Goal: Task Accomplishment & Management: Complete application form

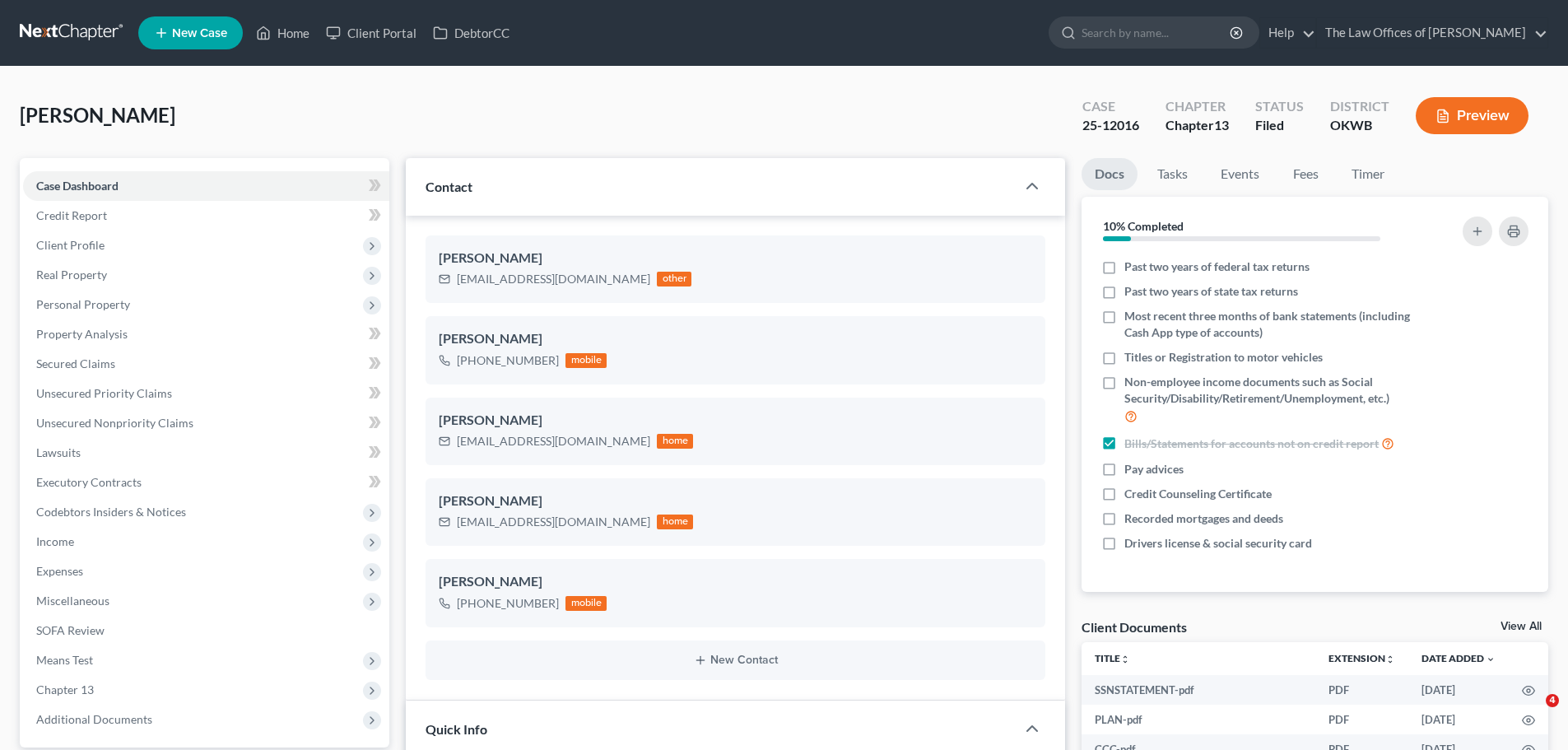
select select "6"
select select "0"
click at [198, 46] on link "New Case" at bounding box center [190, 33] width 104 height 33
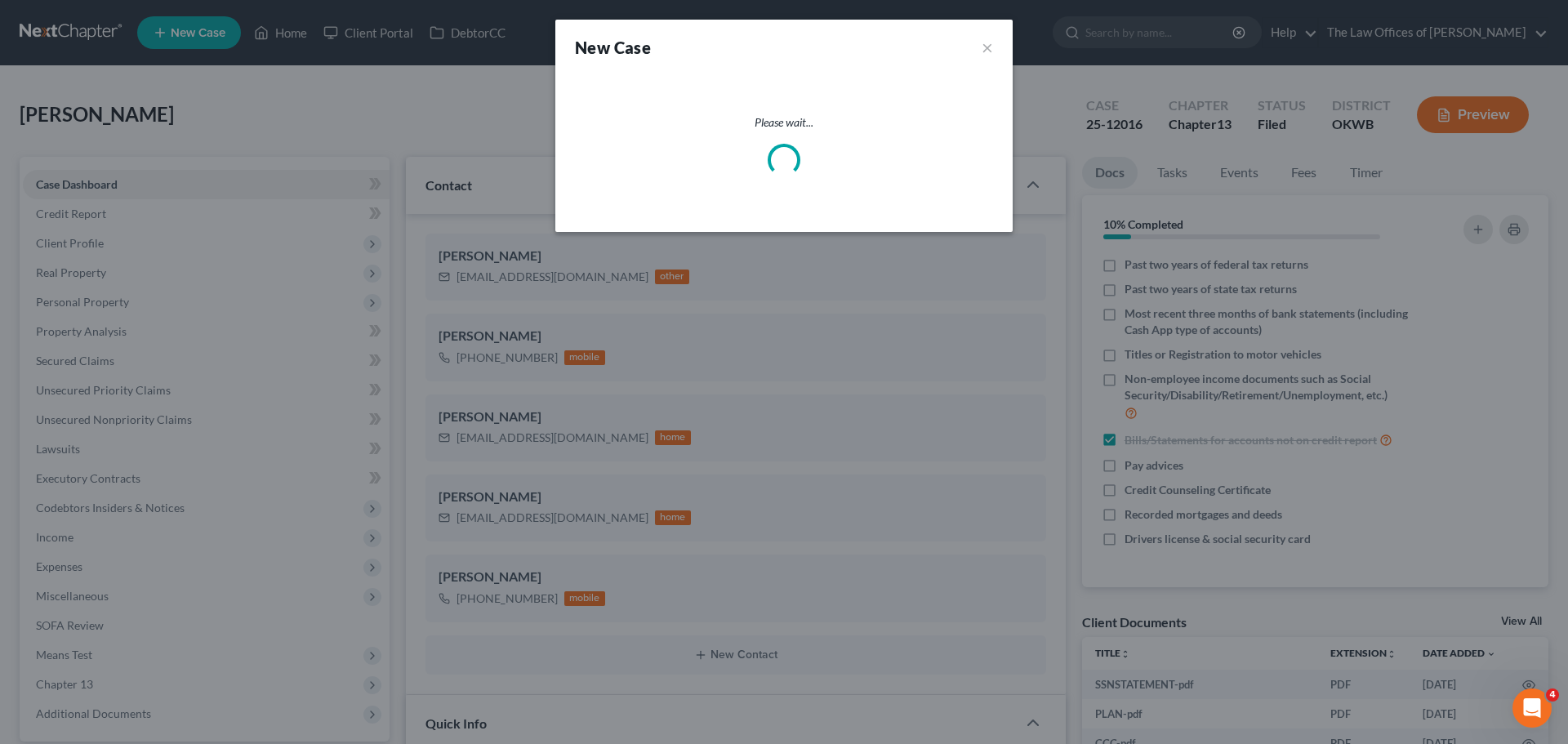
select select "65"
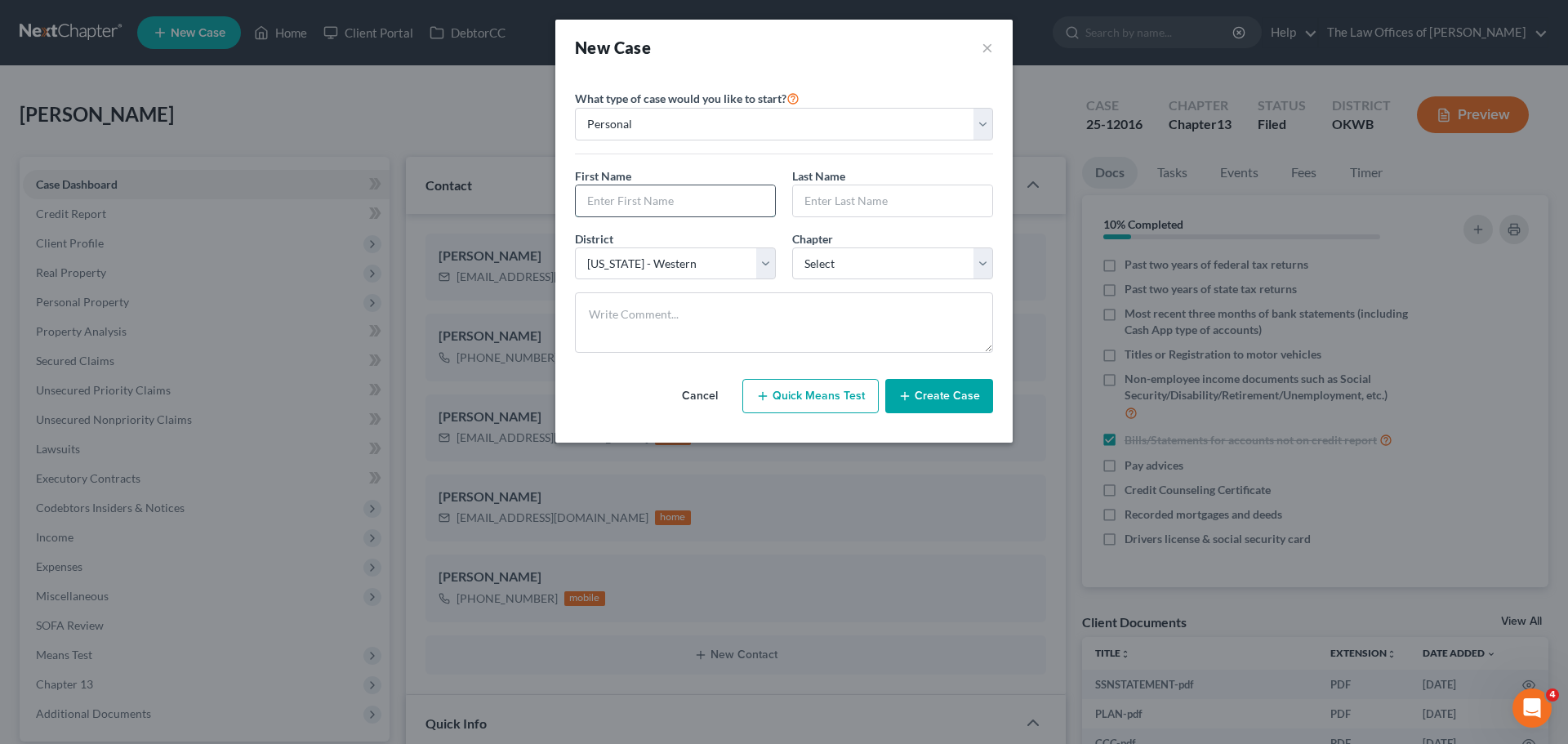
click at [652, 198] on input "text" at bounding box center [675, 201] width 199 height 31
click at [702, 122] on select "Personal Business" at bounding box center [784, 124] width 418 height 32
click at [575, 108] on select "Personal Business" at bounding box center [784, 124] width 418 height 32
click at [644, 226] on div "First Name * Last Name *" at bounding box center [784, 199] width 435 height 63
click at [659, 191] on input "text" at bounding box center [675, 201] width 199 height 31
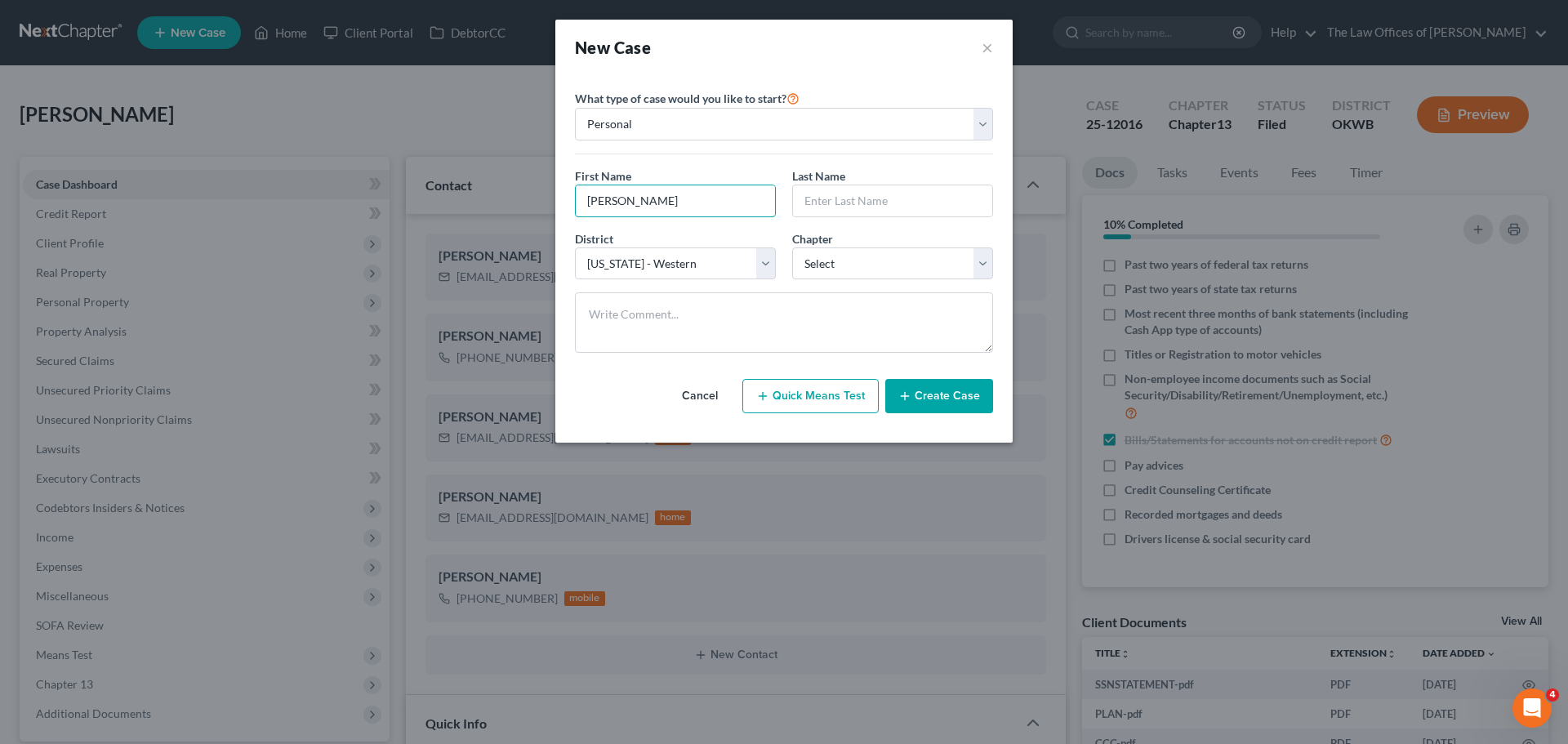
type input "[PERSON_NAME]"
type input "Gunning"
click at [828, 278] on select "Select 7 11 12 13" at bounding box center [892, 264] width 201 height 32
select select "0"
click at [792, 248] on select "Select 7 11 12 13" at bounding box center [892, 264] width 201 height 32
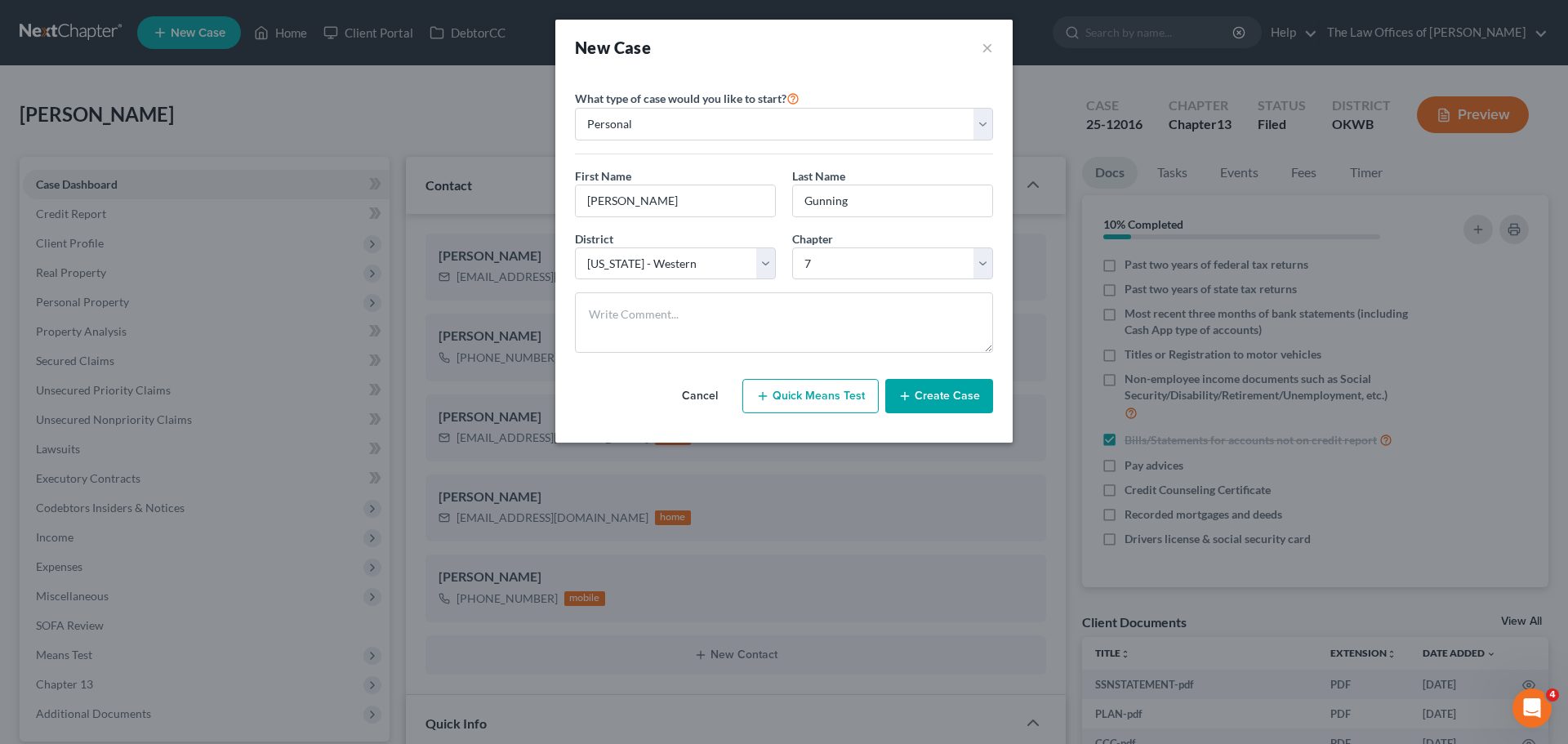
click at [904, 400] on icon "button" at bounding box center [905, 395] width 13 height 13
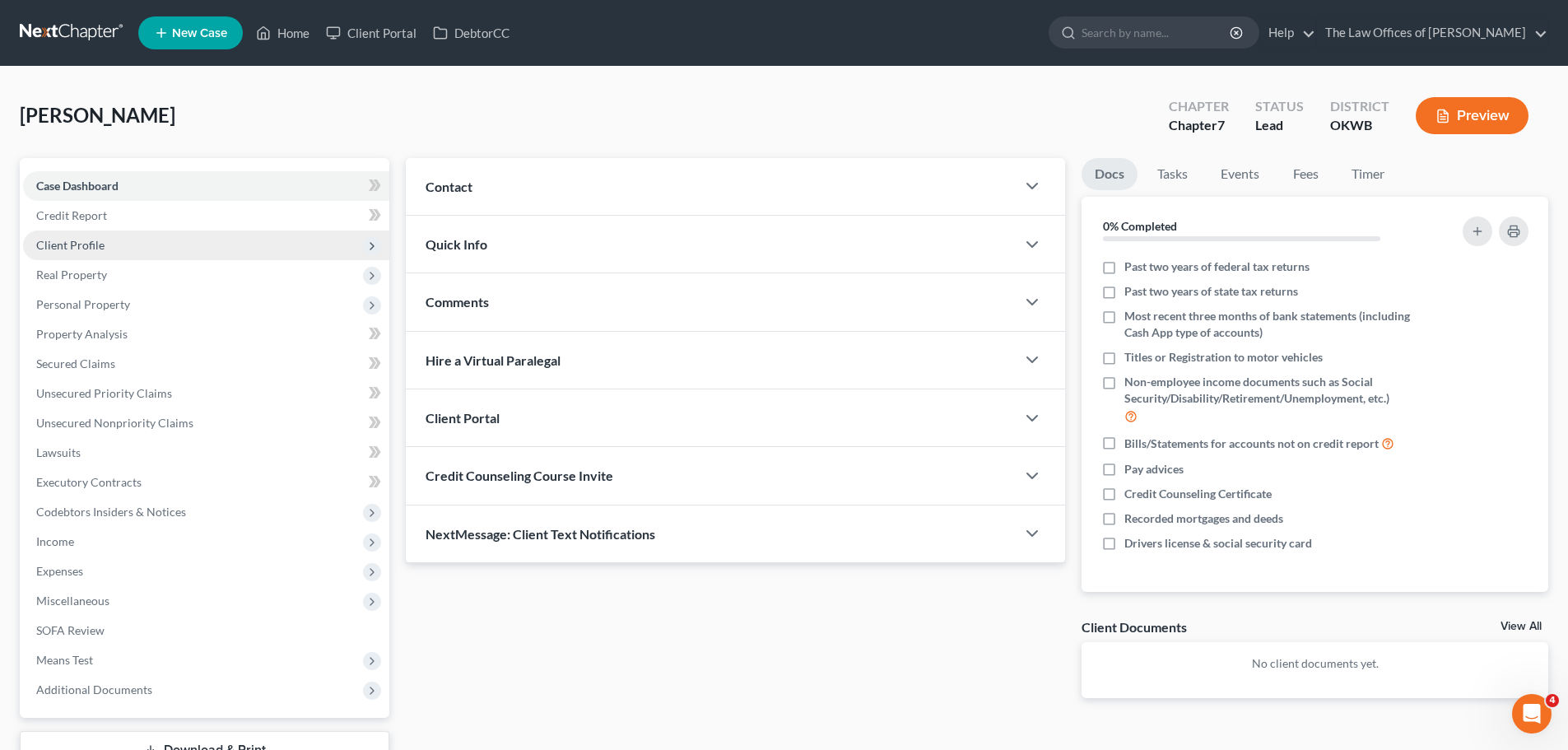
click at [138, 252] on span "Client Profile" at bounding box center [206, 245] width 366 height 29
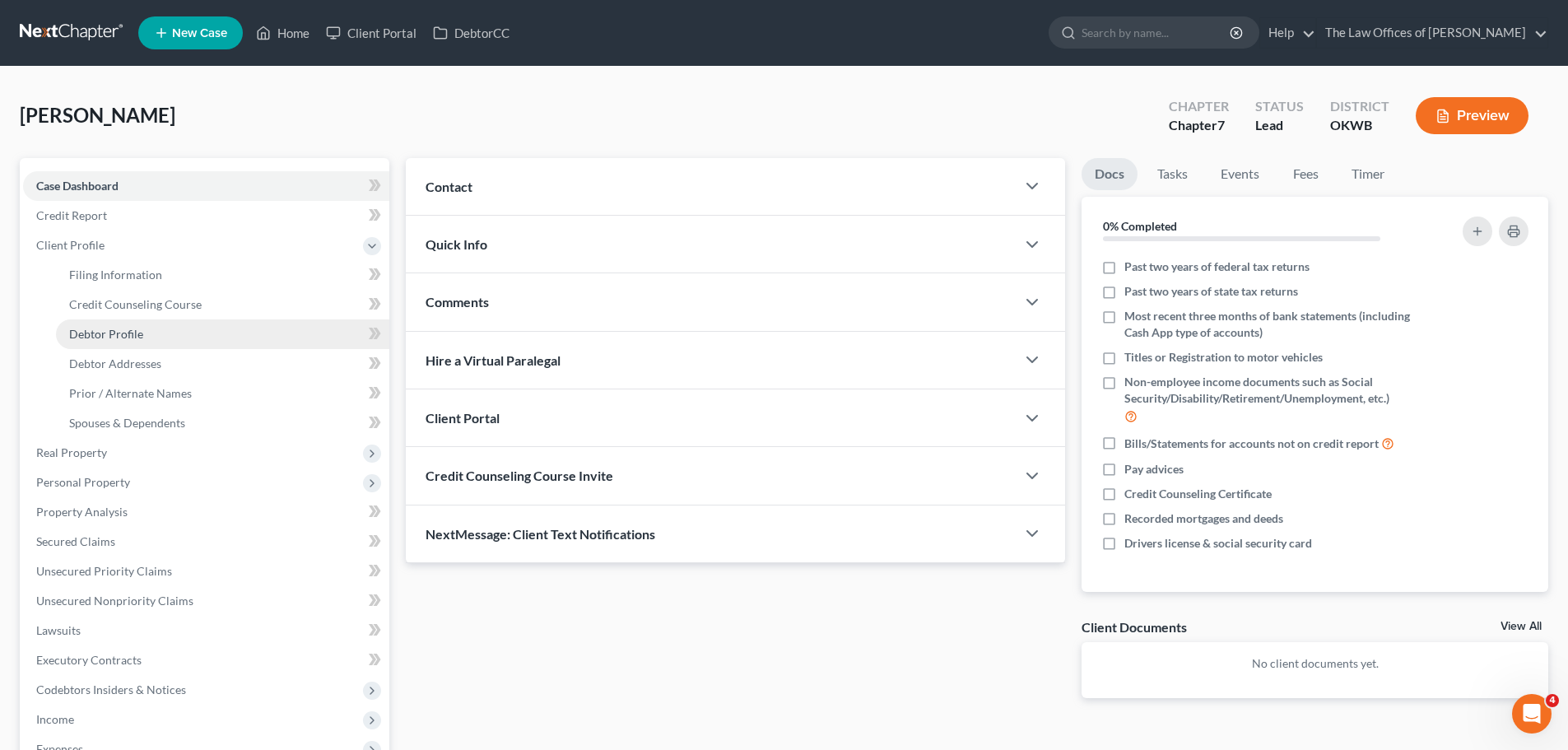
click at [127, 327] on span "Debtor Profile" at bounding box center [106, 334] width 74 height 14
select select "0"
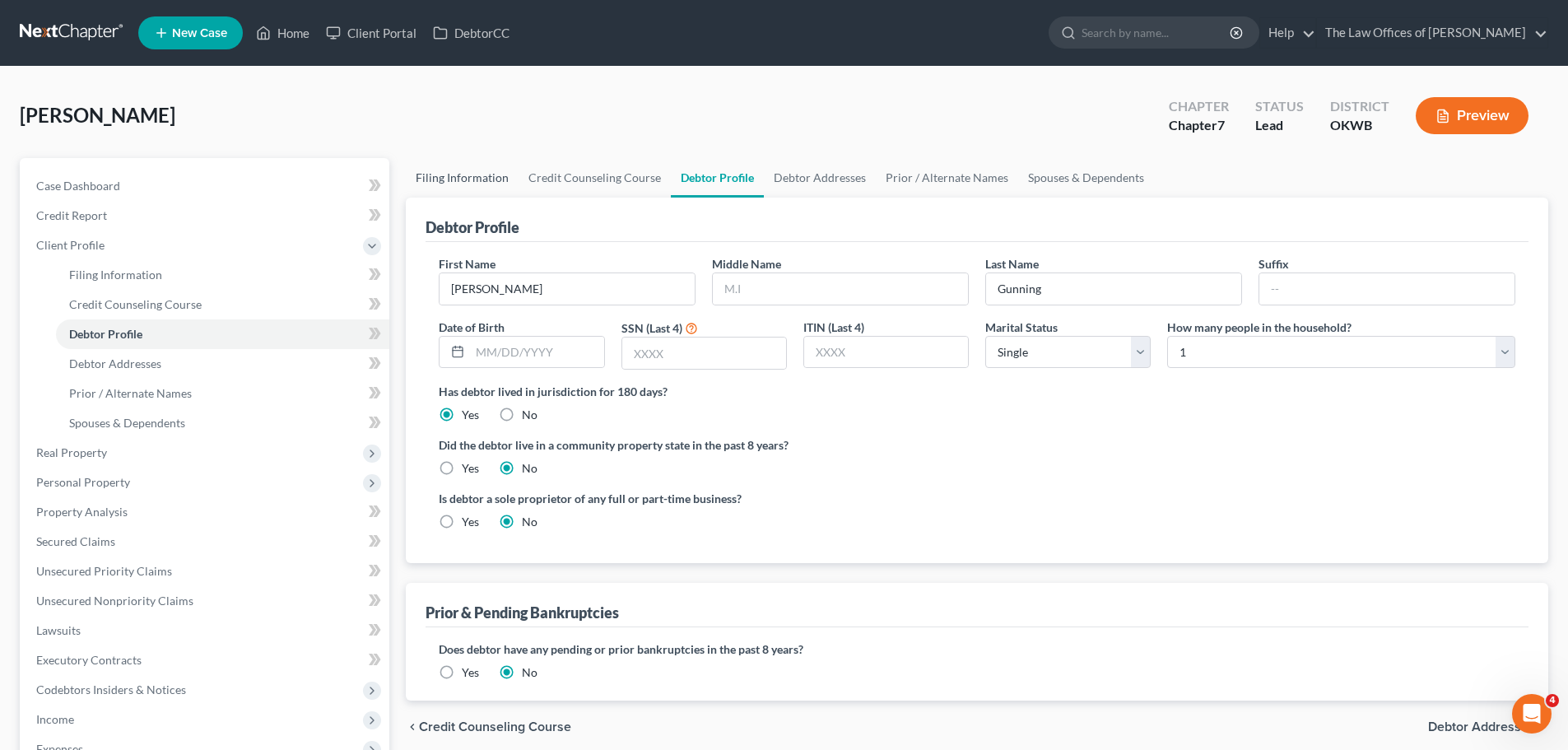
click at [441, 181] on link "Filing Information" at bounding box center [462, 178] width 113 height 40
select select "1"
select select "0"
select select "65"
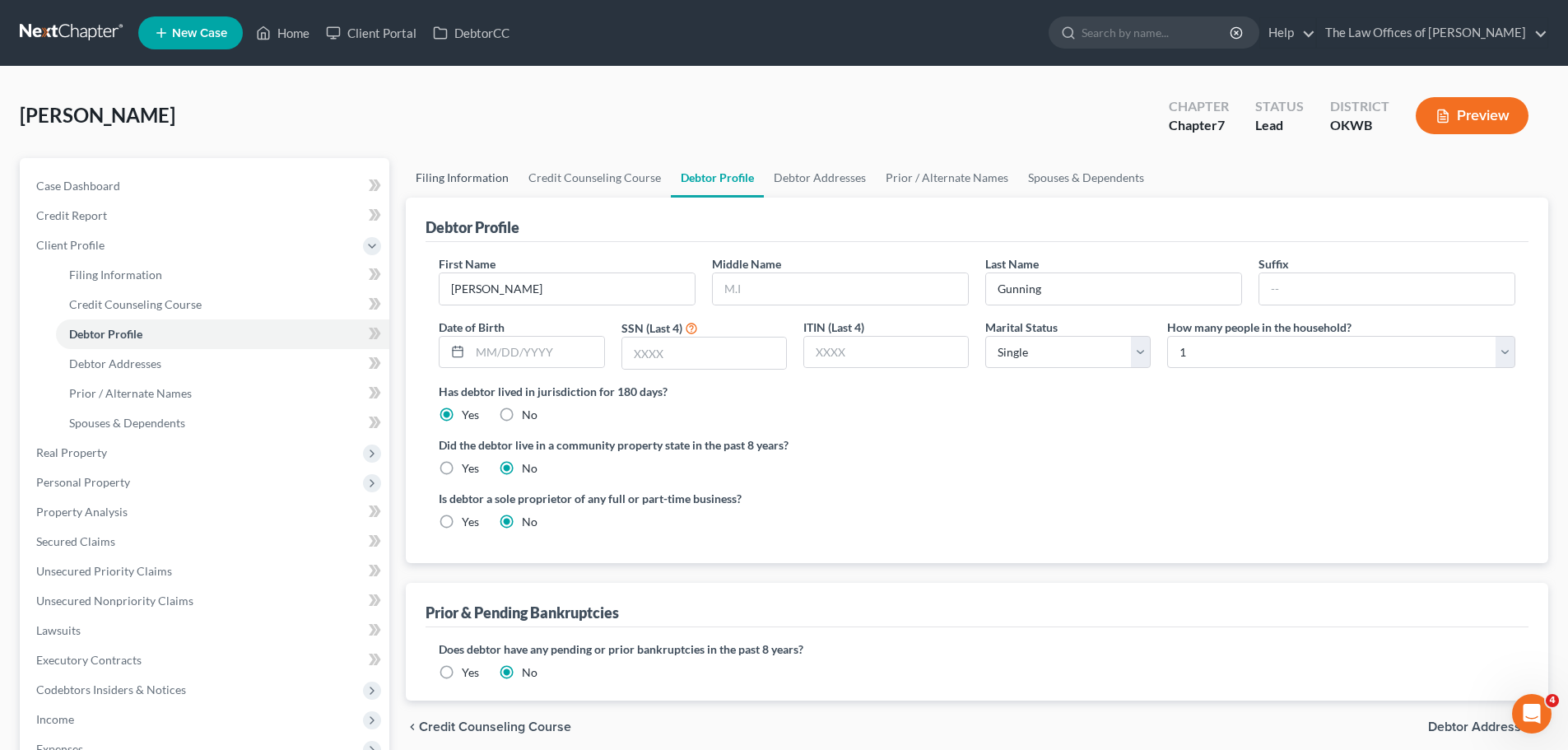
select select "37"
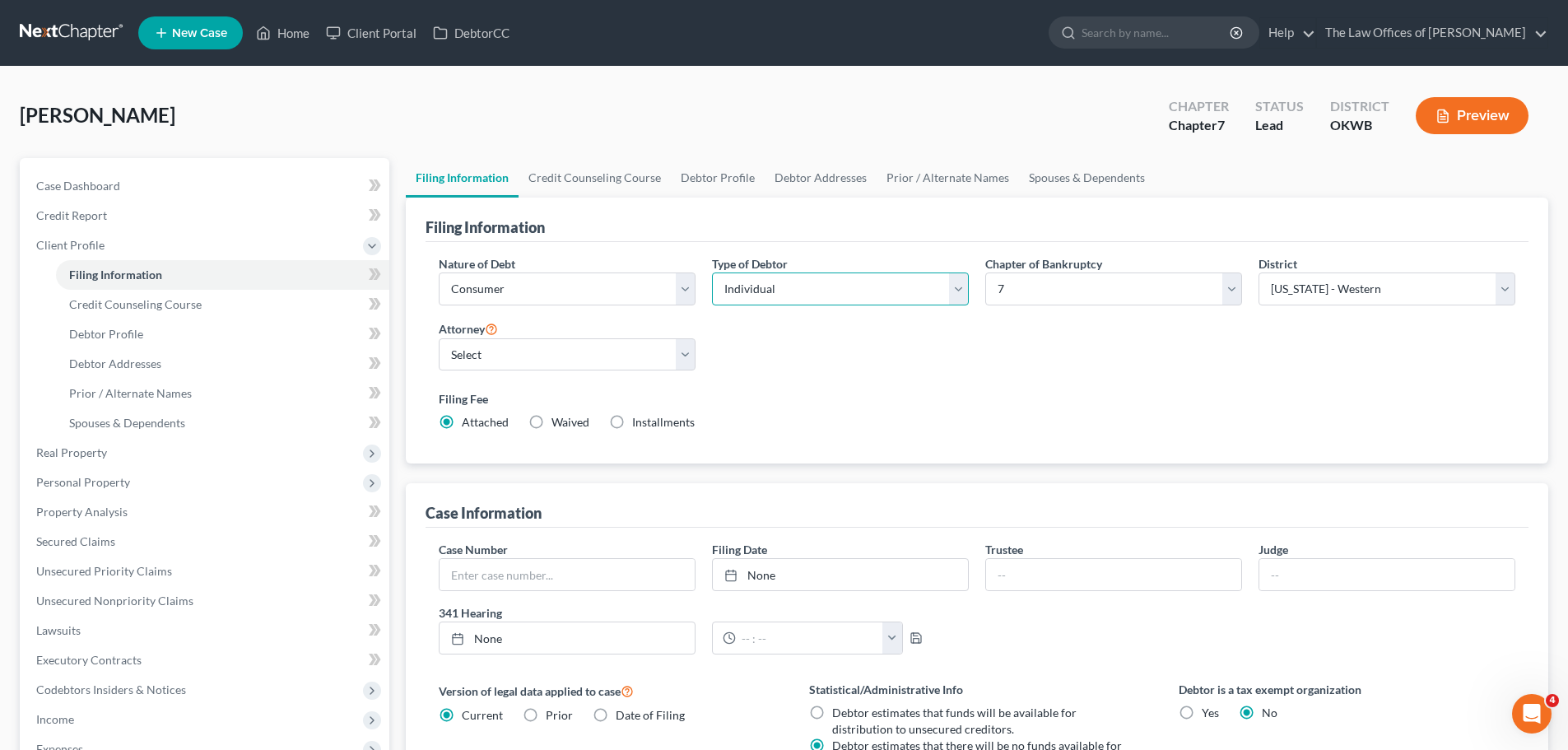
click at [834, 301] on select "Select Individual Joint" at bounding box center [840, 288] width 257 height 33
select select "1"
click at [712, 272] on select "Select Individual Joint" at bounding box center [840, 288] width 257 height 33
click at [729, 188] on link "Debtor Profile" at bounding box center [717, 178] width 94 height 40
select select "1"
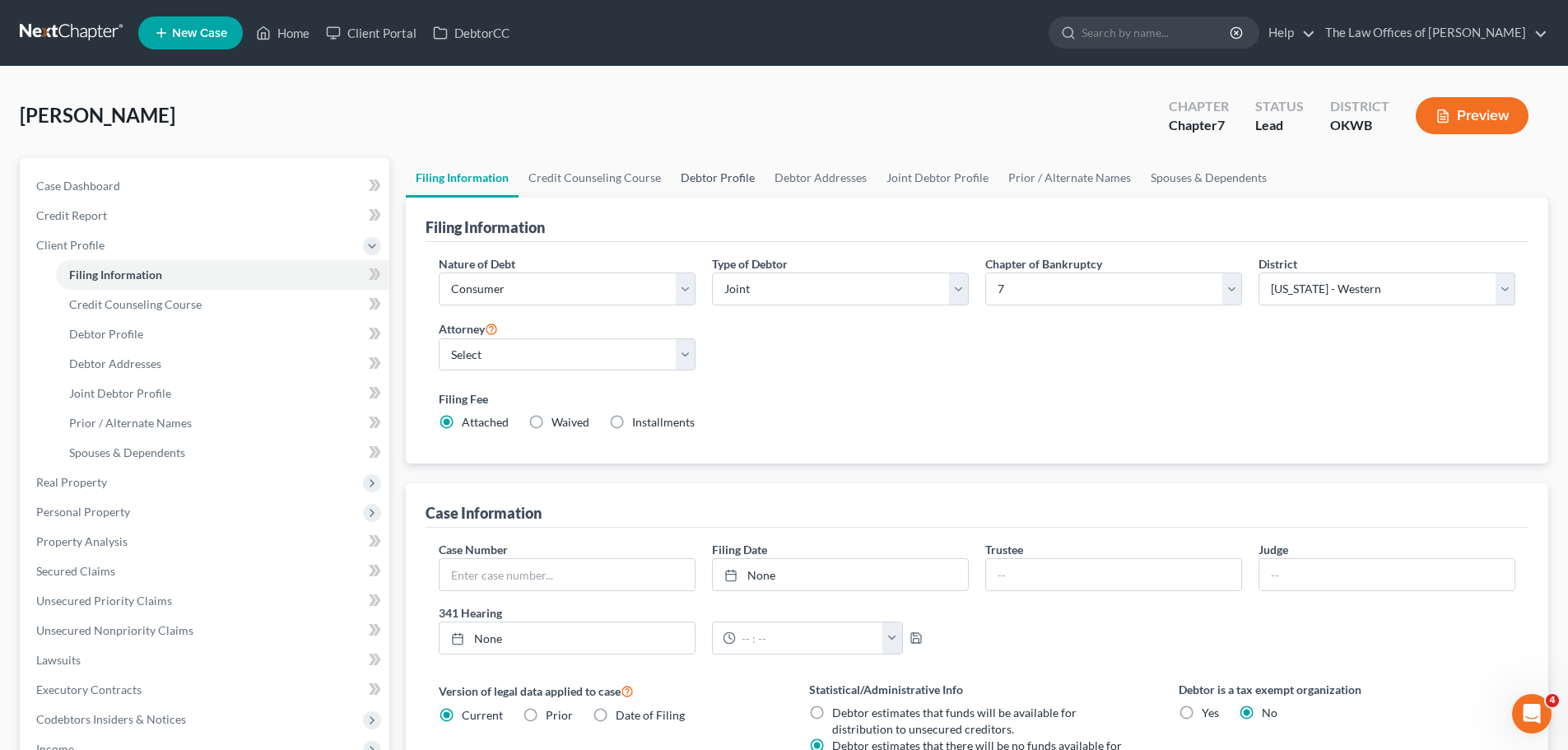
select select "0"
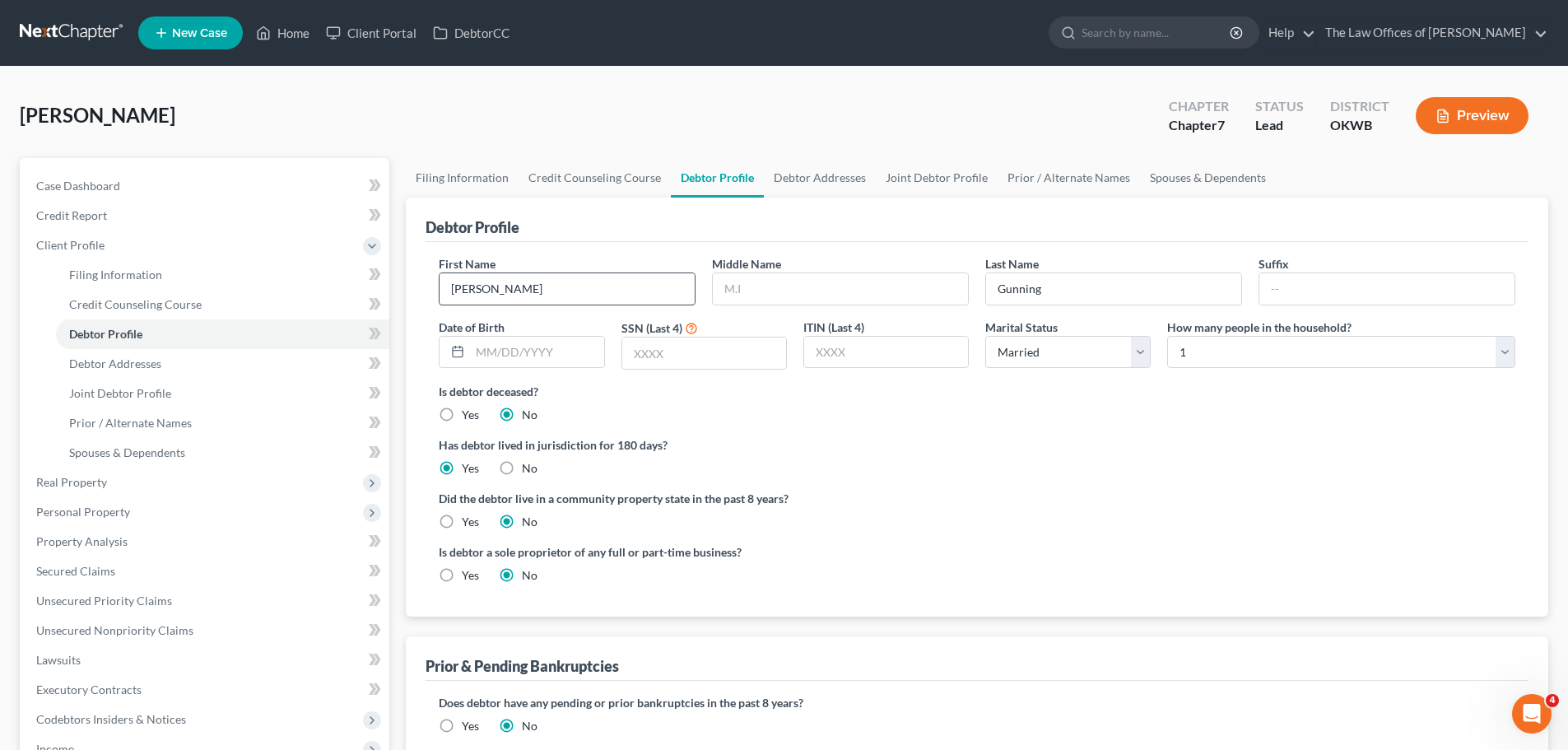
click at [589, 300] on input "[PERSON_NAME]" at bounding box center [567, 288] width 255 height 31
click at [925, 171] on link "Joint Debtor Profile" at bounding box center [936, 178] width 121 height 40
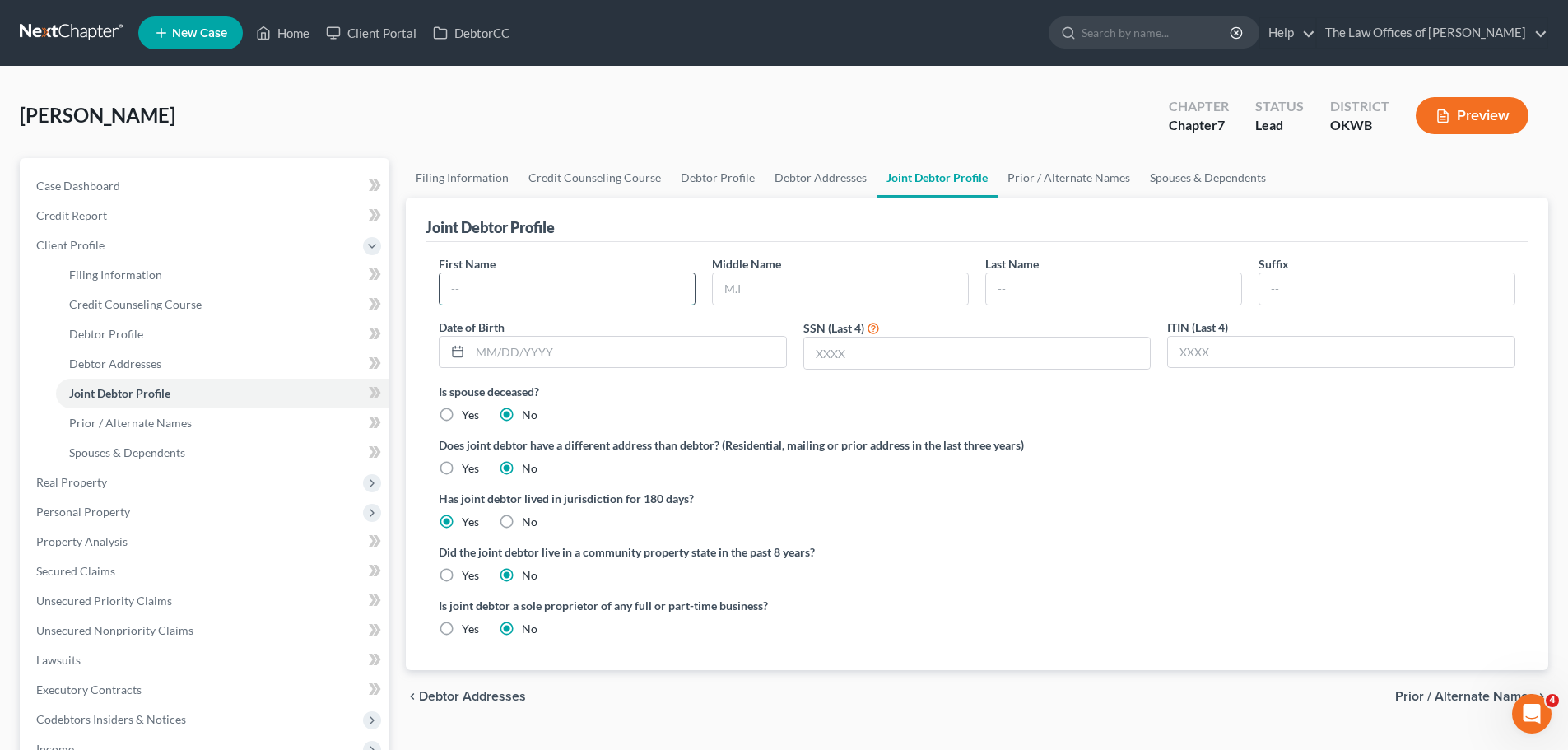
click at [561, 276] on input "text" at bounding box center [567, 288] width 255 height 31
type input "[PERSON_NAME]"
type input "D"
type input "g"
type input "Gunning"
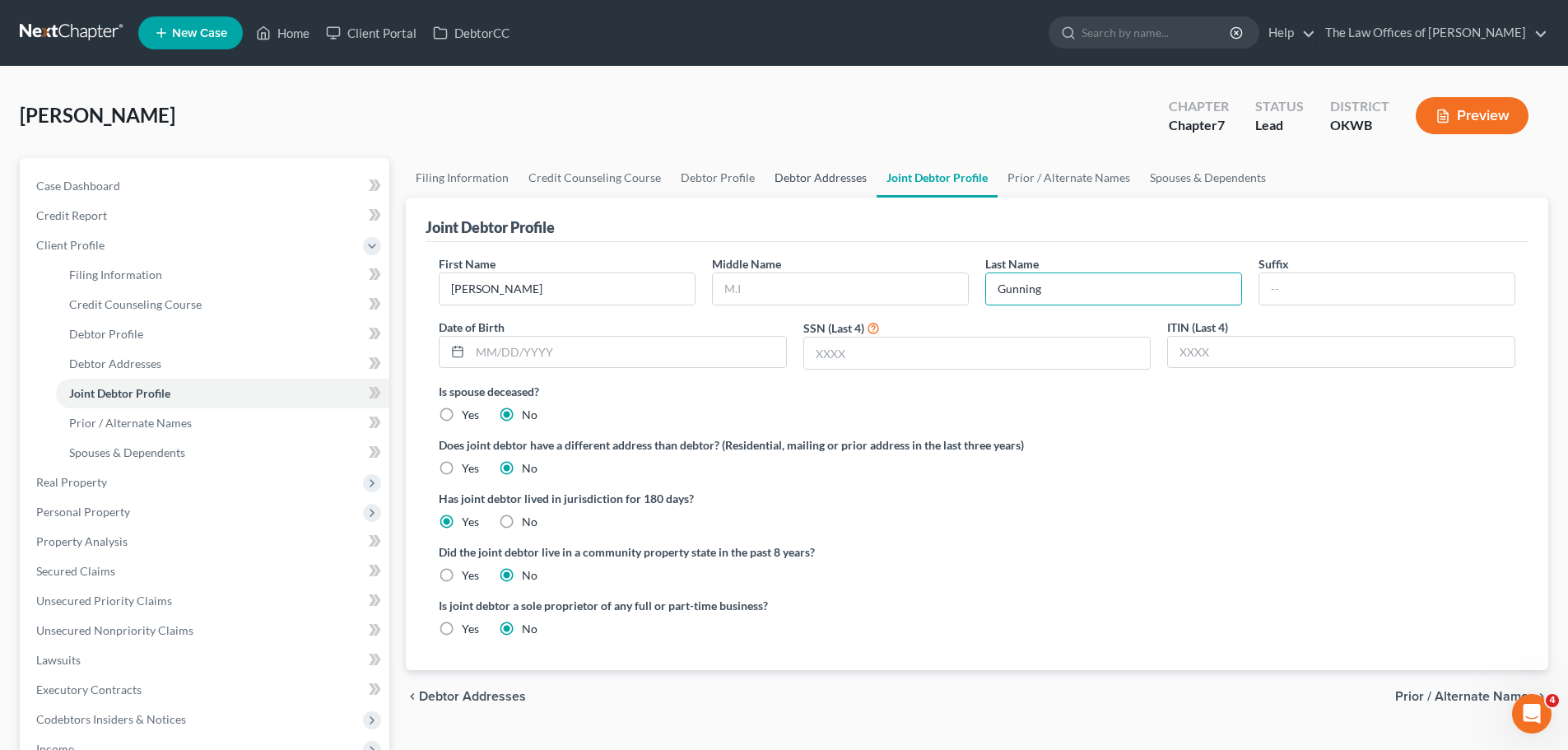
click at [790, 169] on link "Debtor Addresses" at bounding box center [821, 178] width 112 height 40
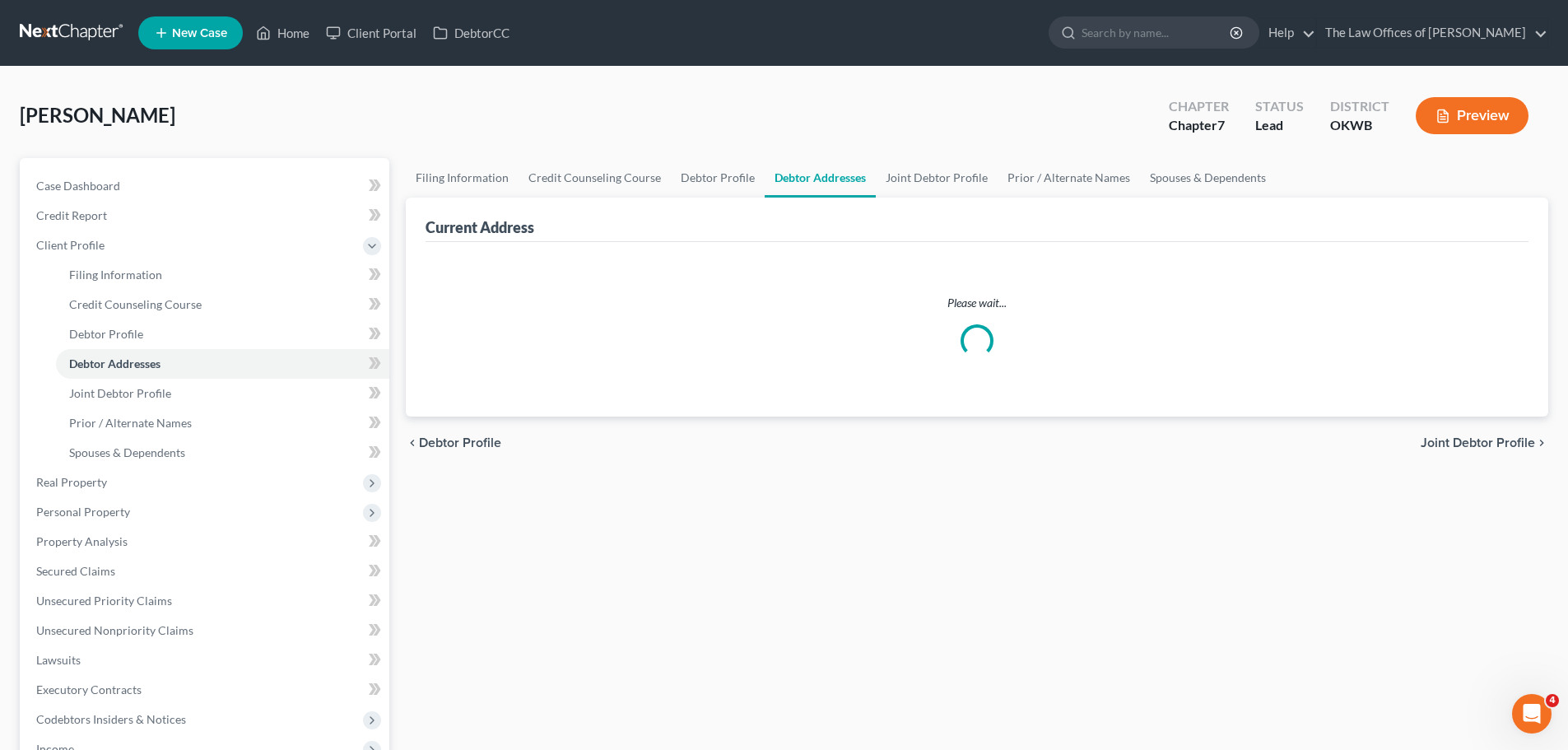
select select "0"
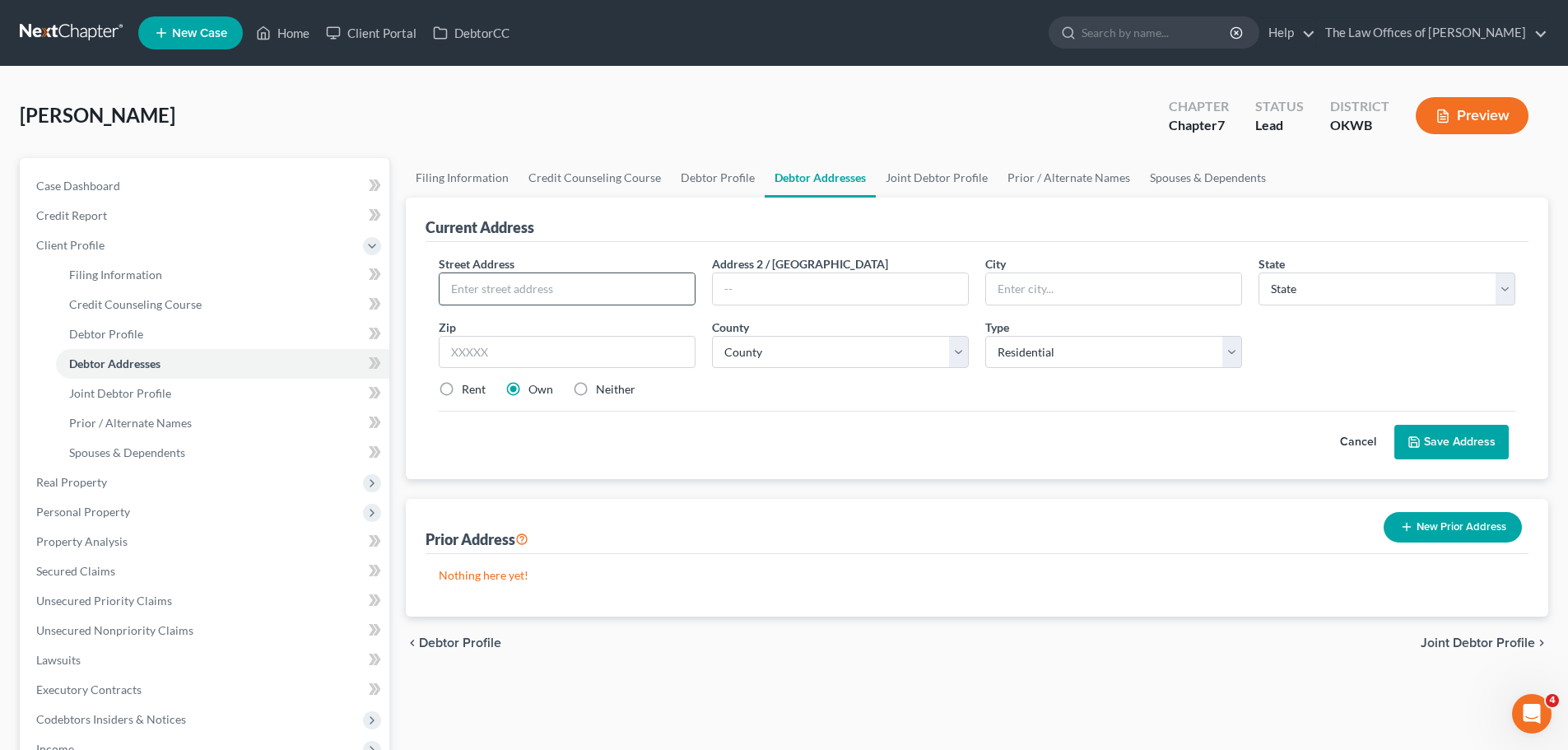
click at [557, 293] on input "text" at bounding box center [567, 288] width 255 height 31
type input "[STREET_ADDRESS]"
click at [540, 353] on input "text" at bounding box center [567, 352] width 257 height 33
type input "73003"
type input "[PERSON_NAME]"
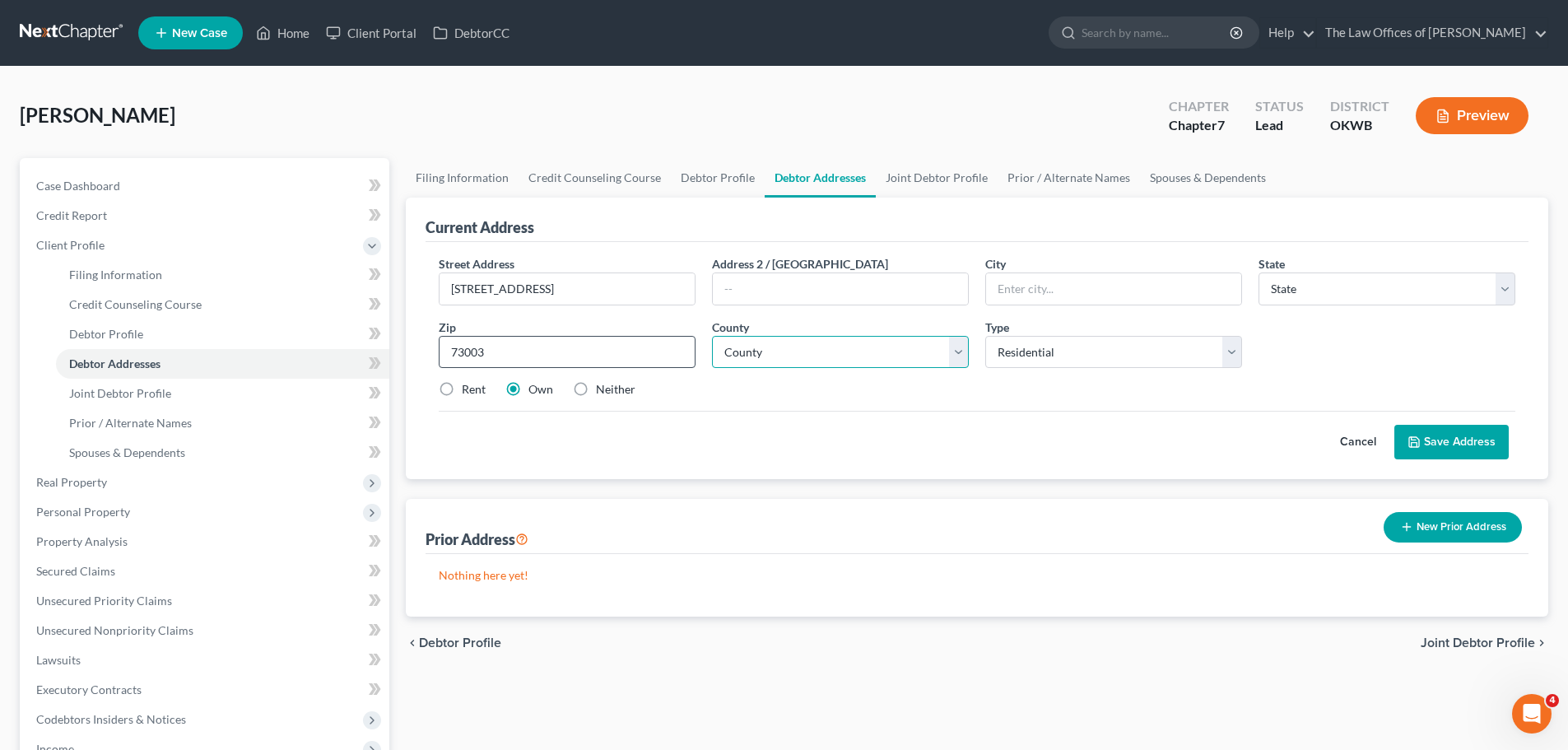
select select "37"
click at [771, 349] on select "County [GEOGRAPHIC_DATA] [GEOGRAPHIC_DATA] [GEOGRAPHIC_DATA] [GEOGRAPHIC_DATA] …" at bounding box center [840, 352] width 257 height 33
select select "54"
click at [712, 336] on select "County [GEOGRAPHIC_DATA] [GEOGRAPHIC_DATA] [GEOGRAPHIC_DATA] [GEOGRAPHIC_DATA] …" at bounding box center [840, 352] width 257 height 33
click at [1496, 437] on button "Save Address" at bounding box center [1451, 442] width 115 height 34
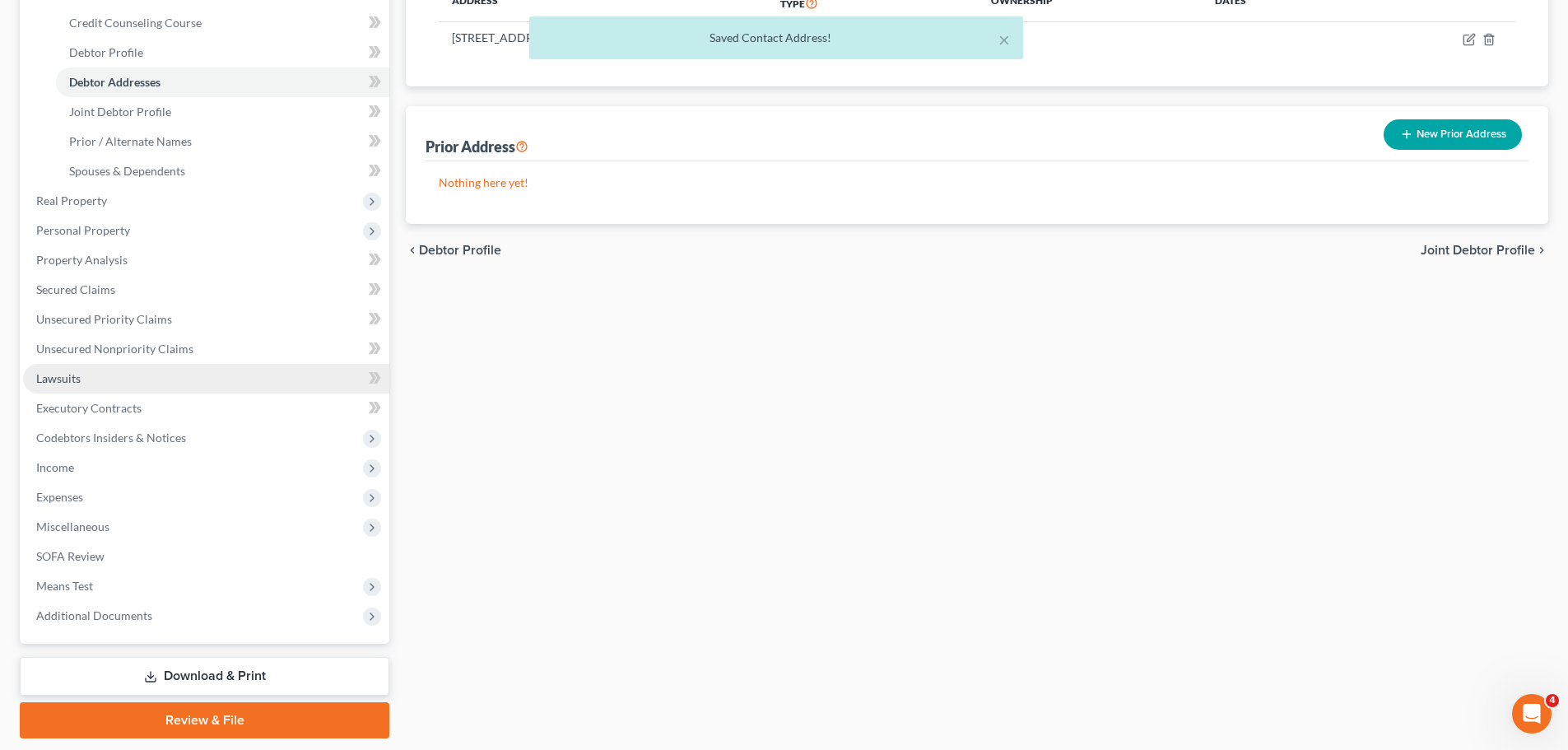
scroll to position [329, 0]
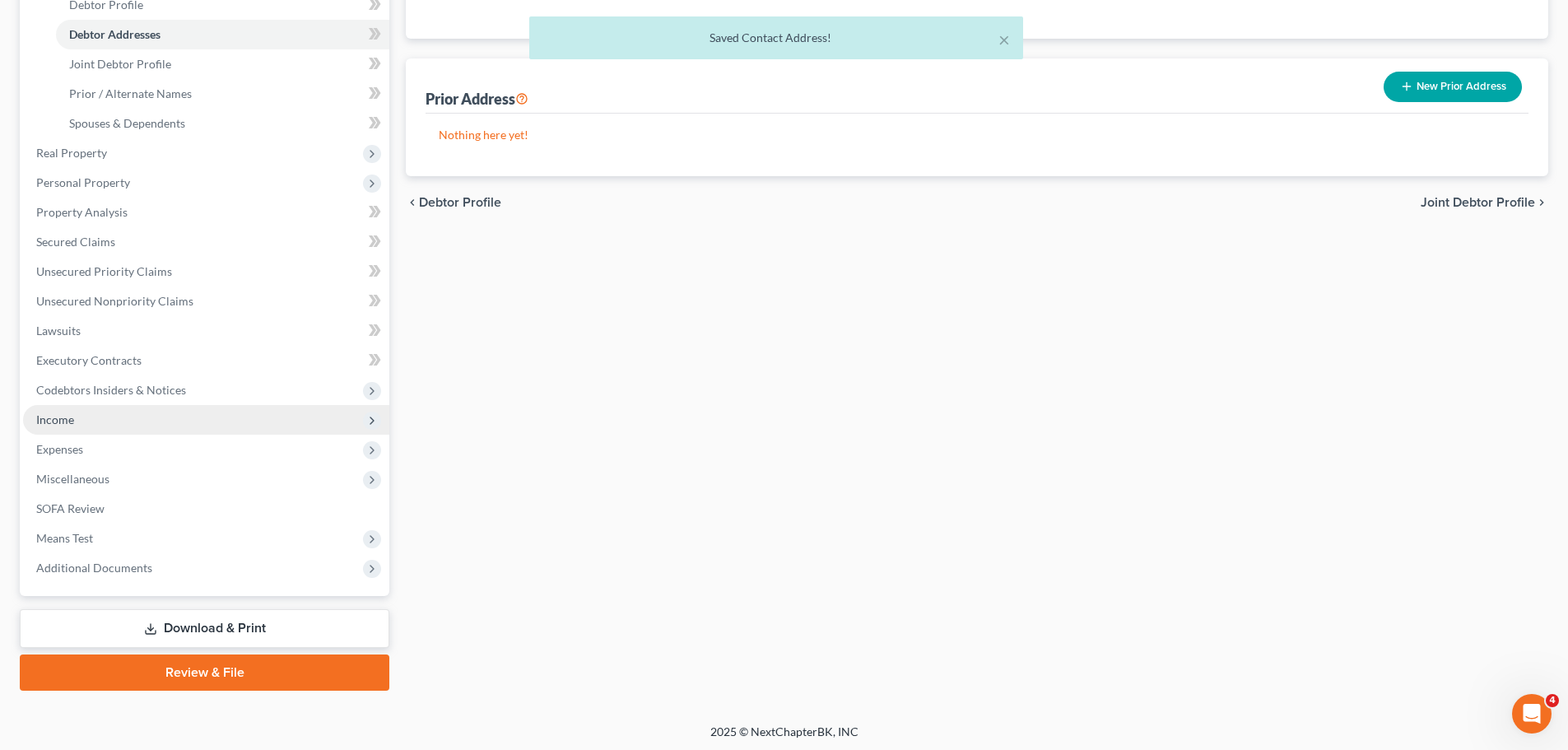
click at [114, 418] on span "Income" at bounding box center [206, 419] width 366 height 29
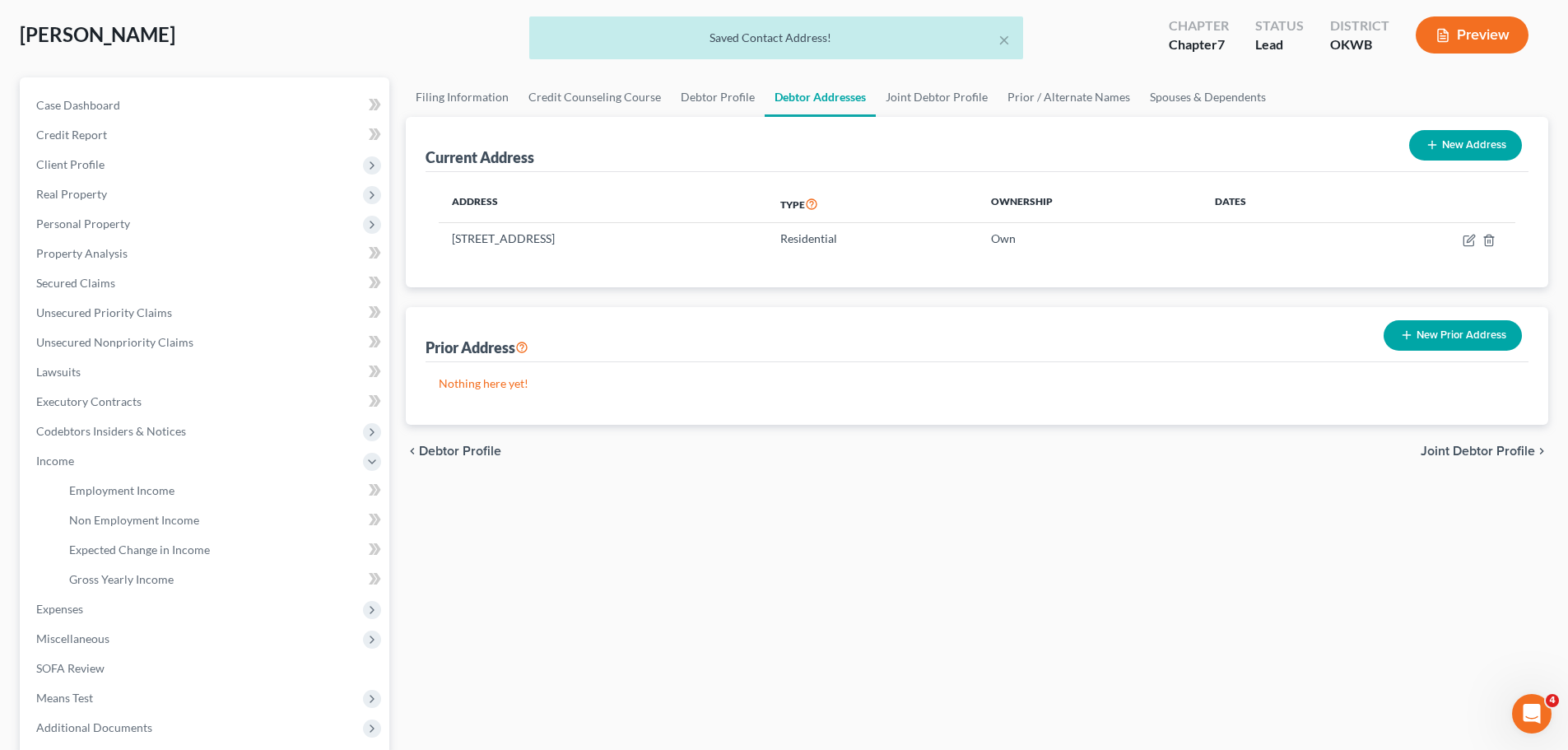
scroll to position [79, 0]
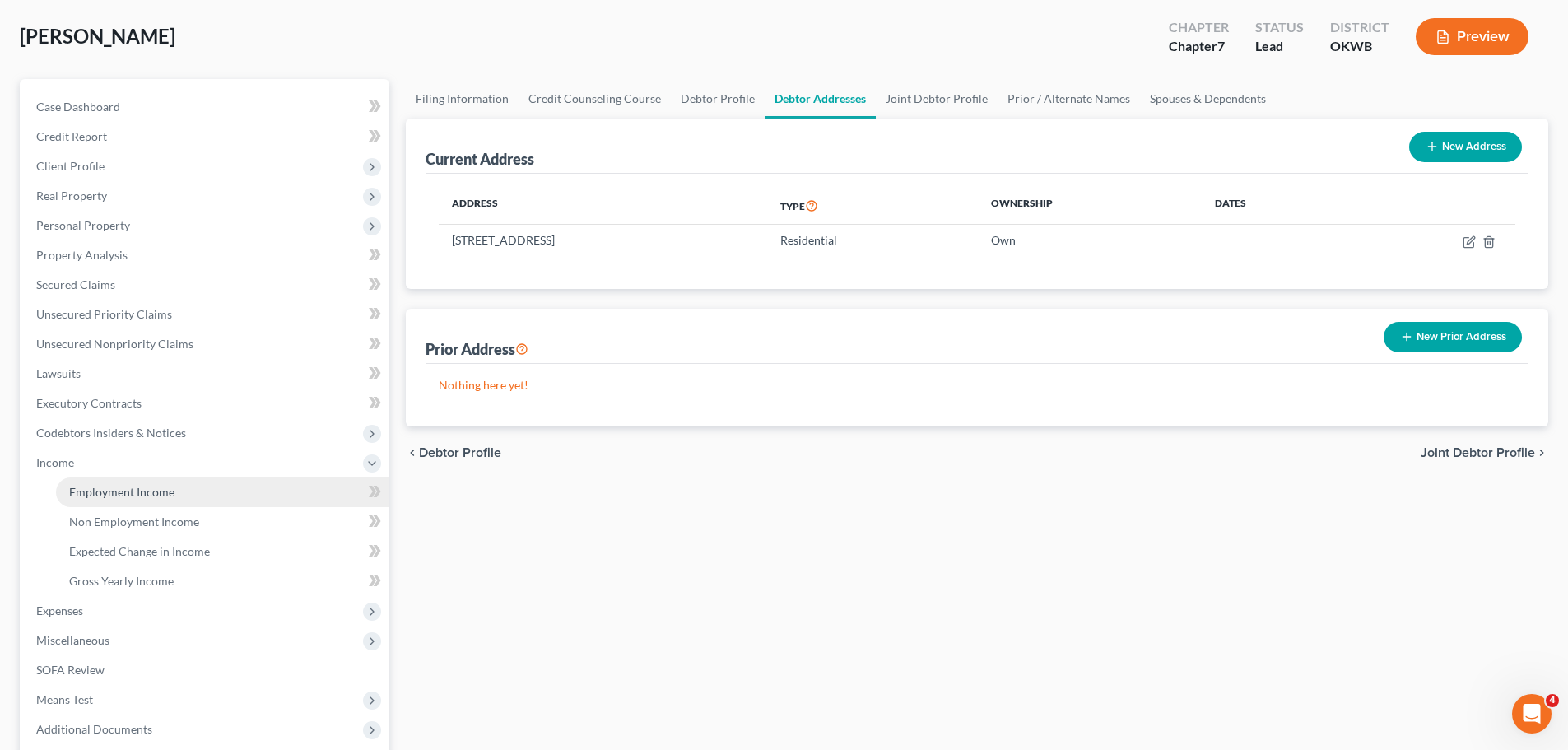
click at [140, 487] on span "Employment Income" at bounding box center [121, 492] width 105 height 14
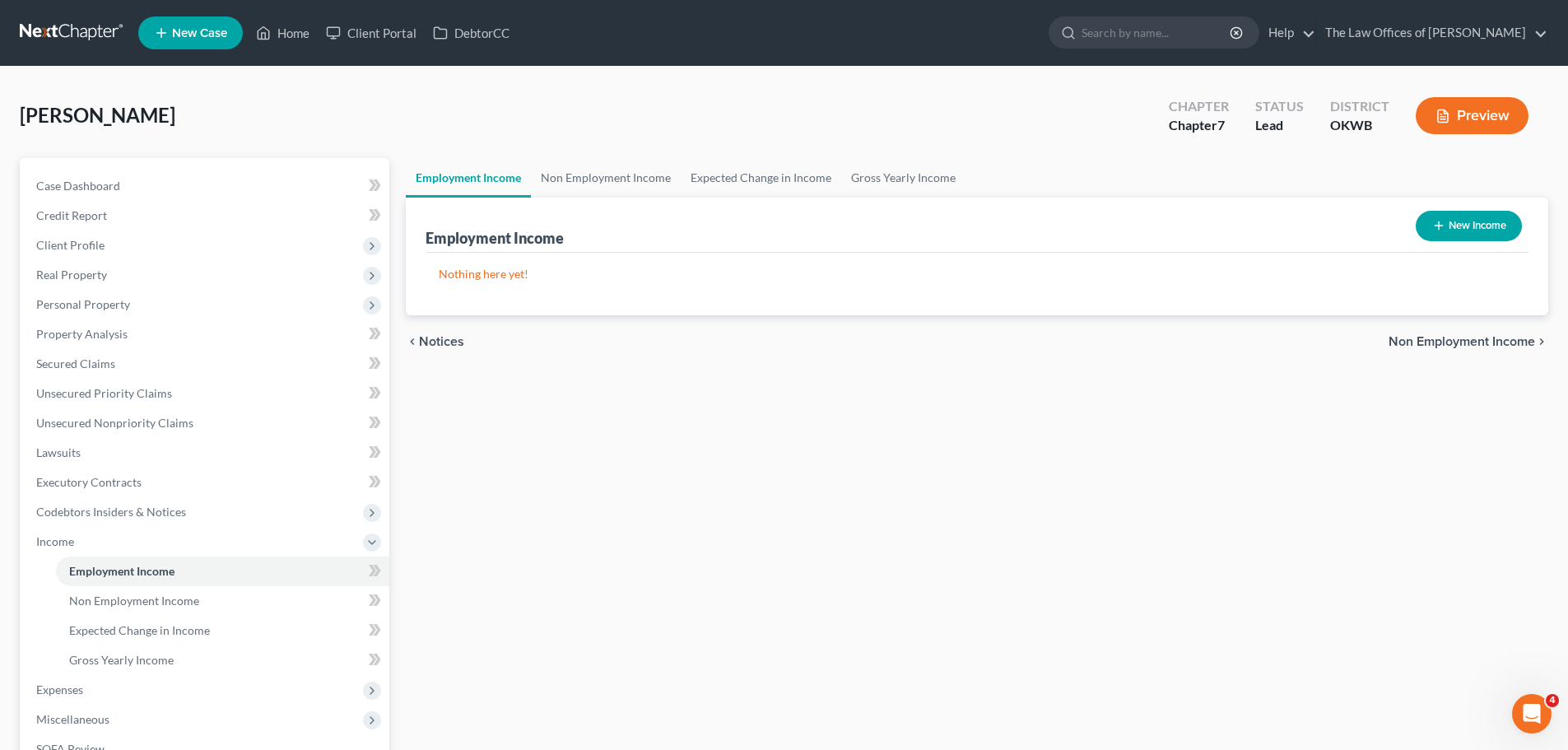
click at [1470, 233] on button "New Income" at bounding box center [1468, 226] width 106 height 30
select select "0"
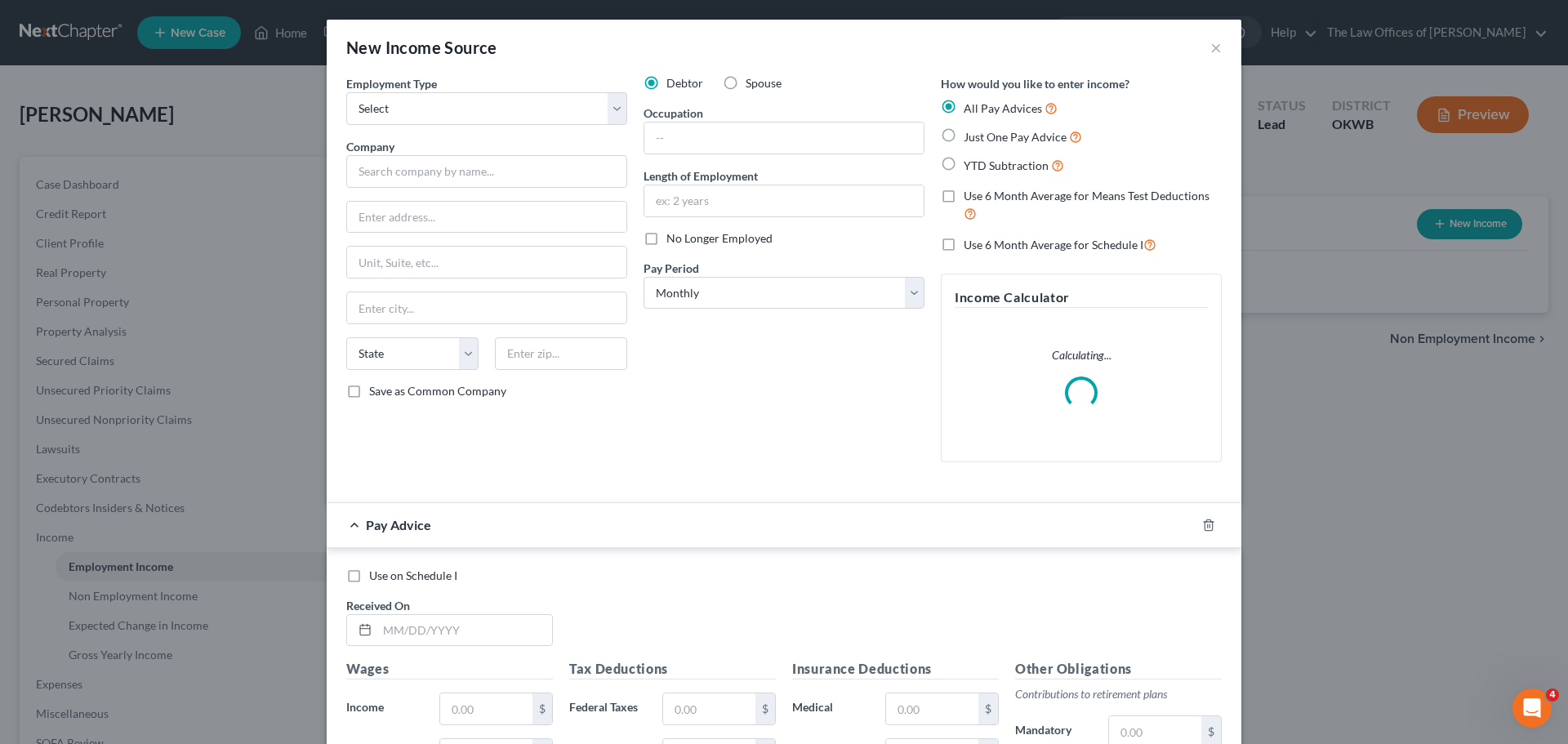
click at [764, 81] on span "Spouse" at bounding box center [764, 83] width 36 height 14
click at [763, 81] on input "Spouse" at bounding box center [757, 80] width 10 height 10
radio input "true"
click at [438, 118] on select "Select Full or [DEMOGRAPHIC_DATA] Employment Self Employment" at bounding box center [486, 108] width 281 height 32
select select "0"
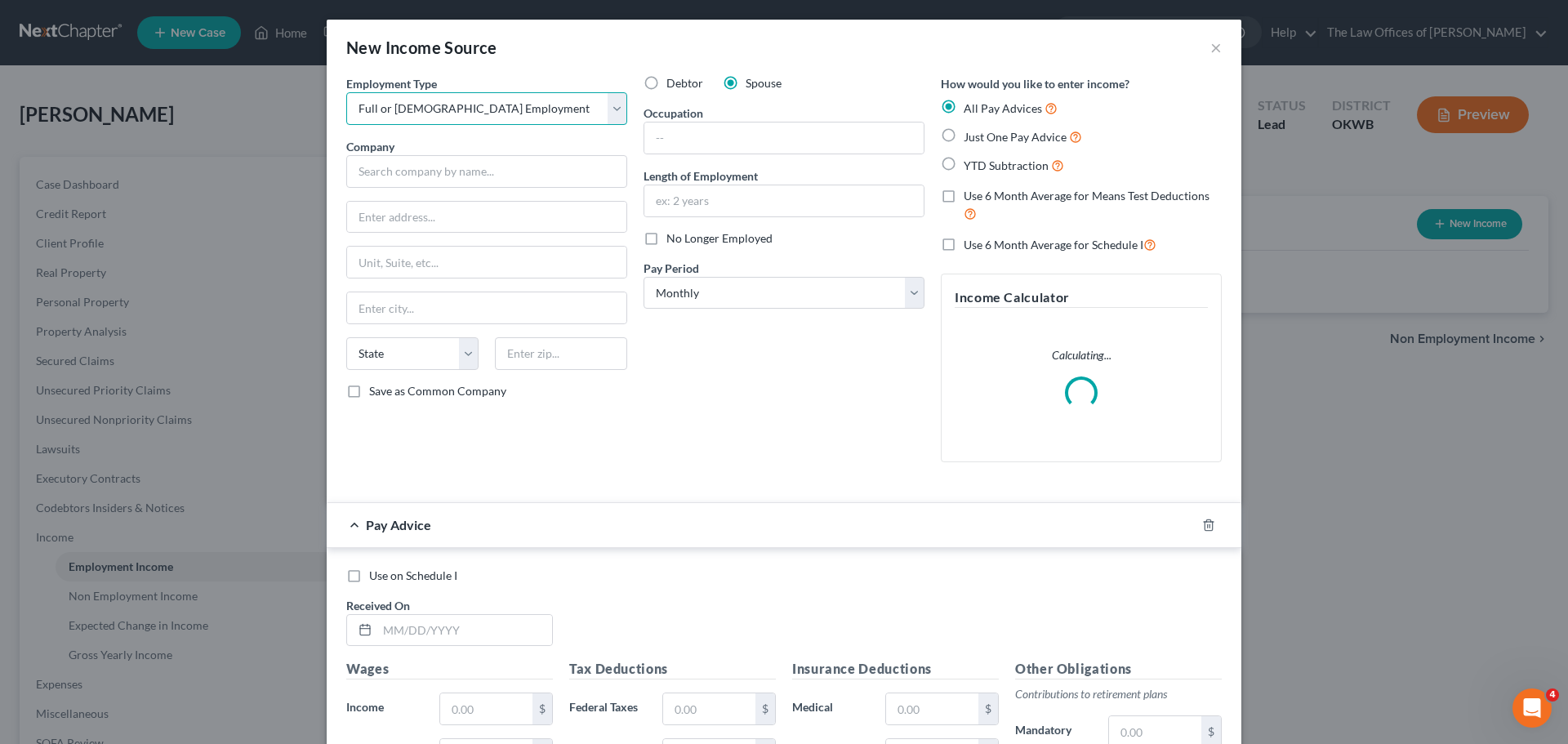
click at [346, 92] on select "Select Full or [DEMOGRAPHIC_DATA] Employment Self Employment" at bounding box center [486, 108] width 281 height 32
click at [436, 169] on input "text" at bounding box center [486, 172] width 281 height 32
type input "m"
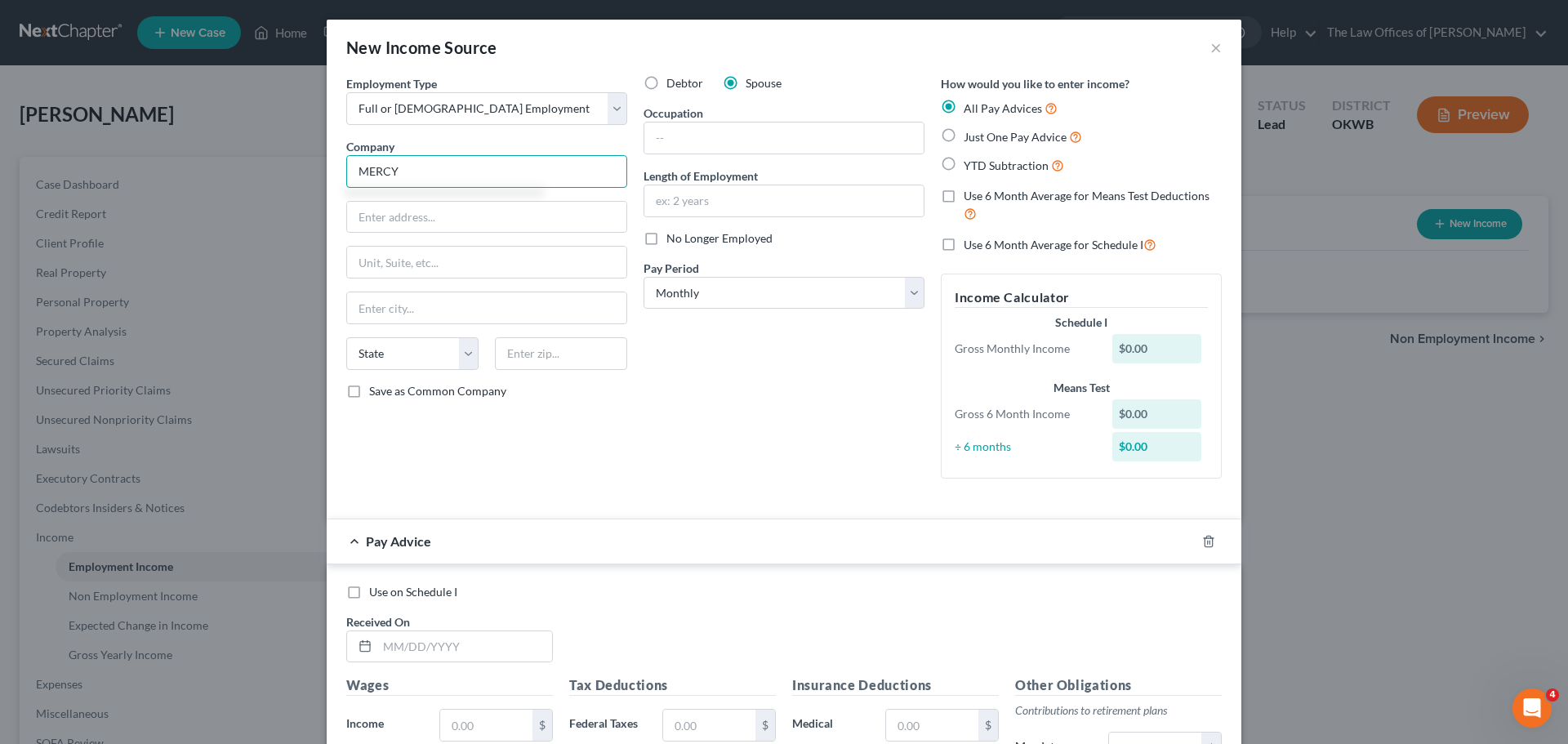
type input "MERCY"
click at [399, 210] on input "text" at bounding box center [486, 217] width 279 height 31
type input "14528 S Outer 40"
type input "Ste 100"
click at [516, 361] on input "text" at bounding box center [561, 354] width 132 height 32
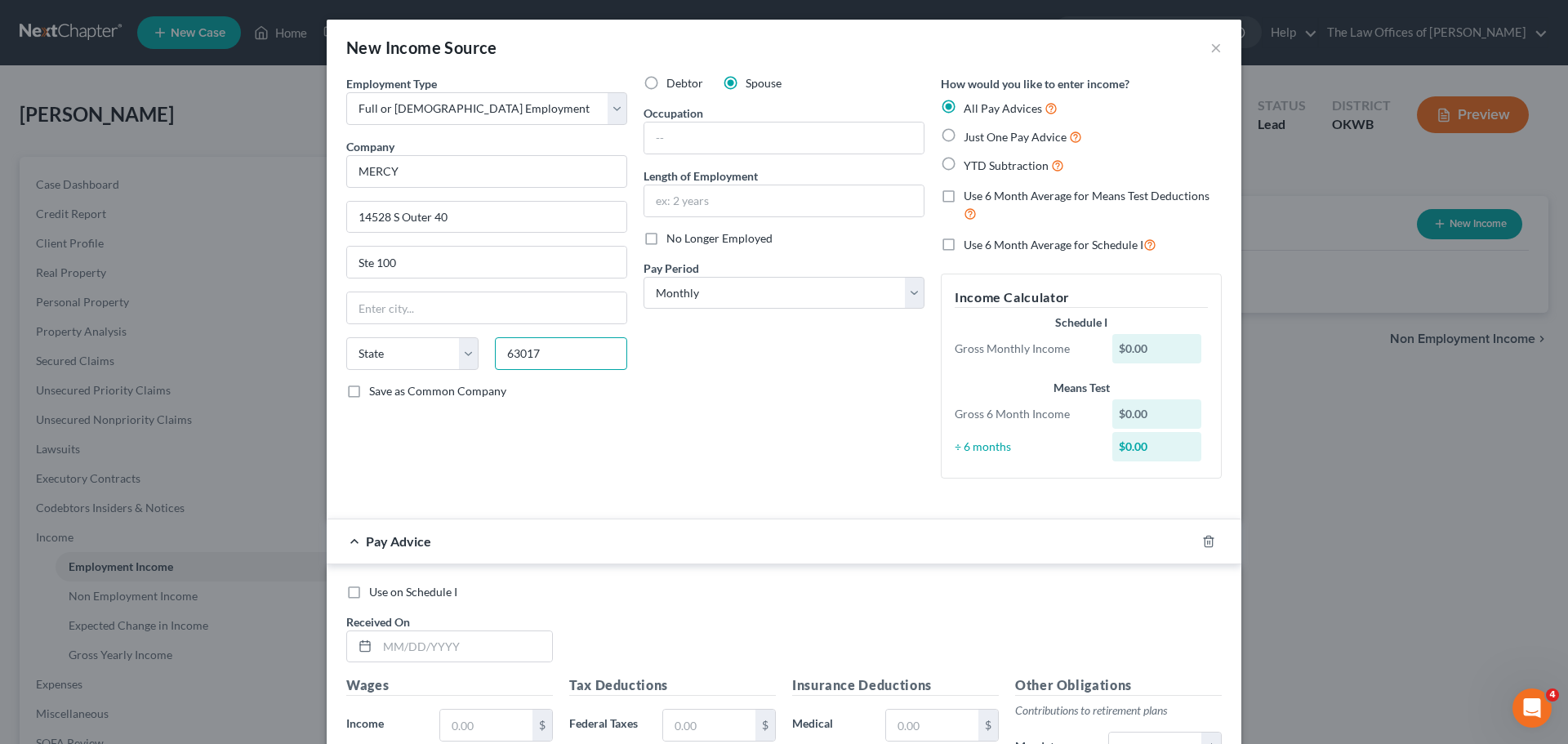
type input "63017"
type input "Chesterfield"
select select "26"
click at [971, 147] on div "All Pay Advices Just One Pay Advice YTD Subtraction" at bounding box center [1081, 137] width 281 height 76
click at [971, 144] on label "Just One Pay Advice" at bounding box center [1023, 137] width 119 height 19
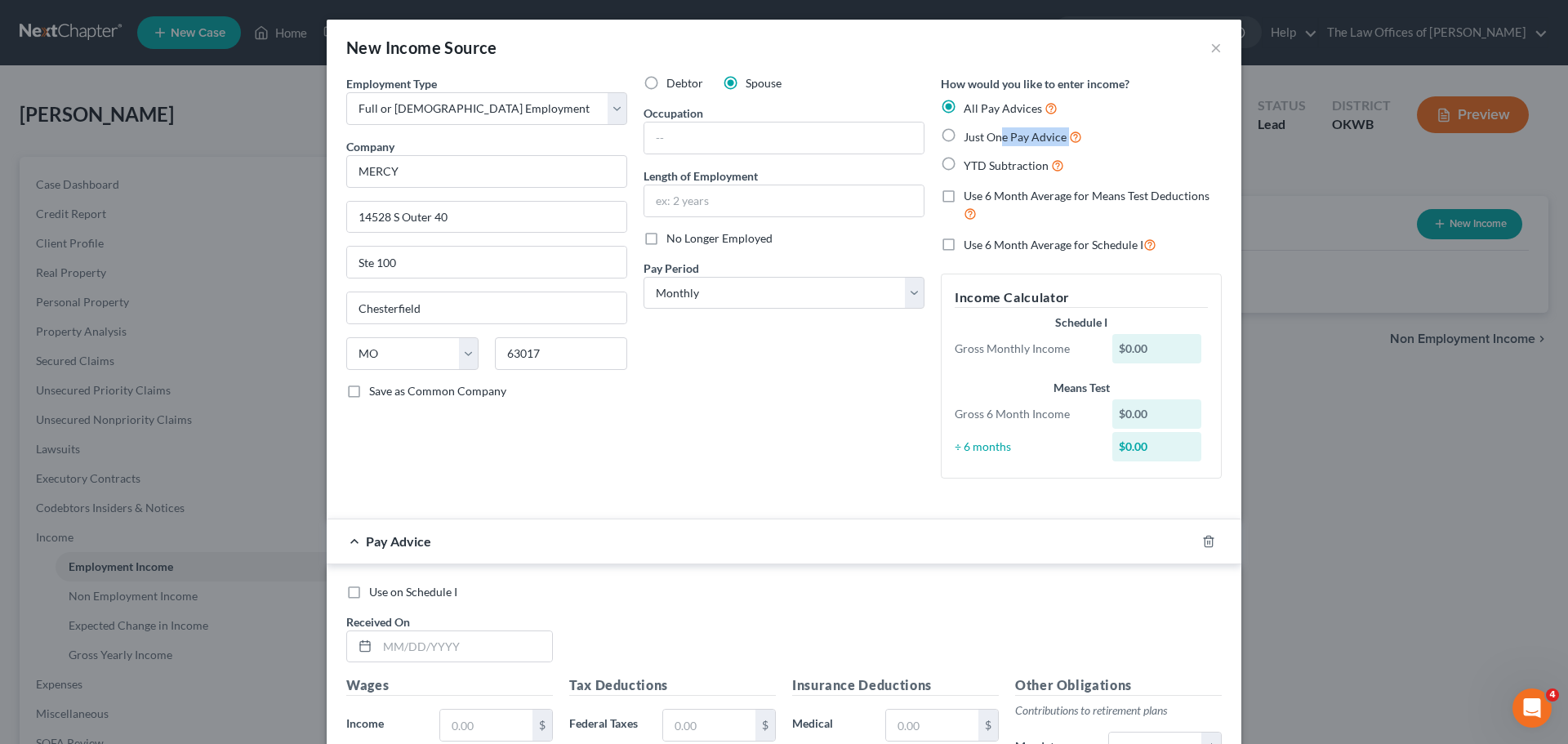
click at [971, 138] on input "Just One Pay Advice" at bounding box center [976, 132] width 10 height 10
radio input "true"
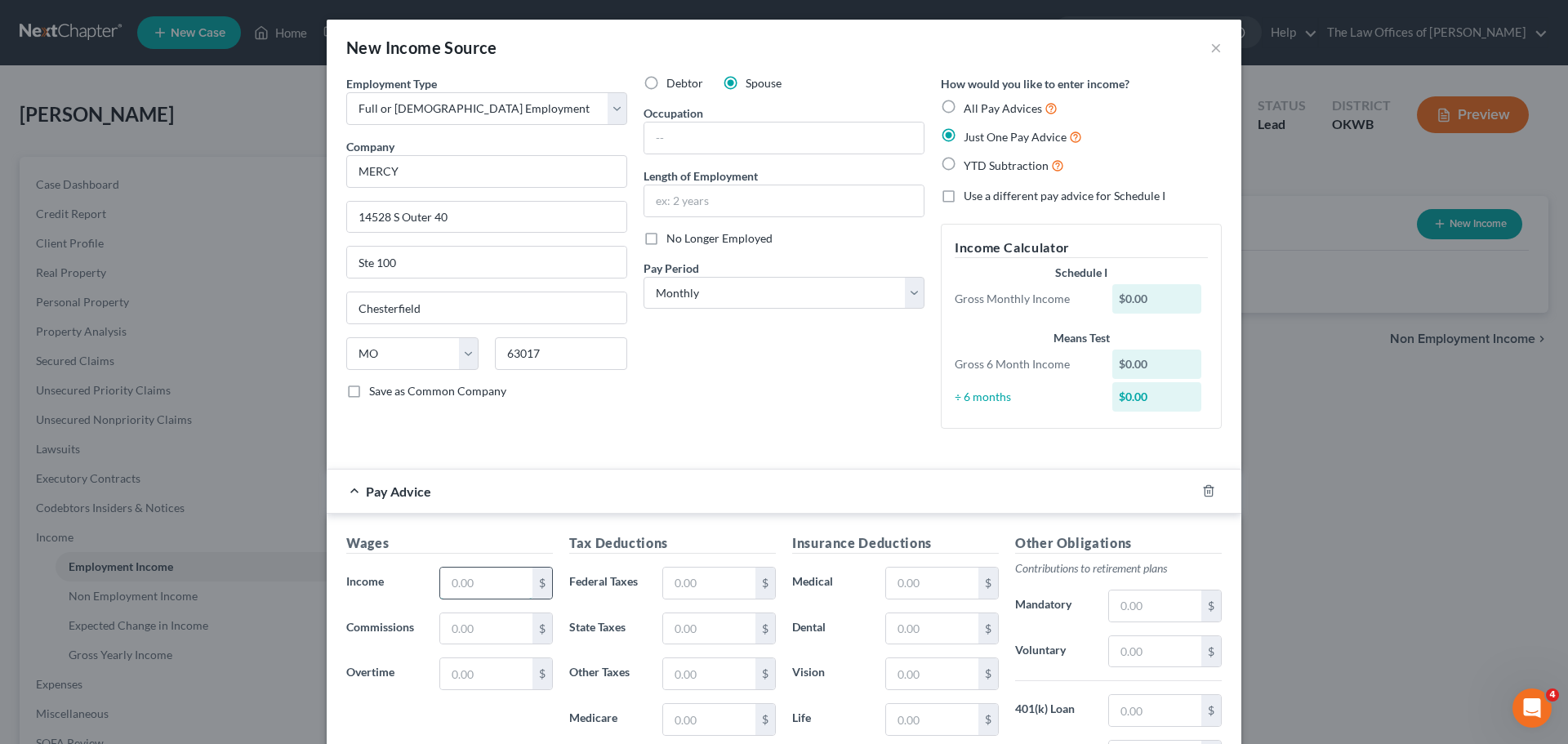
click at [462, 577] on input "text" at bounding box center [486, 583] width 92 height 31
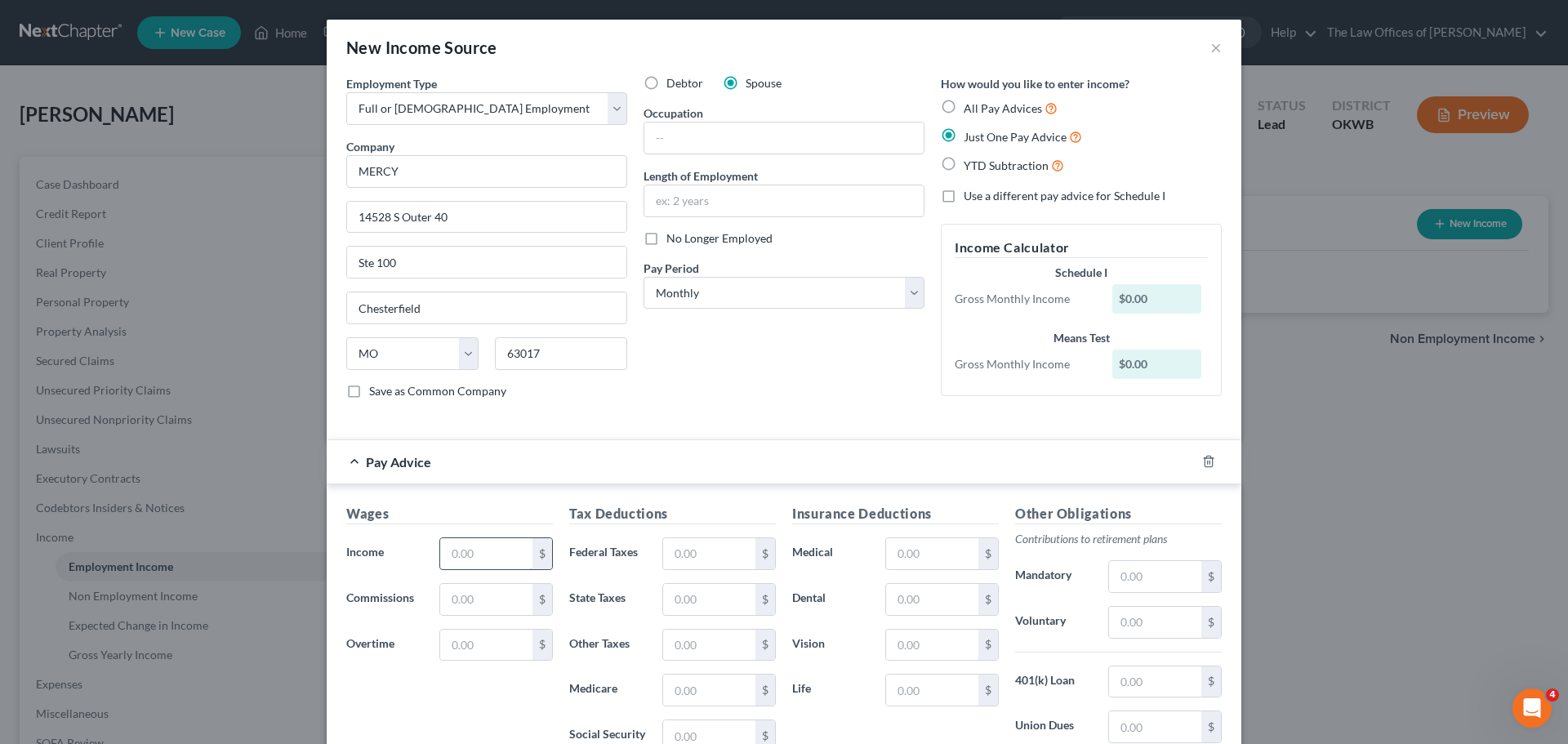
click at [455, 559] on input "text" at bounding box center [486, 554] width 92 height 31
type input "8,605"
click at [746, 551] on input "text" at bounding box center [709, 554] width 92 height 31
type input "737"
type input "322"
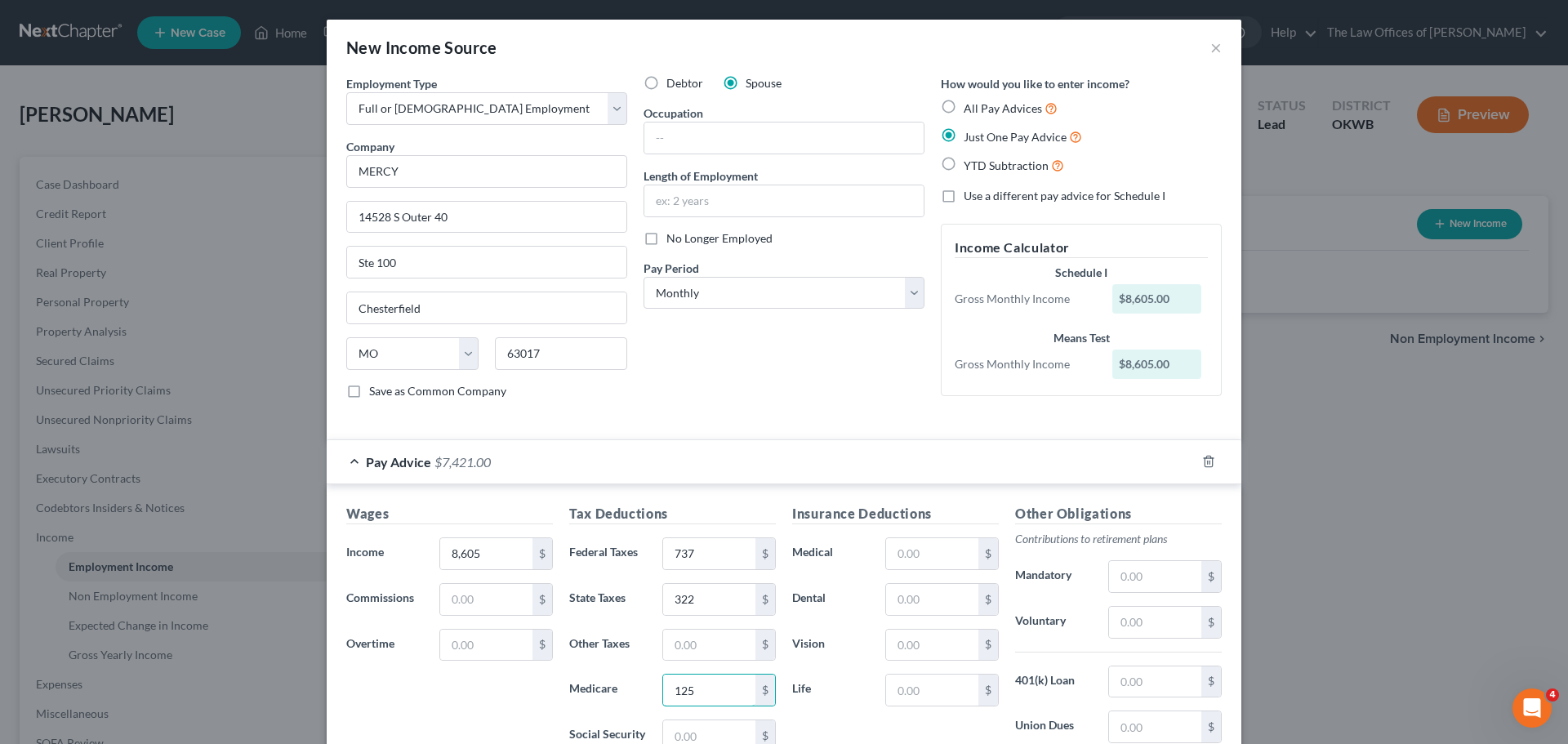
type input "125"
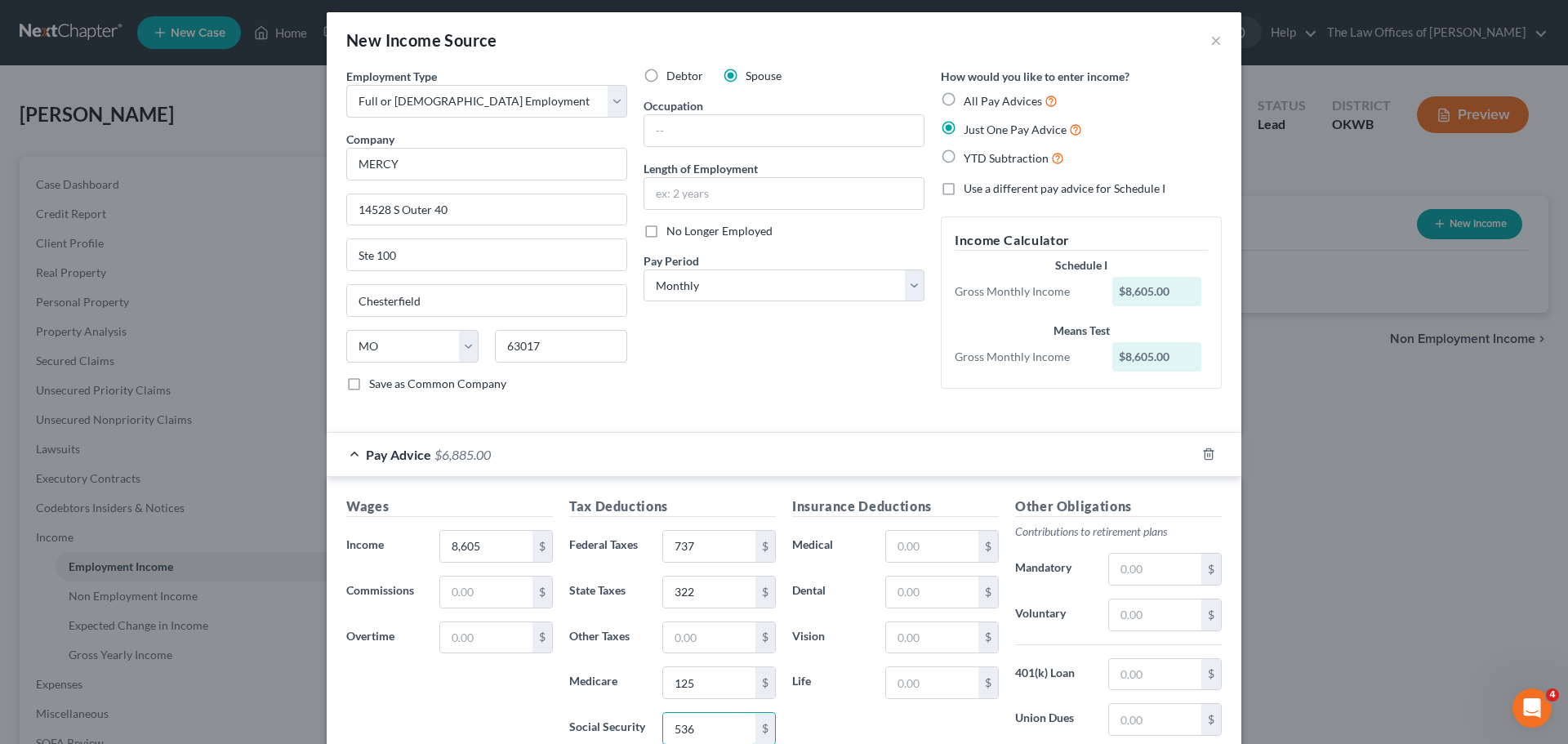
type input "536"
click at [931, 549] on input "text" at bounding box center [932, 546] width 92 height 31
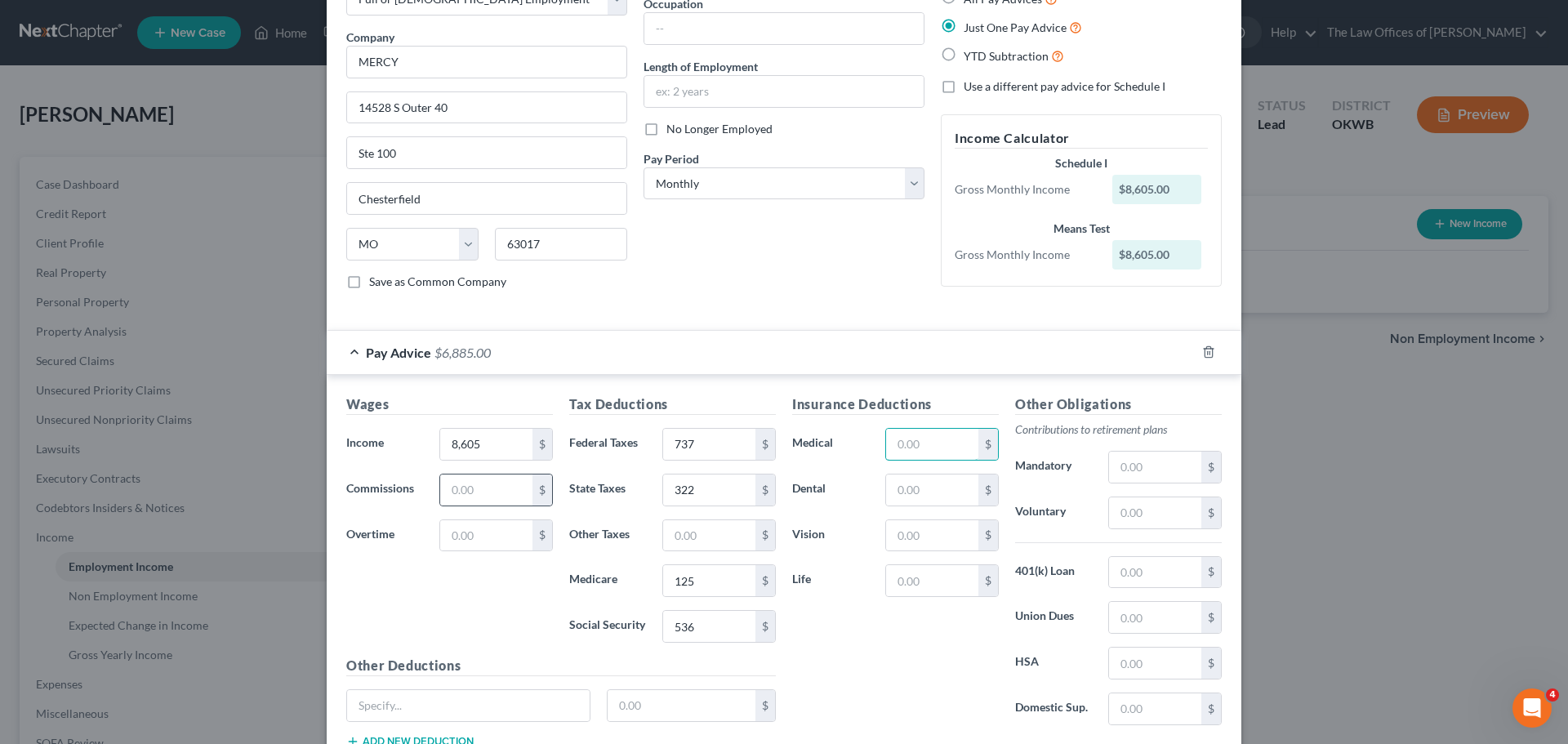
scroll to position [229, 0]
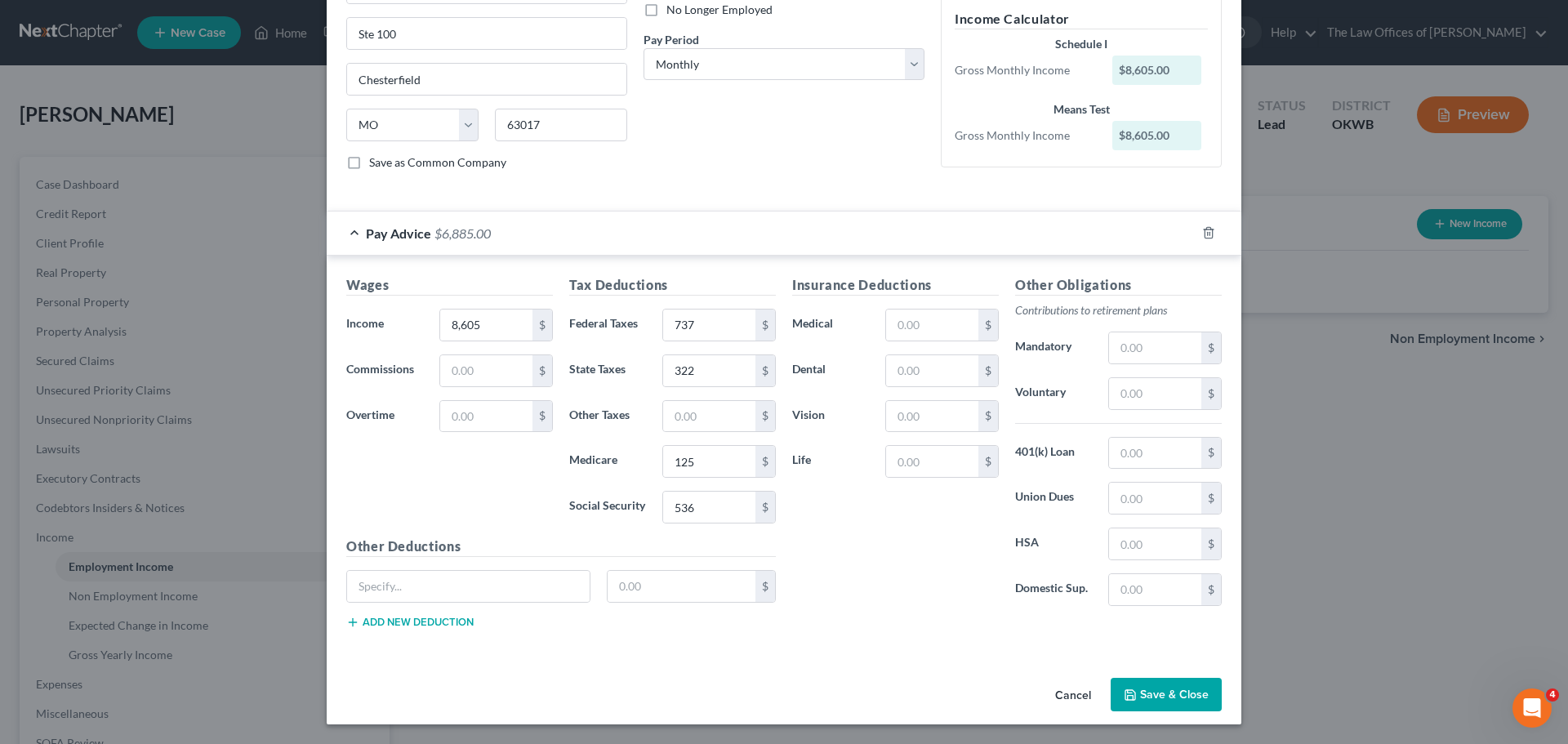
click at [1166, 683] on button "Save & Close" at bounding box center [1166, 694] width 111 height 34
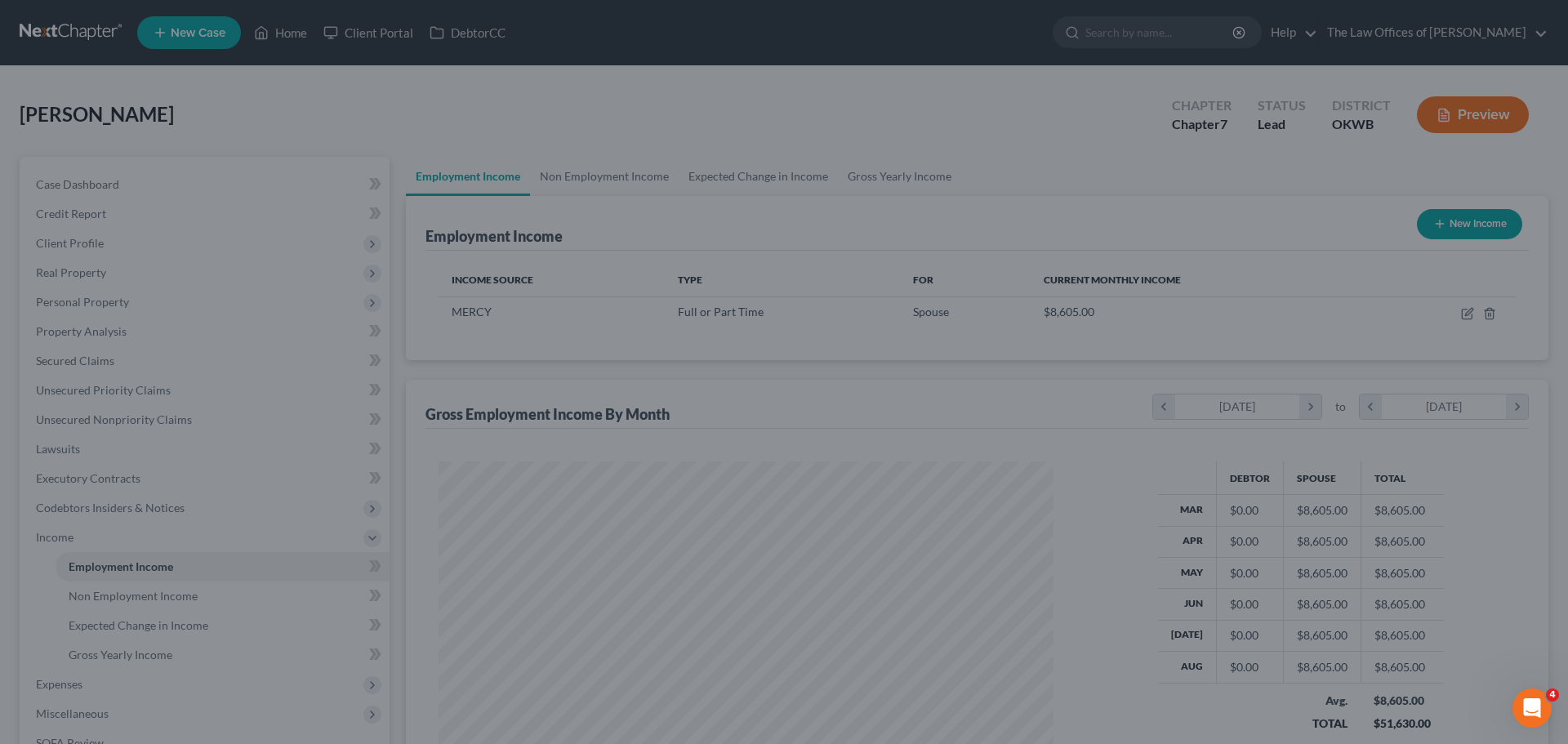
scroll to position [305, 642]
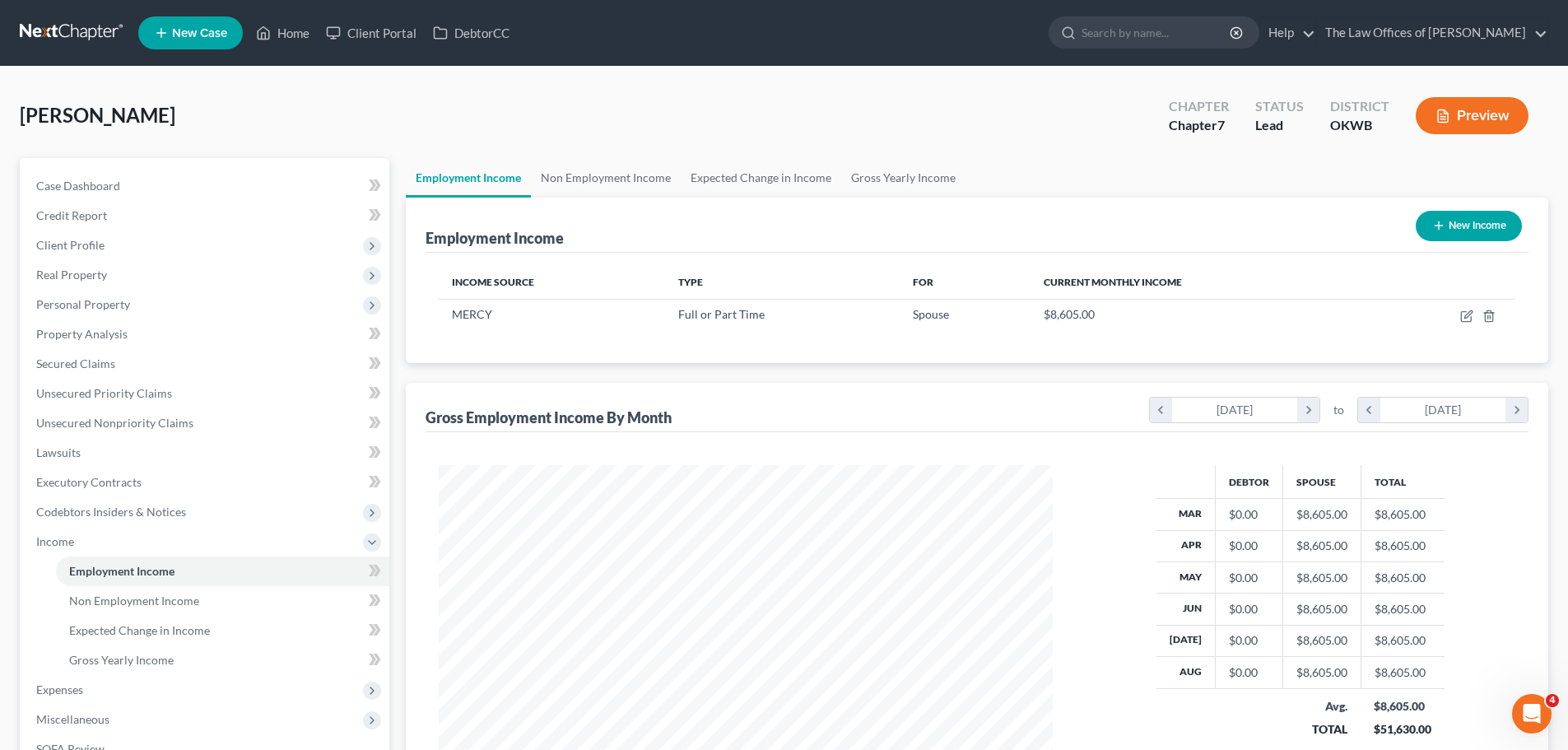
click at [1434, 223] on icon "button" at bounding box center [1438, 225] width 13 height 13
select select "0"
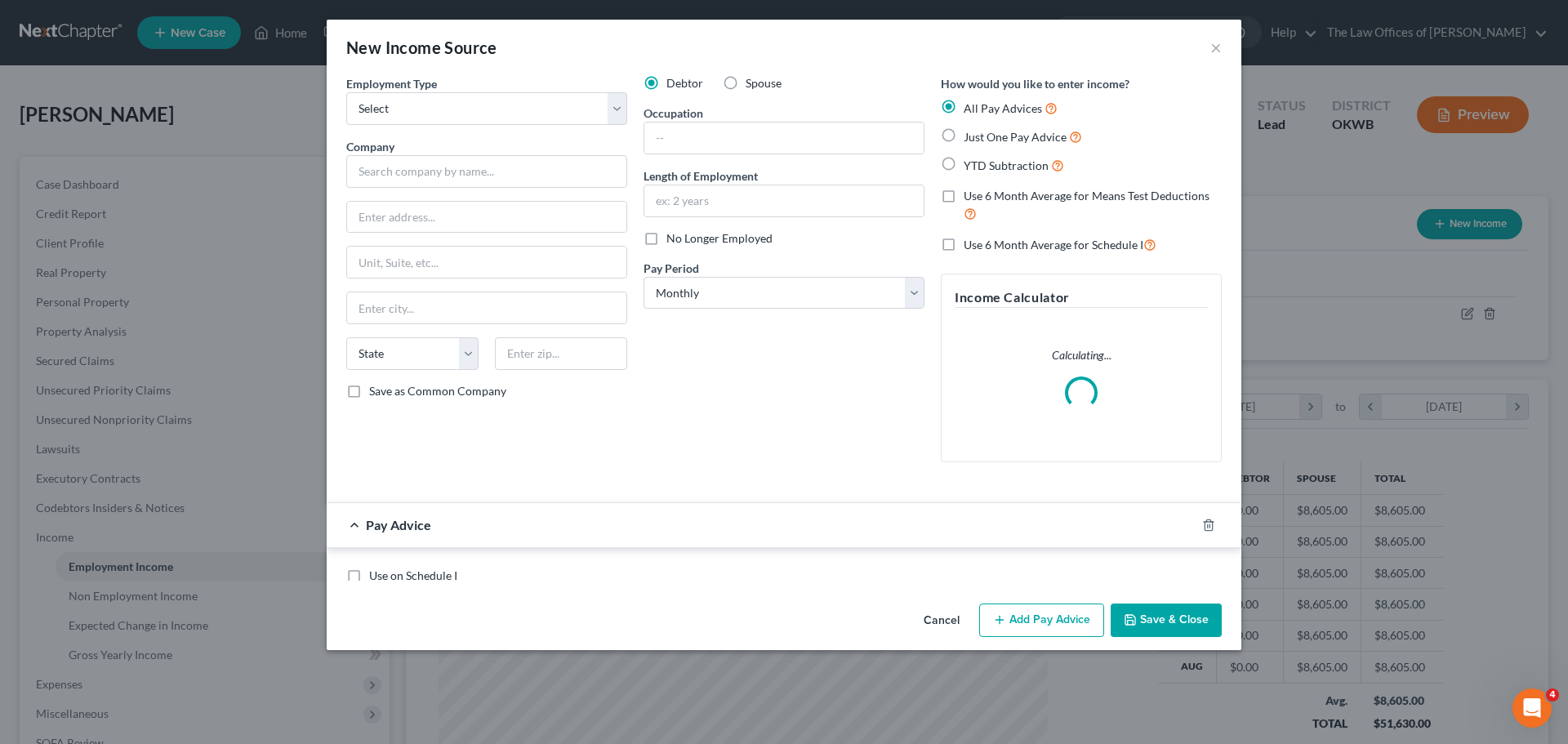
scroll to position [307, 648]
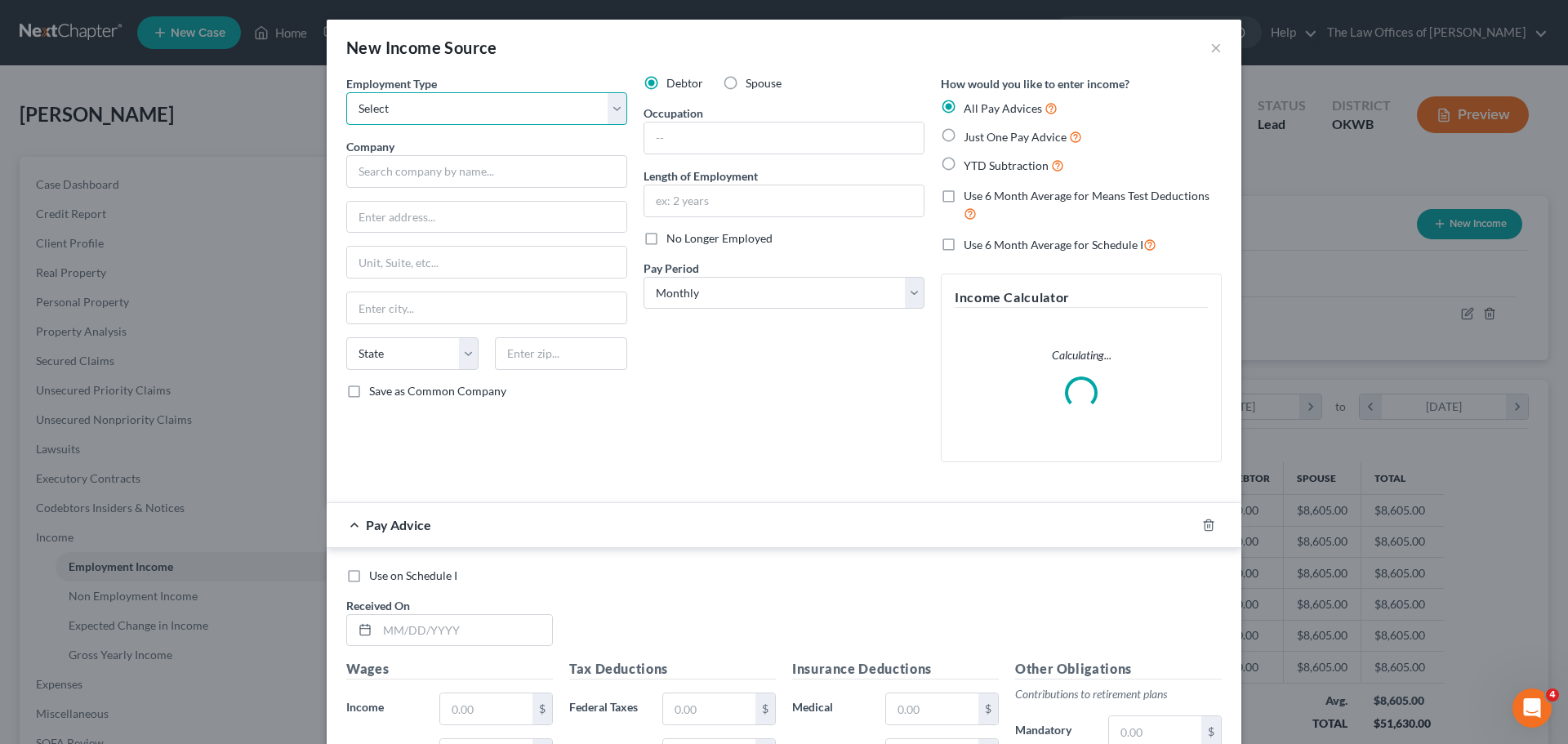
click at [362, 100] on select "Select Full or [DEMOGRAPHIC_DATA] Employment Self Employment" at bounding box center [486, 108] width 281 height 32
select select "0"
click at [346, 92] on select "Select Full or [DEMOGRAPHIC_DATA] Employment Self Employment" at bounding box center [486, 108] width 281 height 32
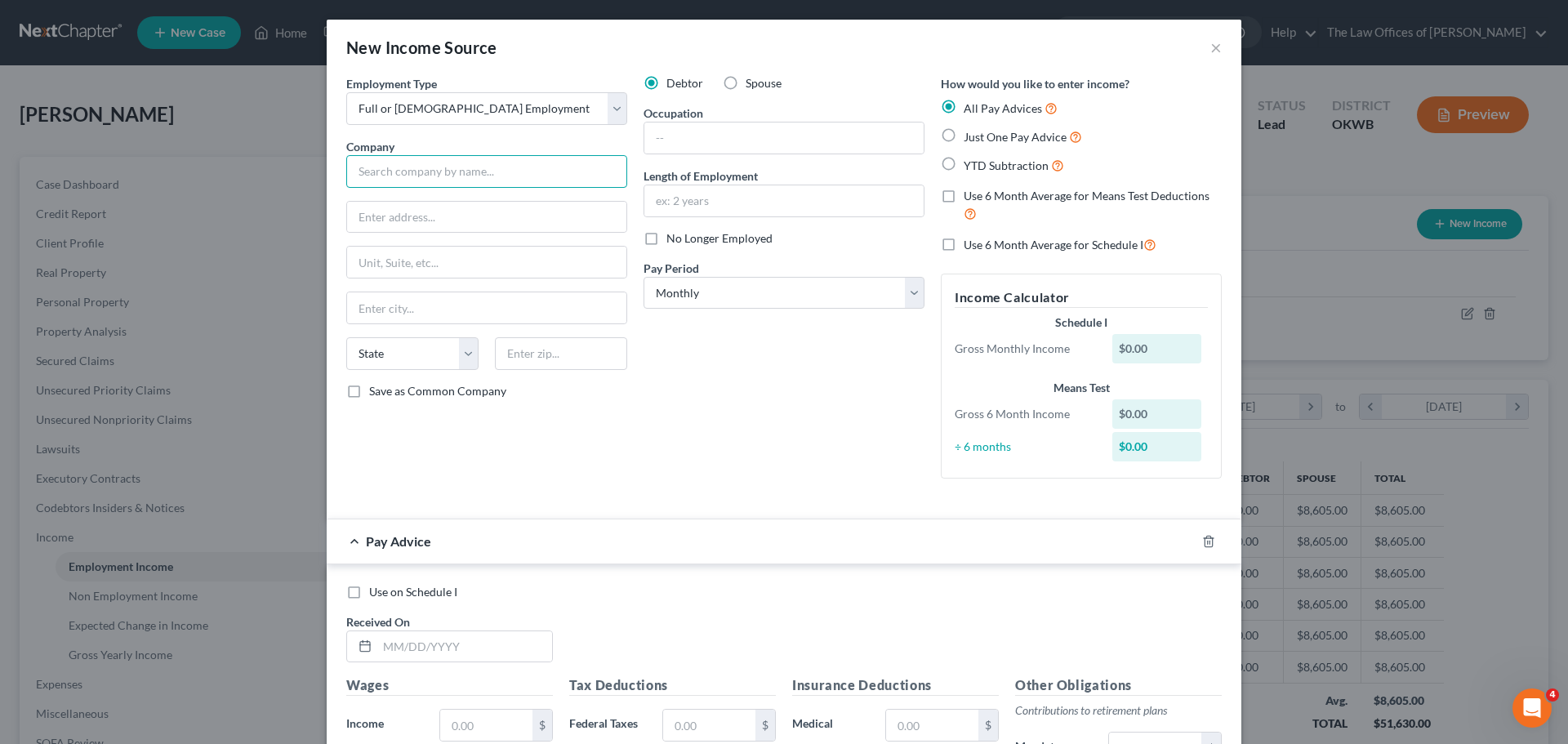
click at [449, 167] on input "text" at bounding box center [486, 172] width 281 height 32
type input "h"
type input "HUBBLE"
type input "[STREET_ADDRESS]"
type input "73135"
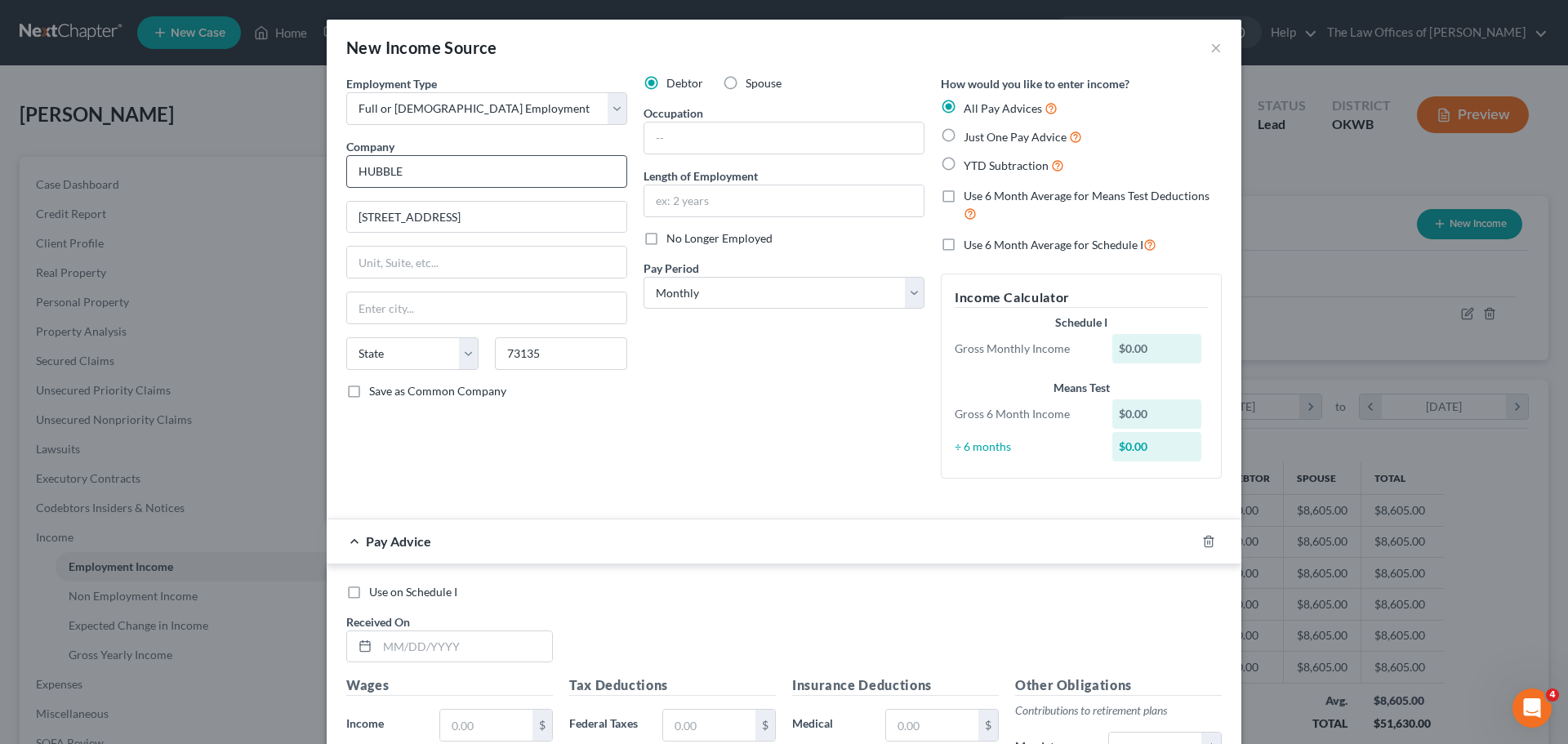
type input "[US_STATE][GEOGRAPHIC_DATA]"
select select "37"
click at [964, 140] on label "Just One Pay Advice" at bounding box center [1023, 137] width 119 height 19
click at [971, 138] on input "Just One Pay Advice" at bounding box center [976, 132] width 10 height 10
radio input "true"
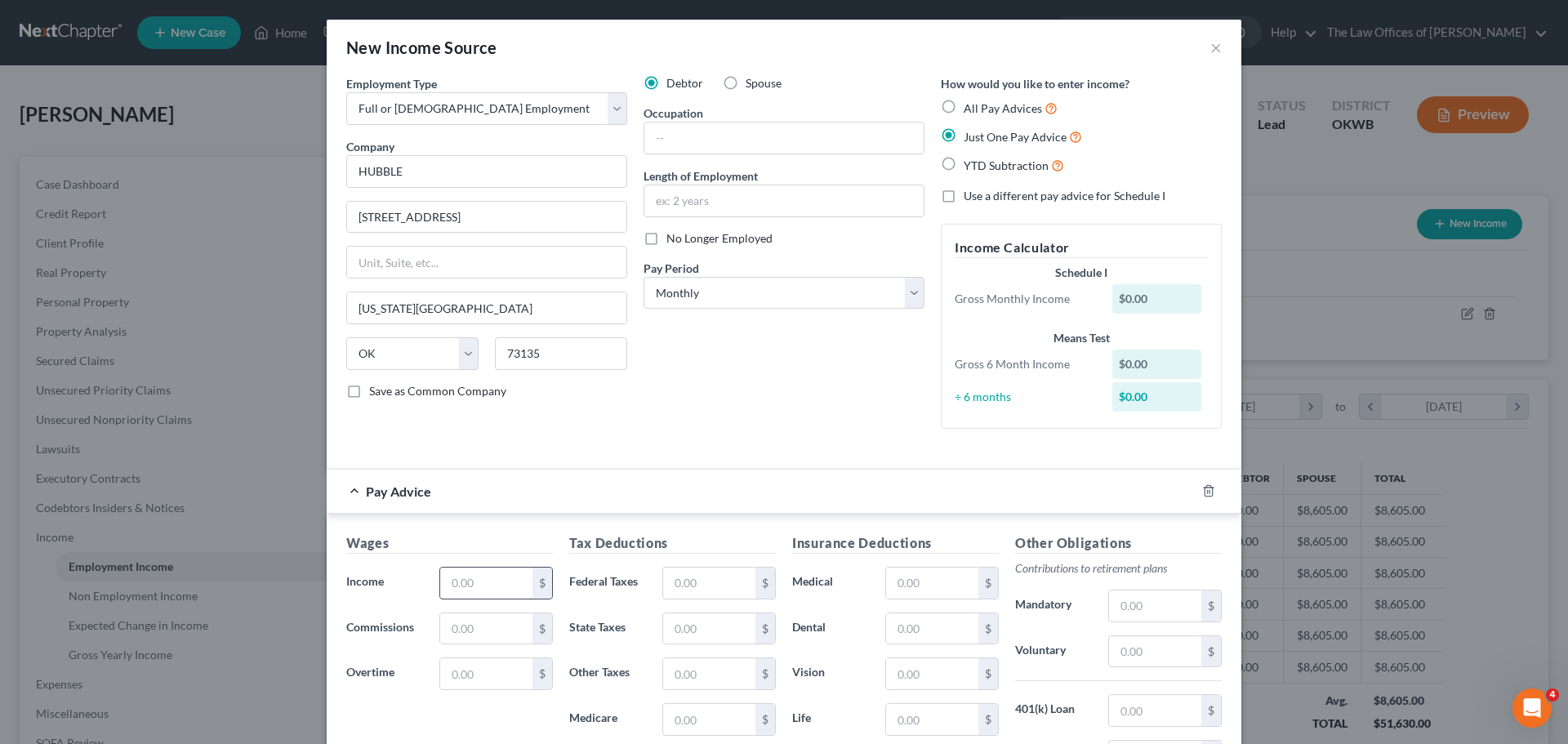
click at [484, 592] on input "text" at bounding box center [486, 583] width 92 height 31
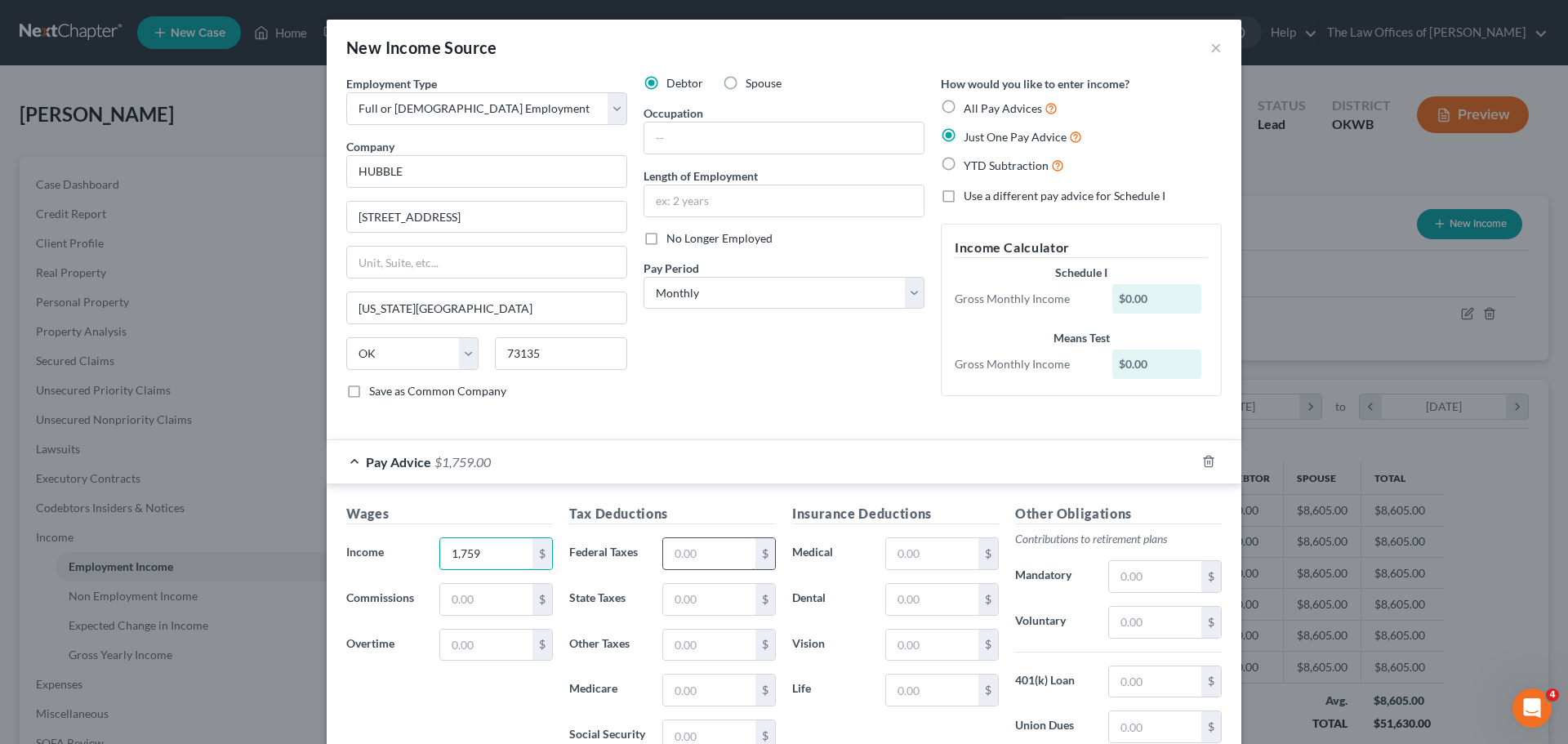
type input "1,759"
click at [663, 545] on input "text" at bounding box center [709, 554] width 92 height 31
click at [677, 559] on input "text" at bounding box center [709, 554] width 92 height 31
type input "129"
click at [663, 599] on input "text" at bounding box center [709, 600] width 92 height 31
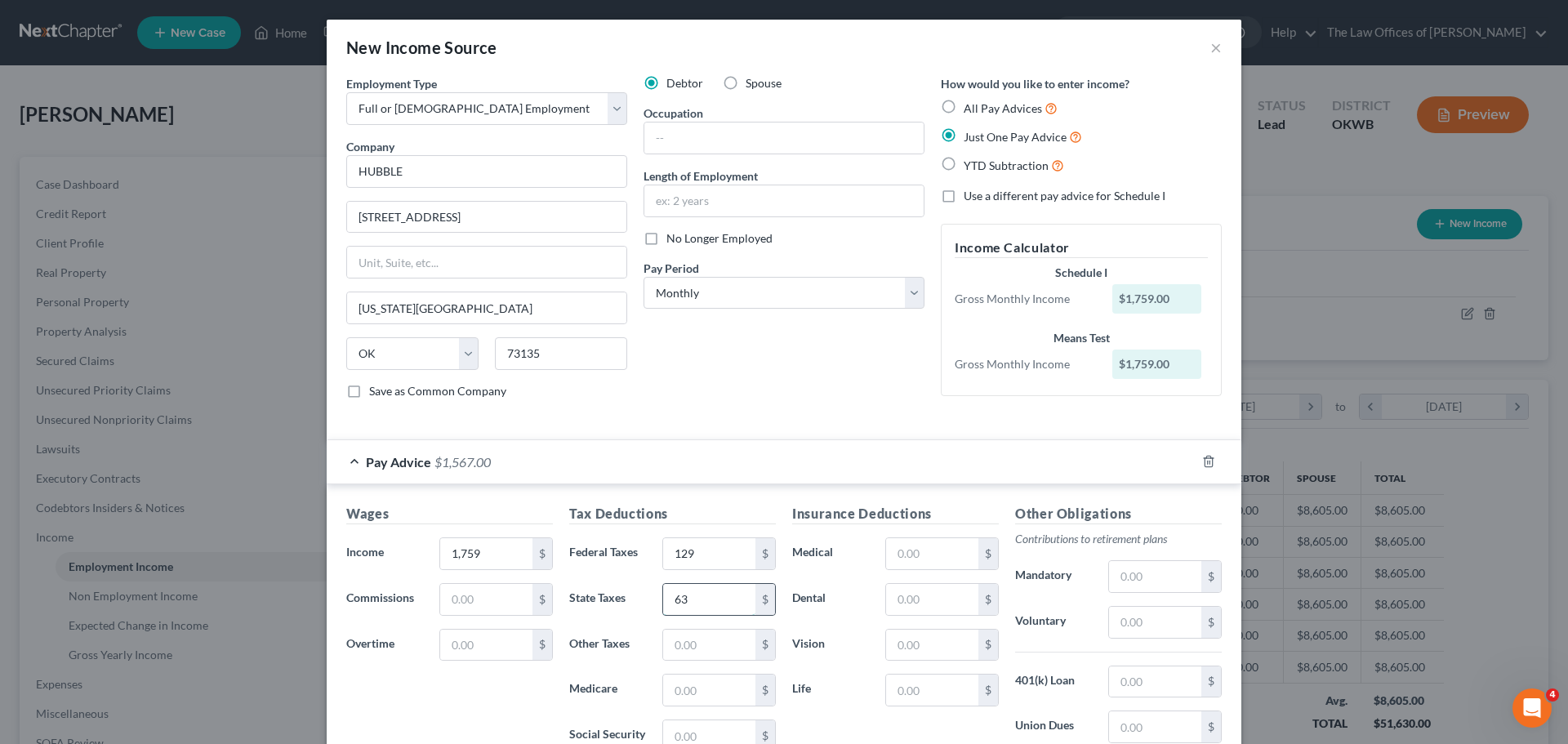
type input "63"
type input "25"
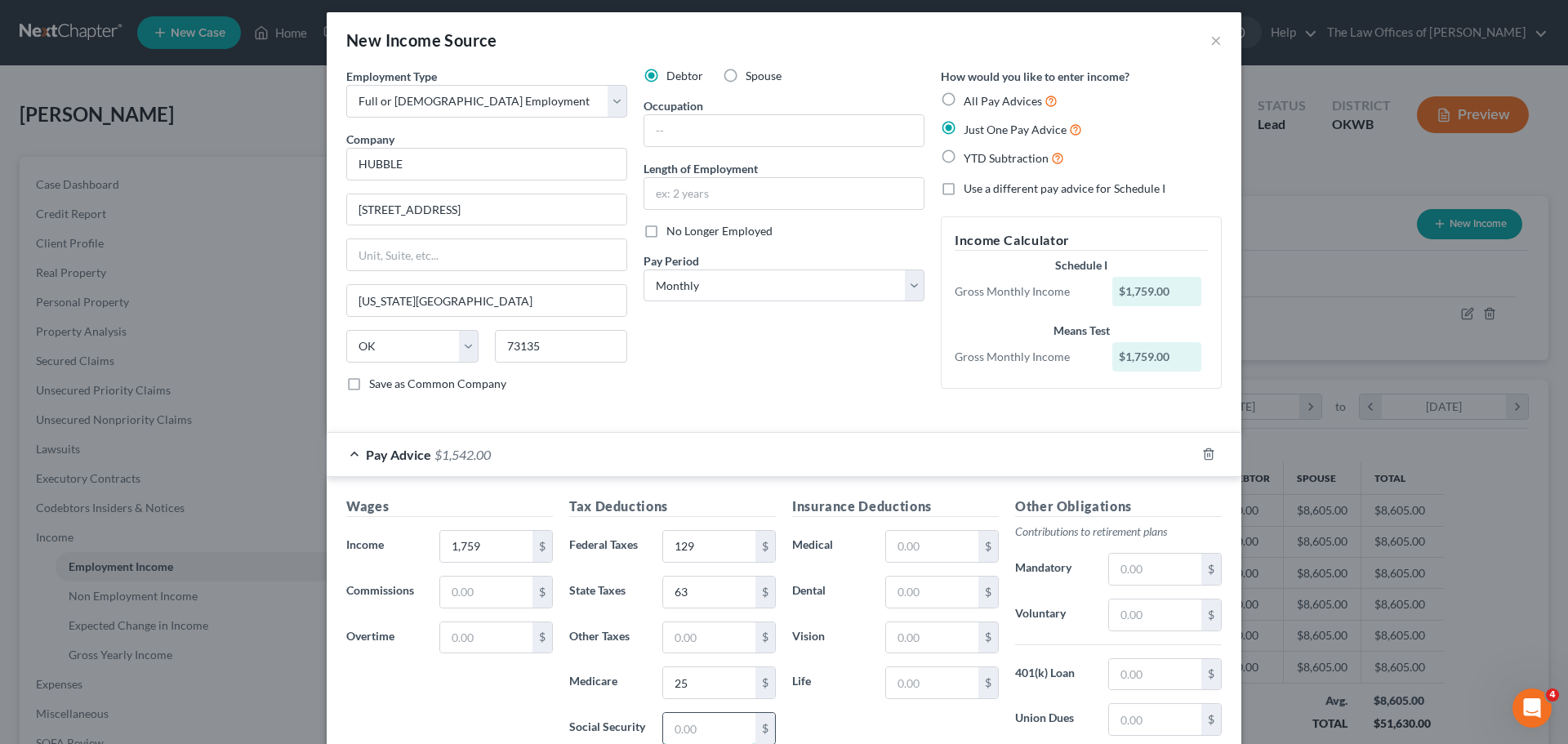
click at [694, 730] on input "text" at bounding box center [709, 729] width 92 height 31
type input "107"
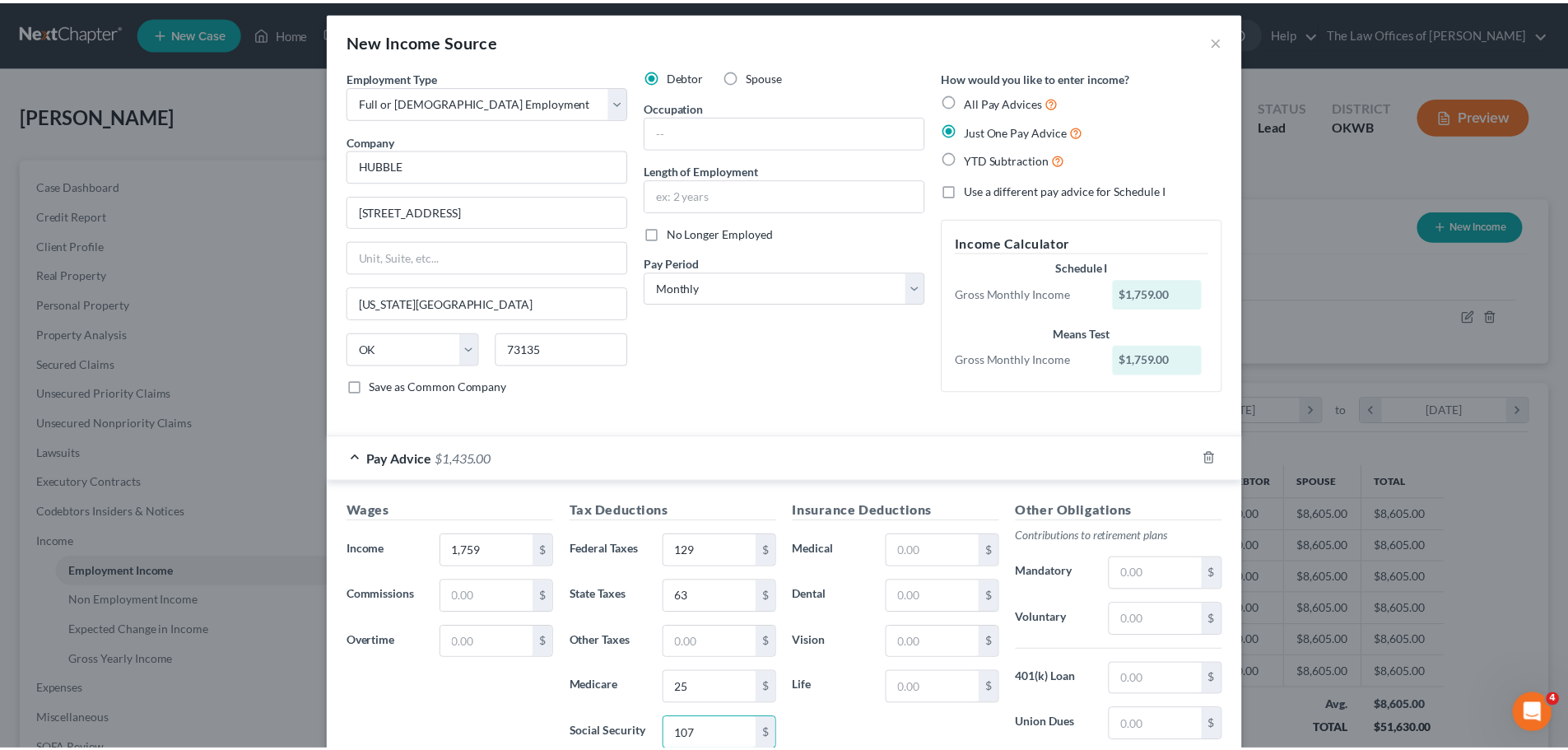
scroll to position [231, 0]
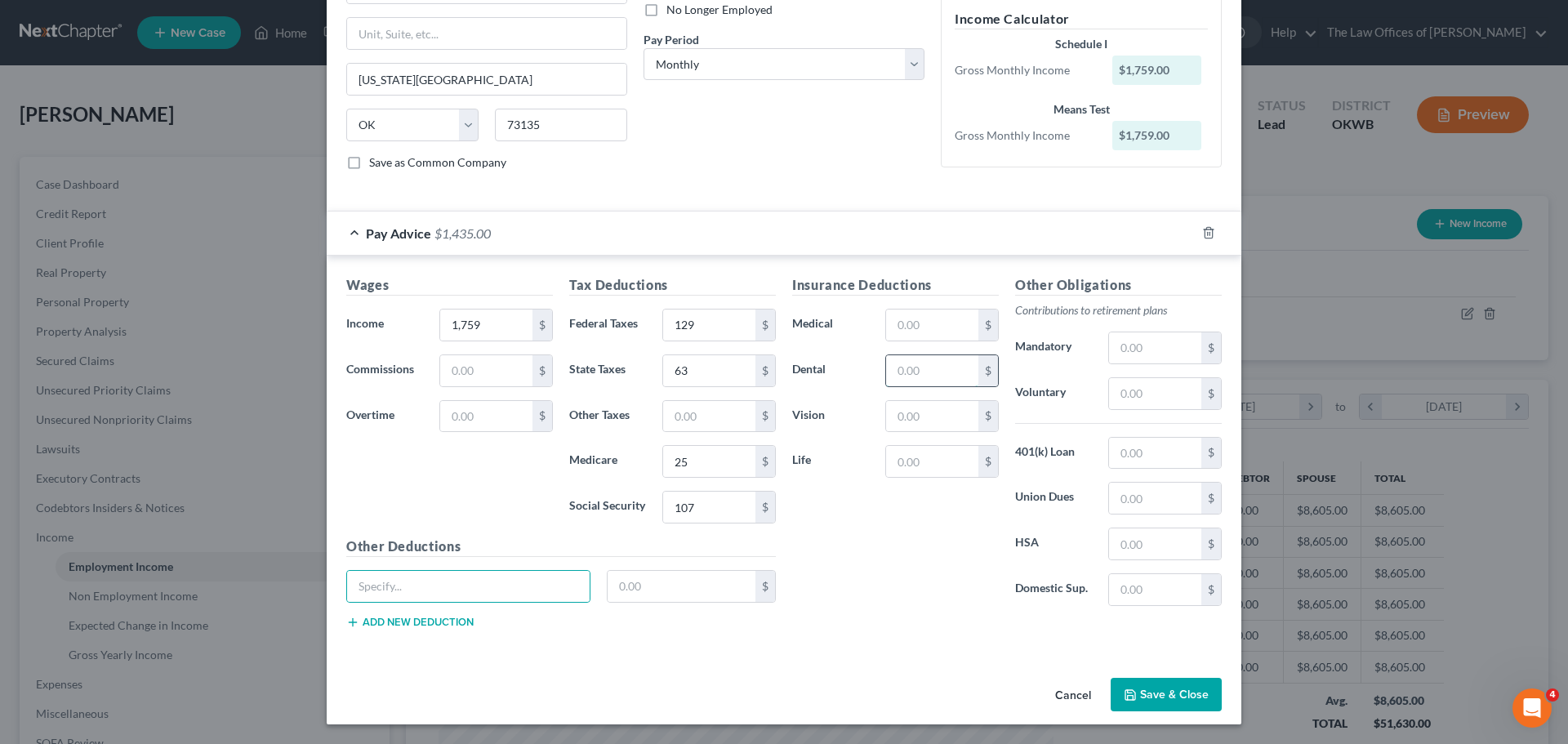
click at [918, 381] on input "text" at bounding box center [932, 371] width 92 height 31
type input "23"
click at [928, 325] on input "text" at bounding box center [932, 325] width 92 height 31
click at [896, 417] on input "text" at bounding box center [932, 416] width 92 height 31
type input "6"
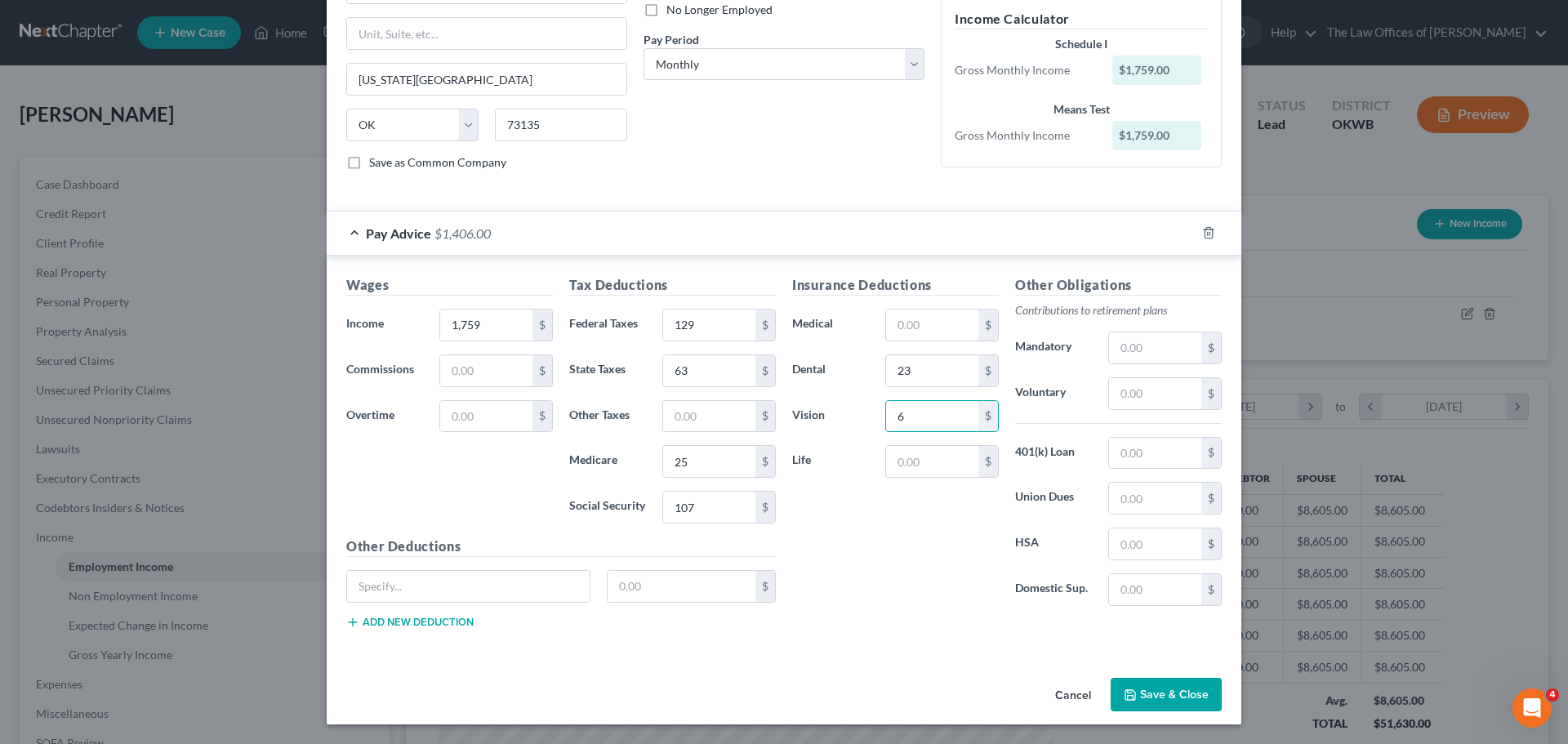
click at [1138, 683] on button "Save & Close" at bounding box center [1166, 694] width 111 height 34
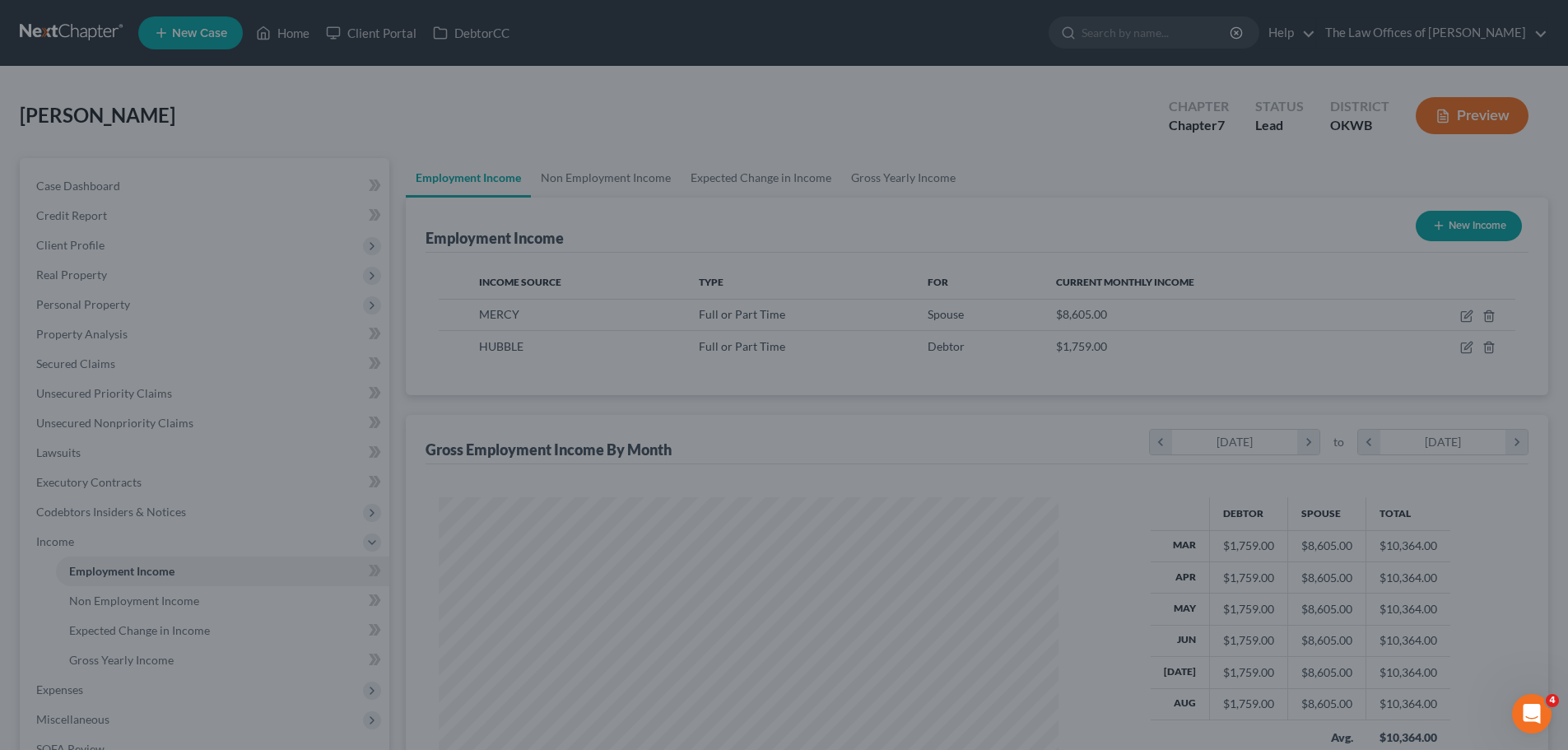
scroll to position [822848, 822496]
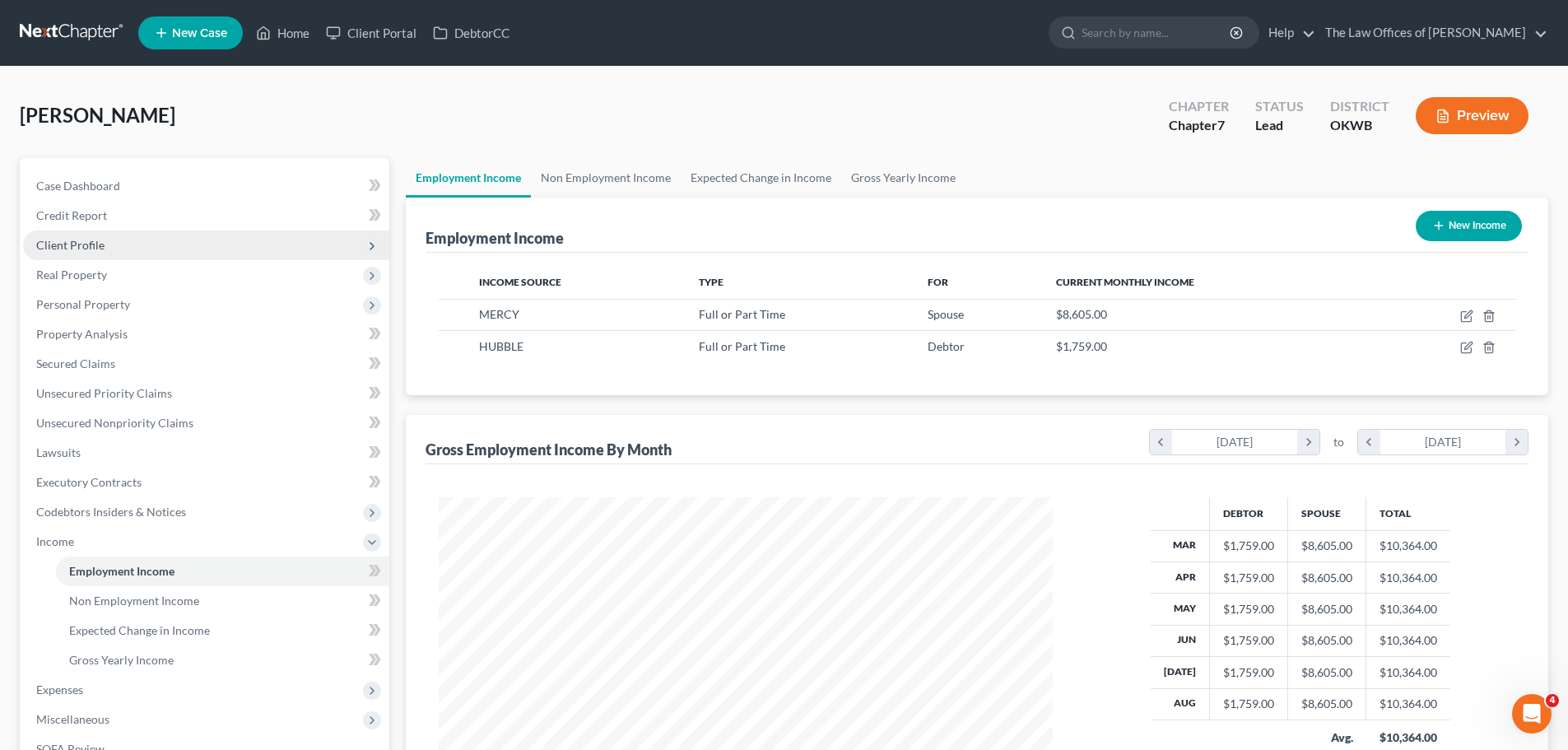
click at [183, 233] on span "Client Profile" at bounding box center [206, 245] width 366 height 29
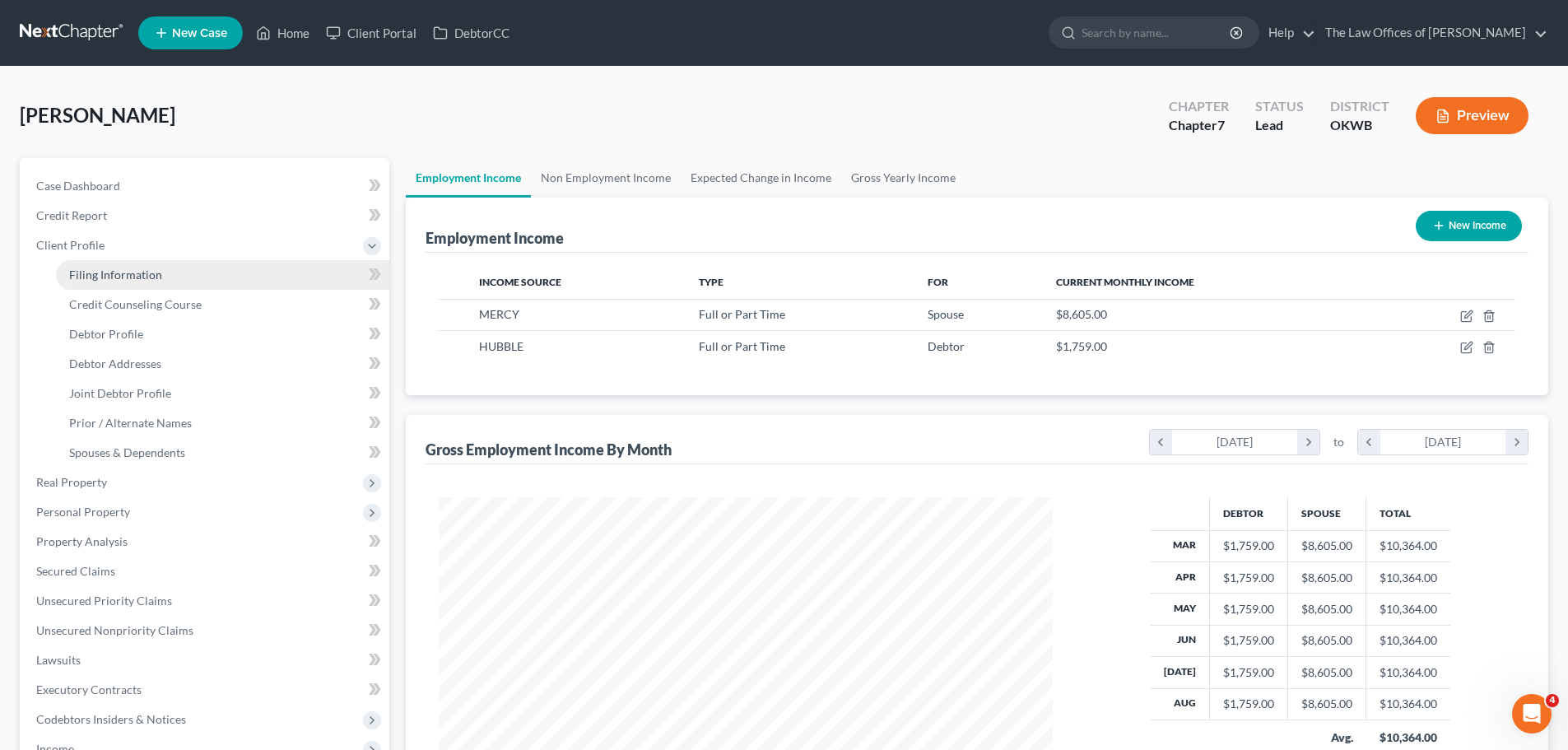
click at [152, 272] on span "Filing Information" at bounding box center [115, 275] width 93 height 14
select select "1"
select select "0"
select select "65"
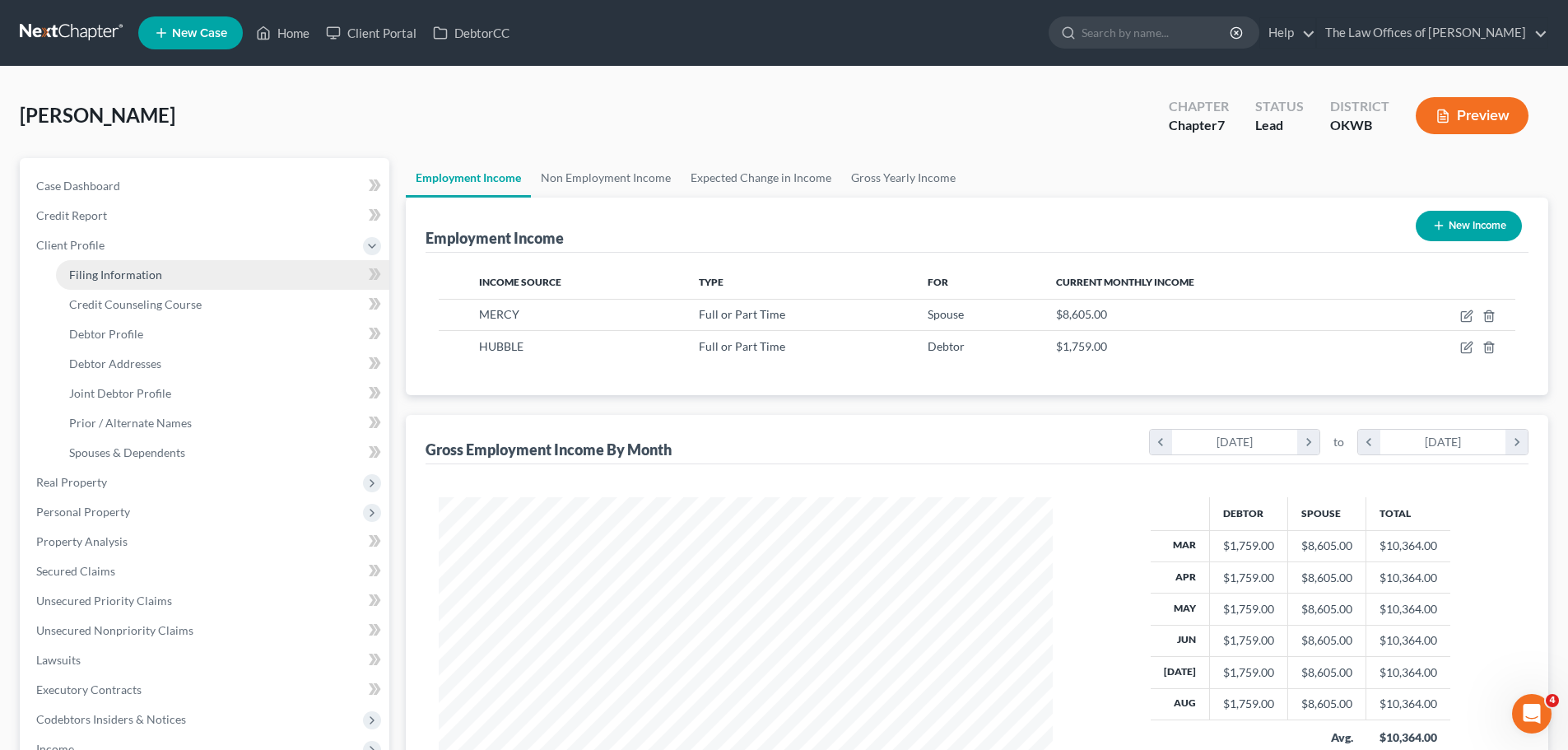
select select "0"
select select "37"
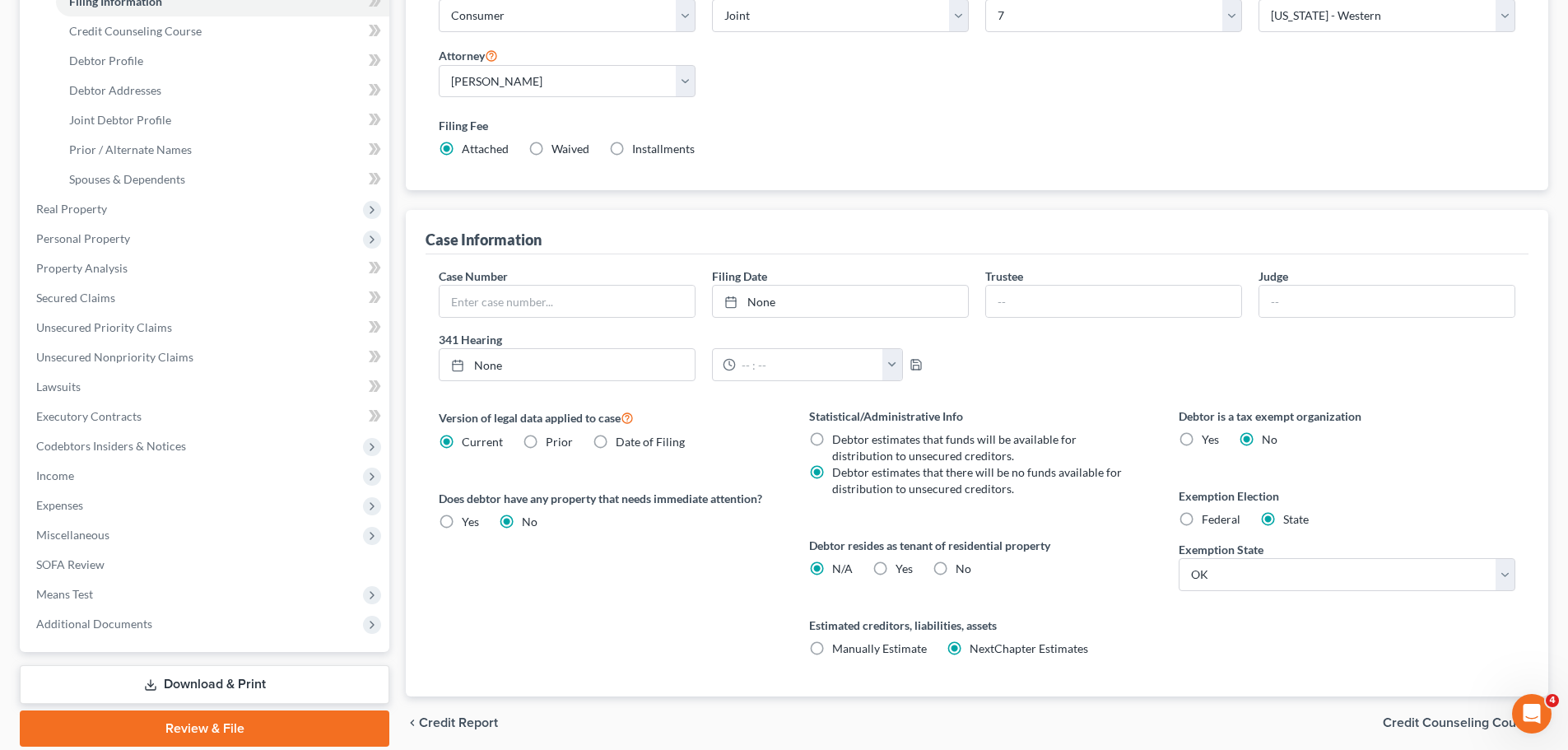
scroll to position [6, 0]
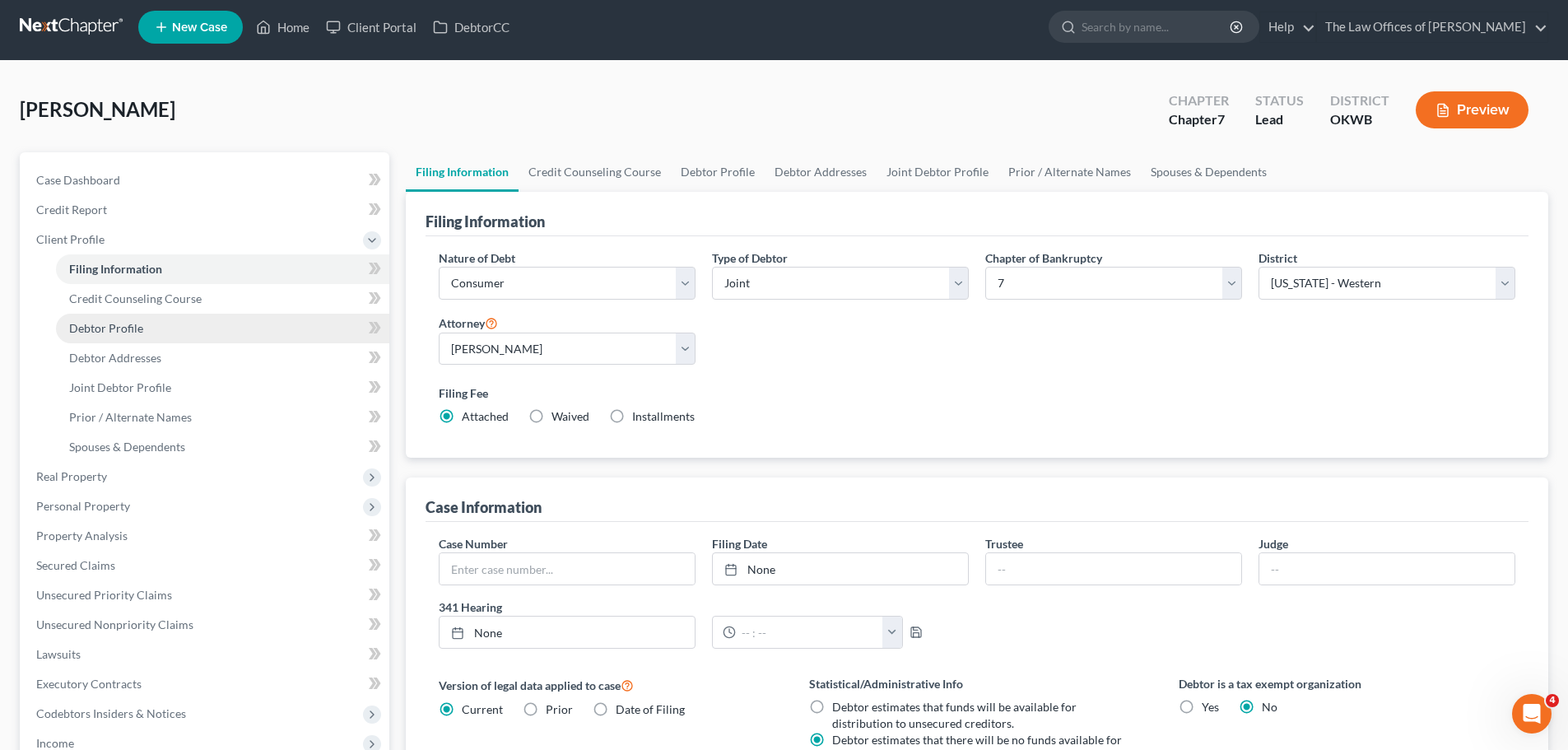
click at [170, 319] on link "Debtor Profile" at bounding box center [222, 328] width 333 height 29
select select "1"
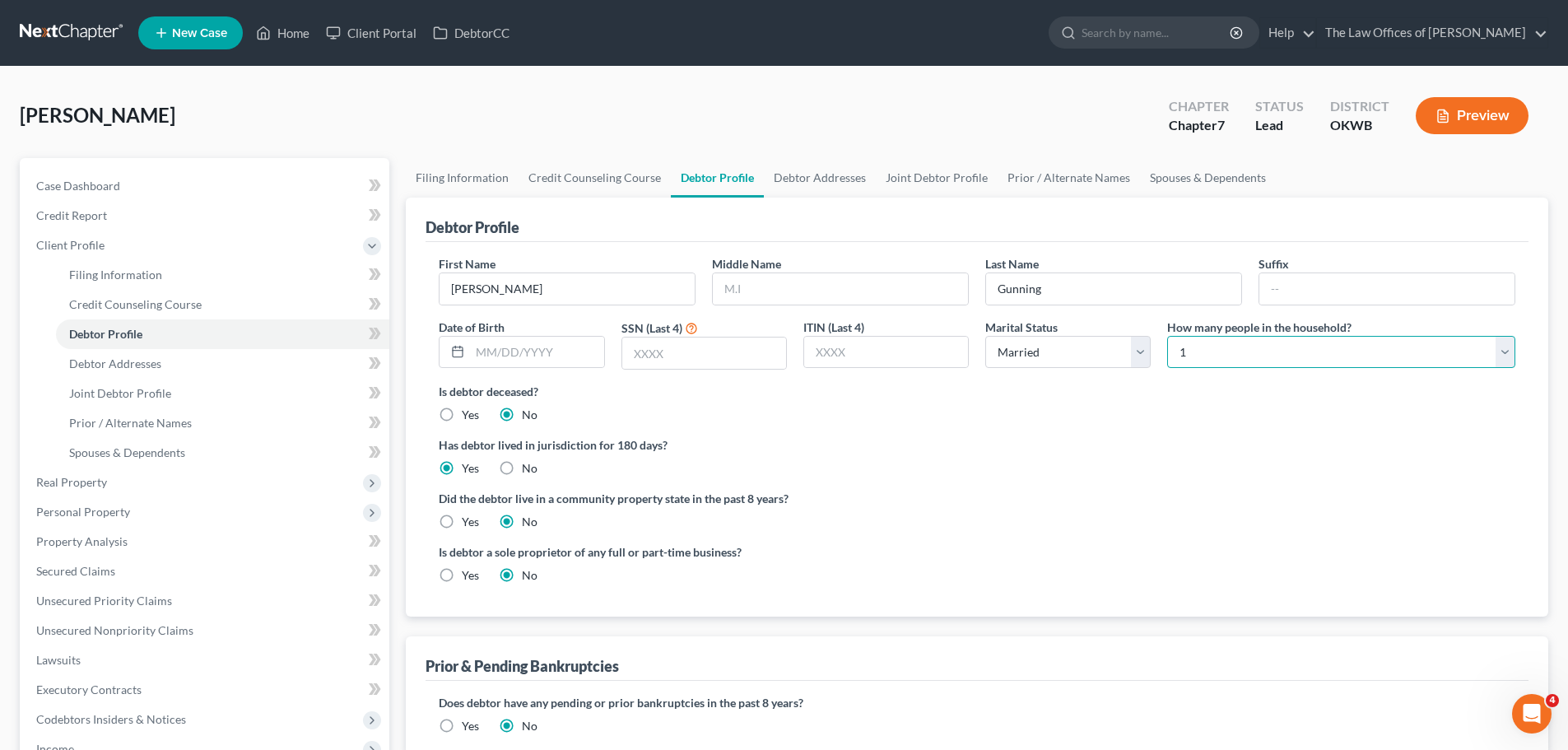
click at [1283, 339] on select "Select 1 2 3 4 5 6 7 8 9 10 11 12 13 14 15 16 17 18 19 20" at bounding box center [1342, 352] width 348 height 33
select select "4"
click at [1168, 336] on select "Select 1 2 3 4 5 6 7 8 9 10 11 12 13 14 15 16 17 18 19 20" at bounding box center [1342, 352] width 348 height 33
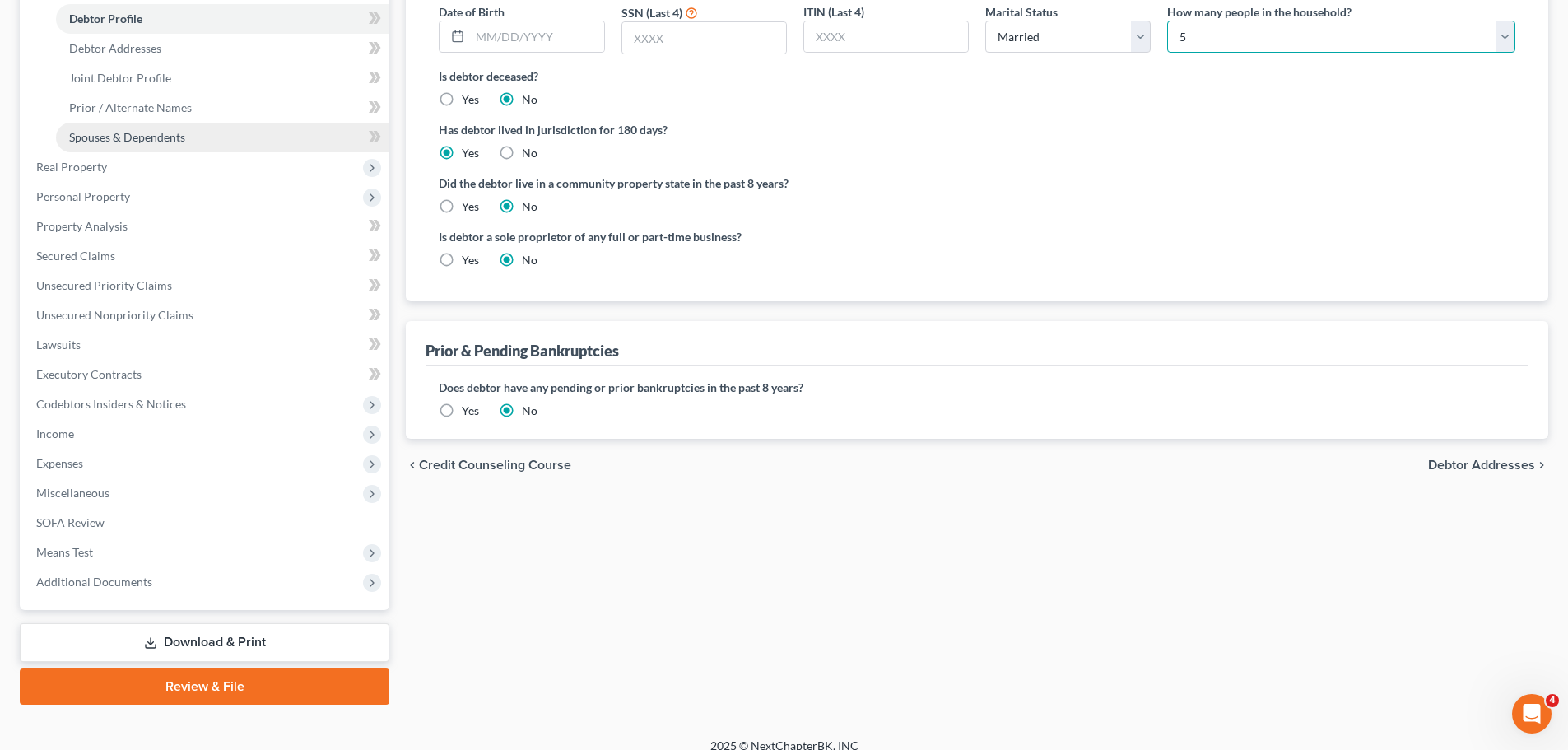
scroll to position [329, 0]
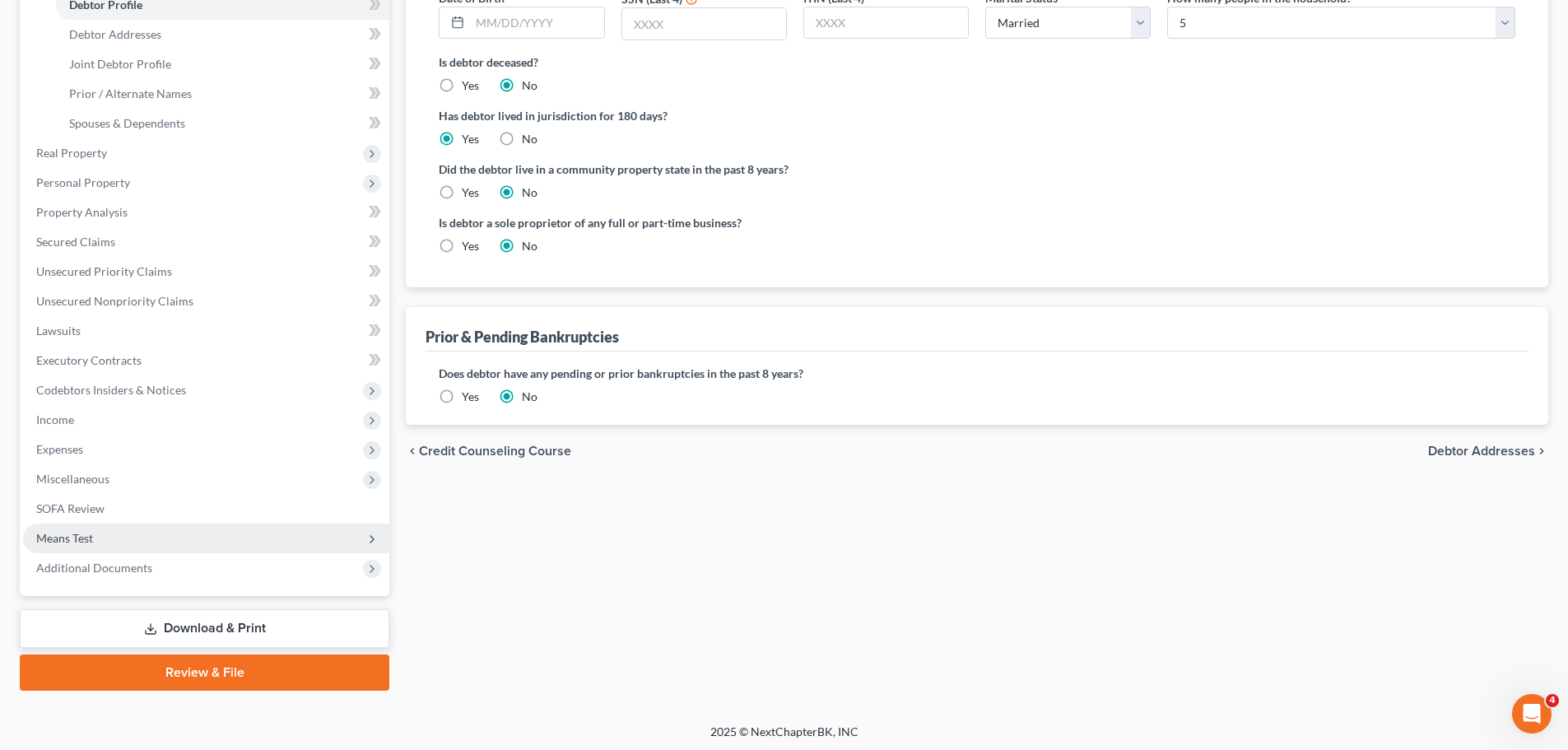
click at [148, 531] on span "Means Test" at bounding box center [206, 538] width 366 height 29
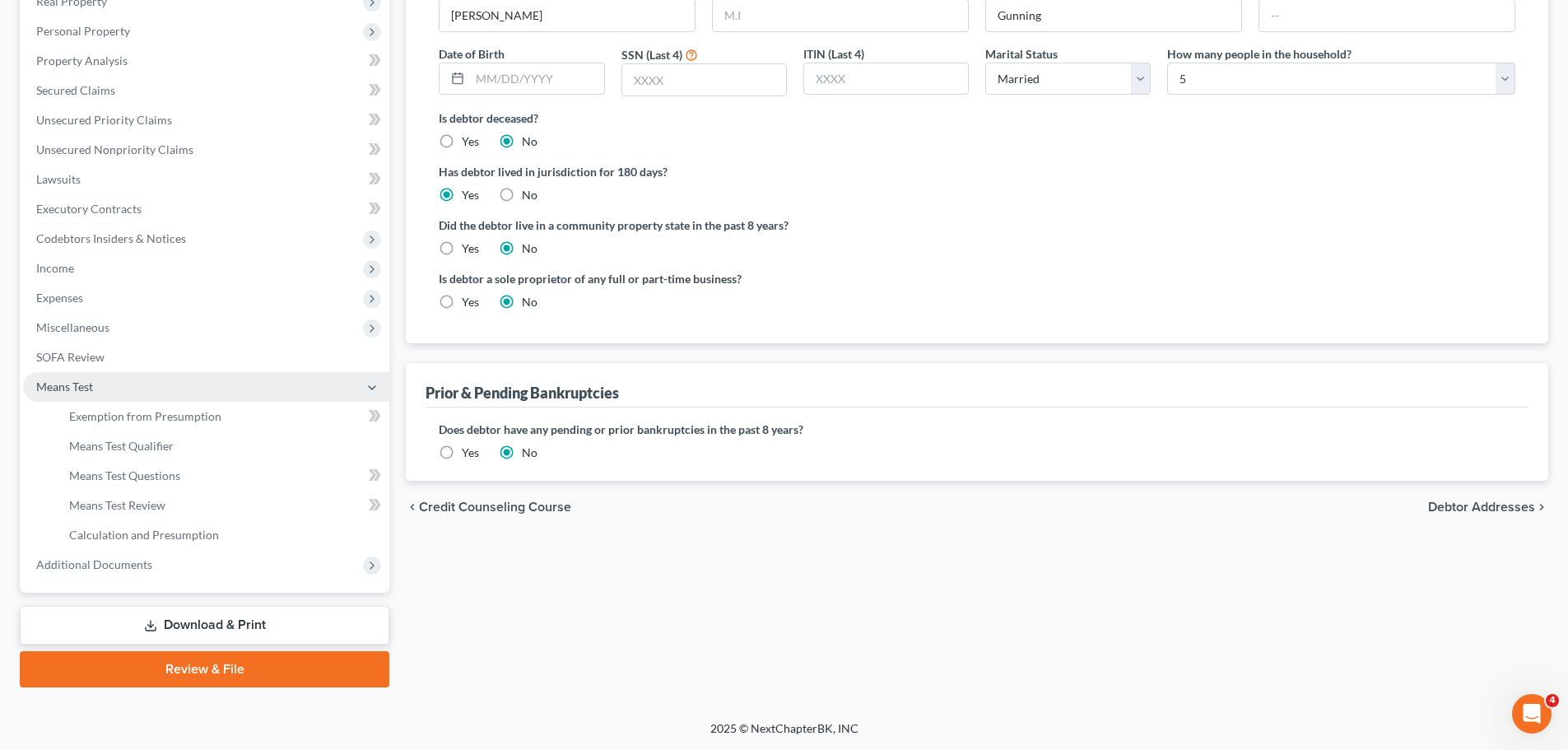
scroll to position [273, 0]
click at [214, 418] on span "Exemption from Presumption" at bounding box center [145, 416] width 152 height 14
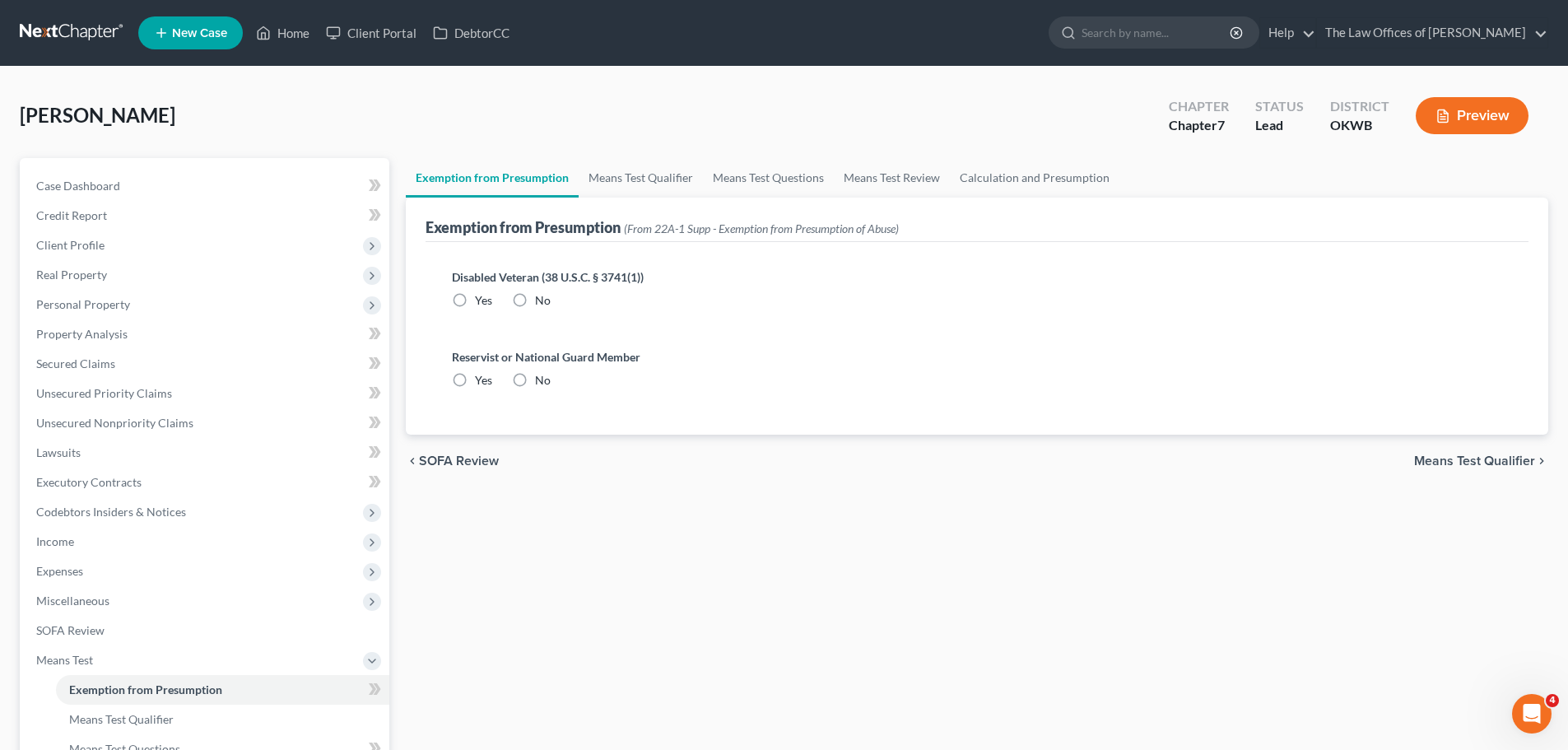
click at [535, 304] on label "No" at bounding box center [542, 300] width 15 height 16
click at [542, 303] on input "No" at bounding box center [547, 297] width 10 height 10
radio input "true"
click at [535, 381] on label "No" at bounding box center [542, 380] width 15 height 16
click at [542, 381] on input "No" at bounding box center [547, 377] width 10 height 10
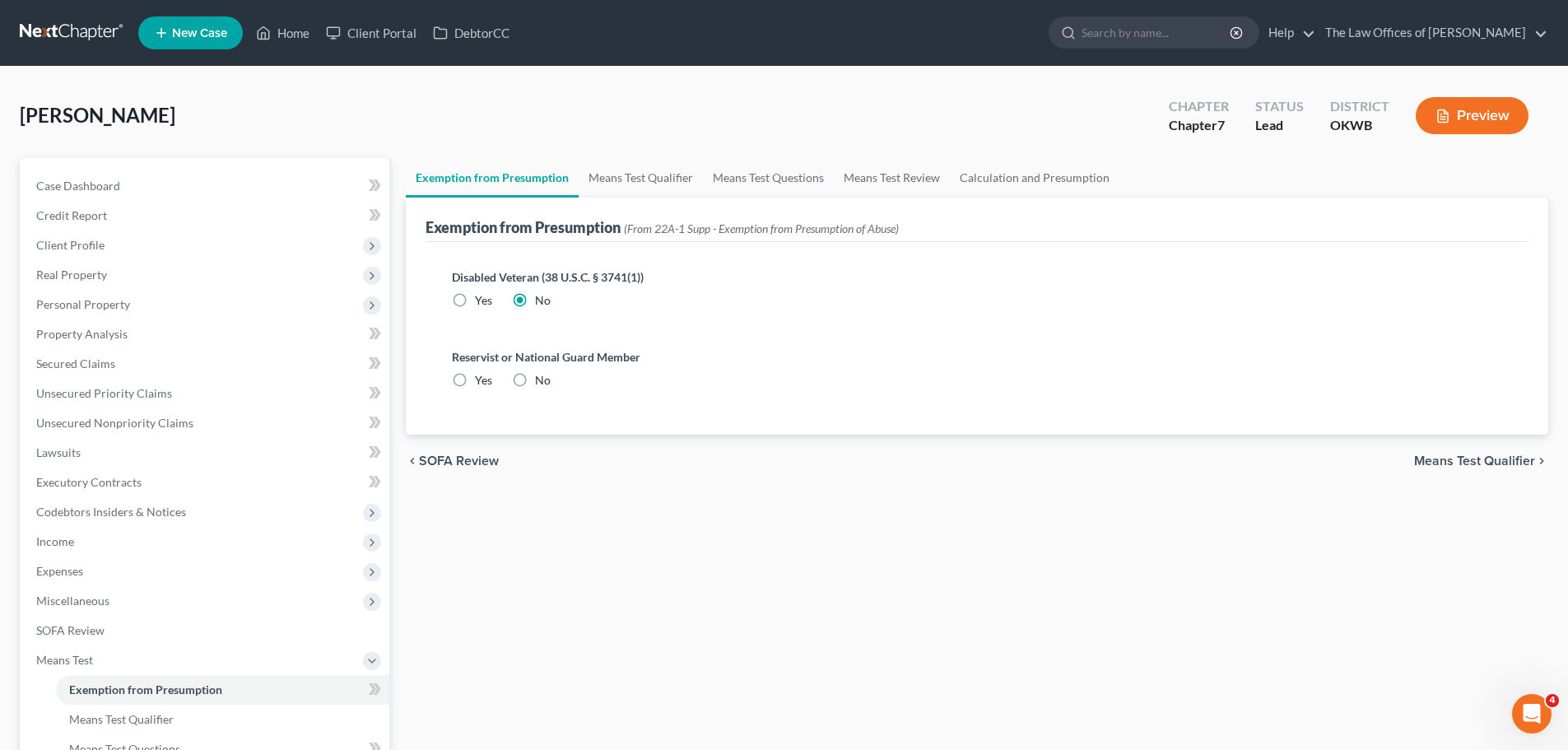
radio input "true"
click at [650, 187] on link "Means Test Qualifier" at bounding box center [641, 178] width 124 height 40
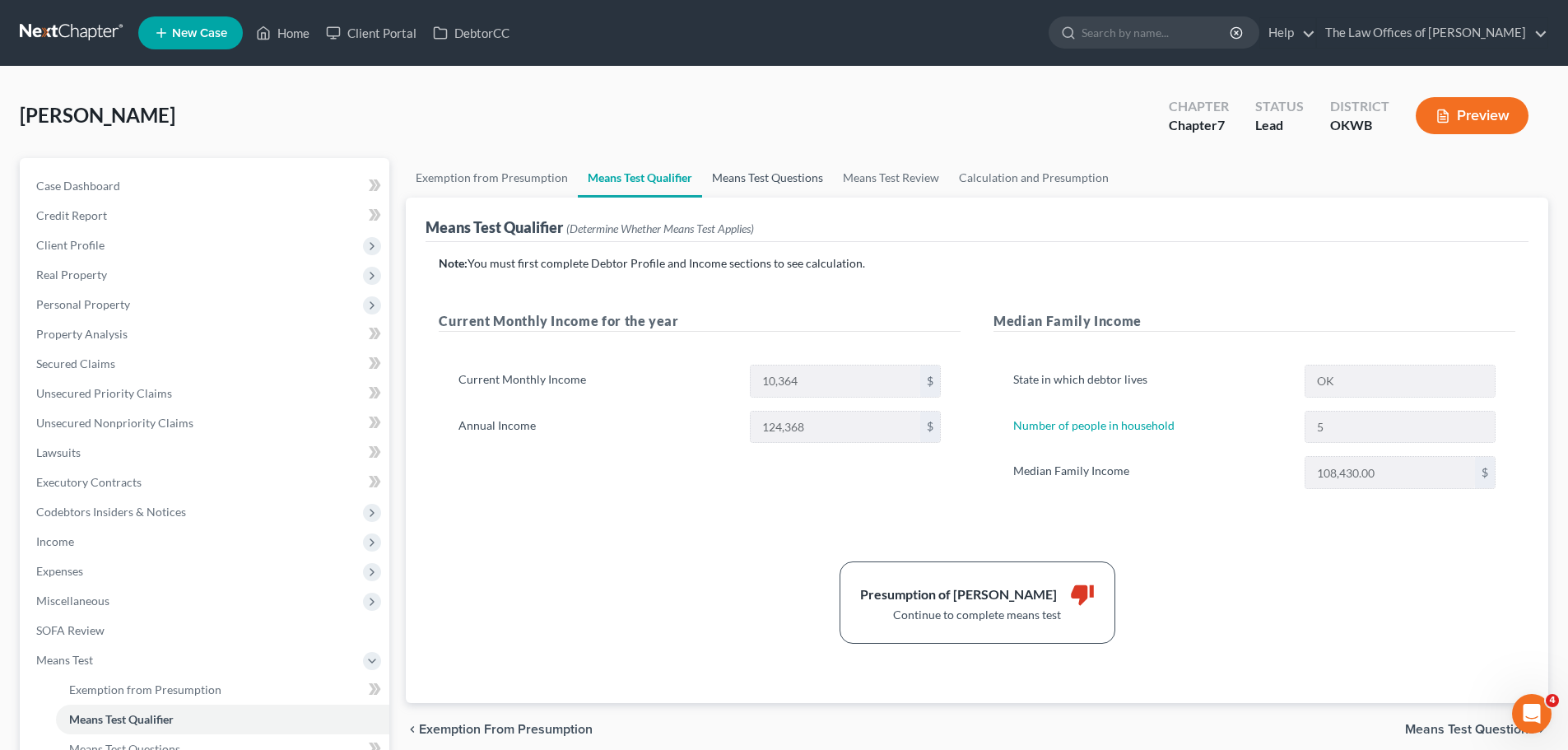
click at [741, 174] on link "Means Test Questions" at bounding box center [767, 178] width 131 height 40
select select "0"
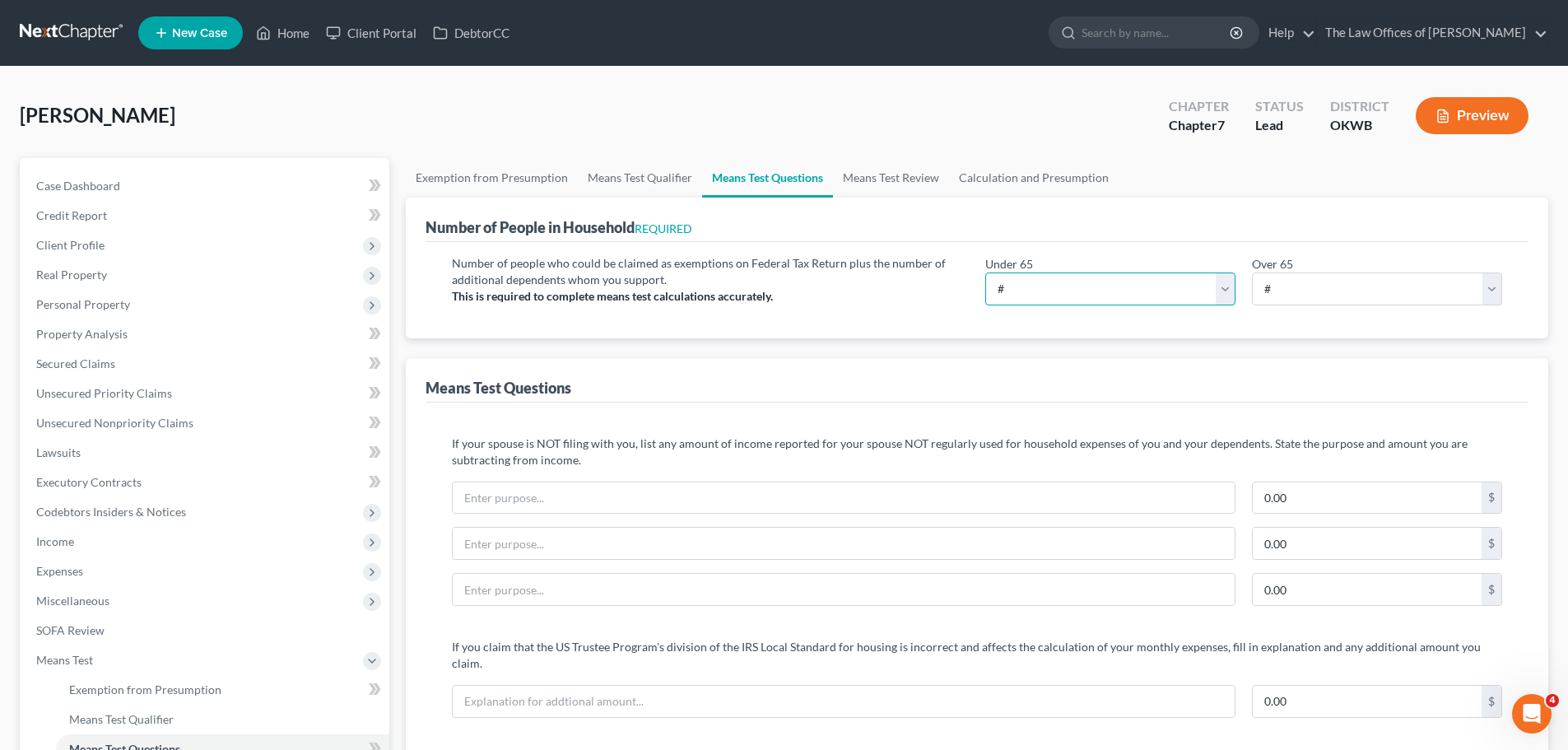
click at [1155, 288] on select "# 0 1 2 3 4 5 6 7 8 9 10" at bounding box center [1110, 288] width 251 height 33
select select "5"
click at [985, 272] on select "# 0 1 2 3 4 5 6 7 8 9 10" at bounding box center [1110, 288] width 251 height 33
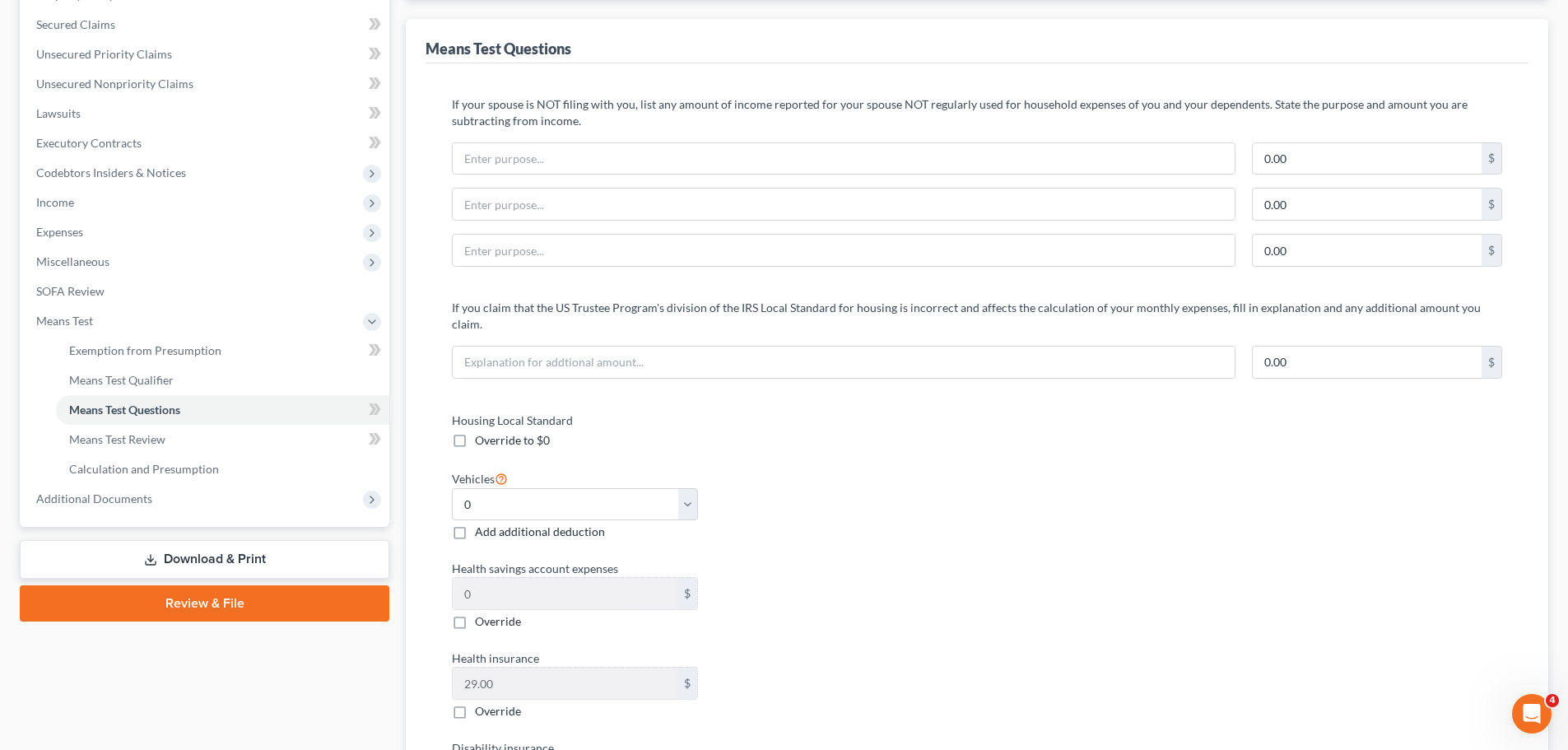
scroll to position [329, 0]
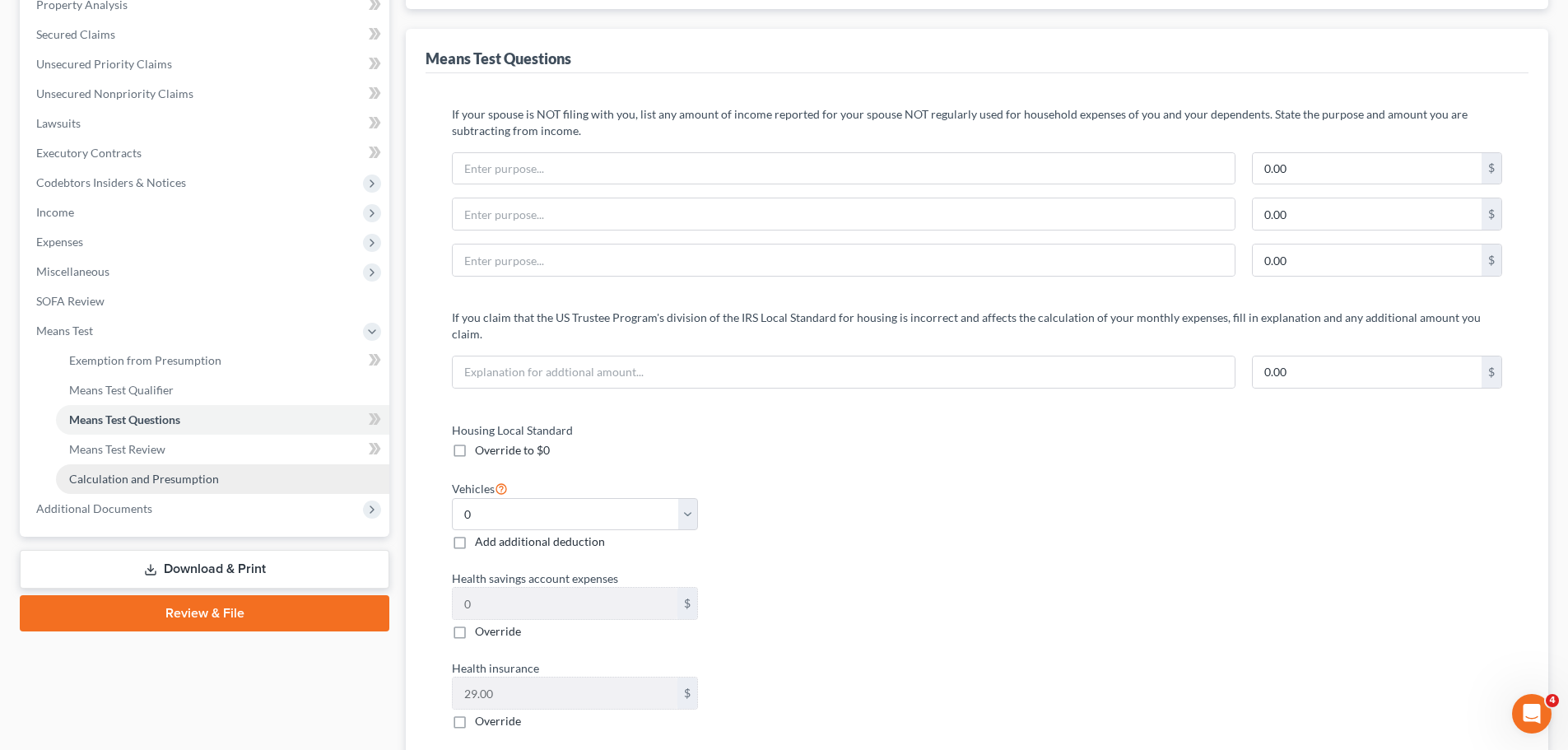
click at [248, 474] on link "Calculation and Presumption" at bounding box center [222, 479] width 333 height 29
